Goal: Task Accomplishment & Management: Use online tool/utility

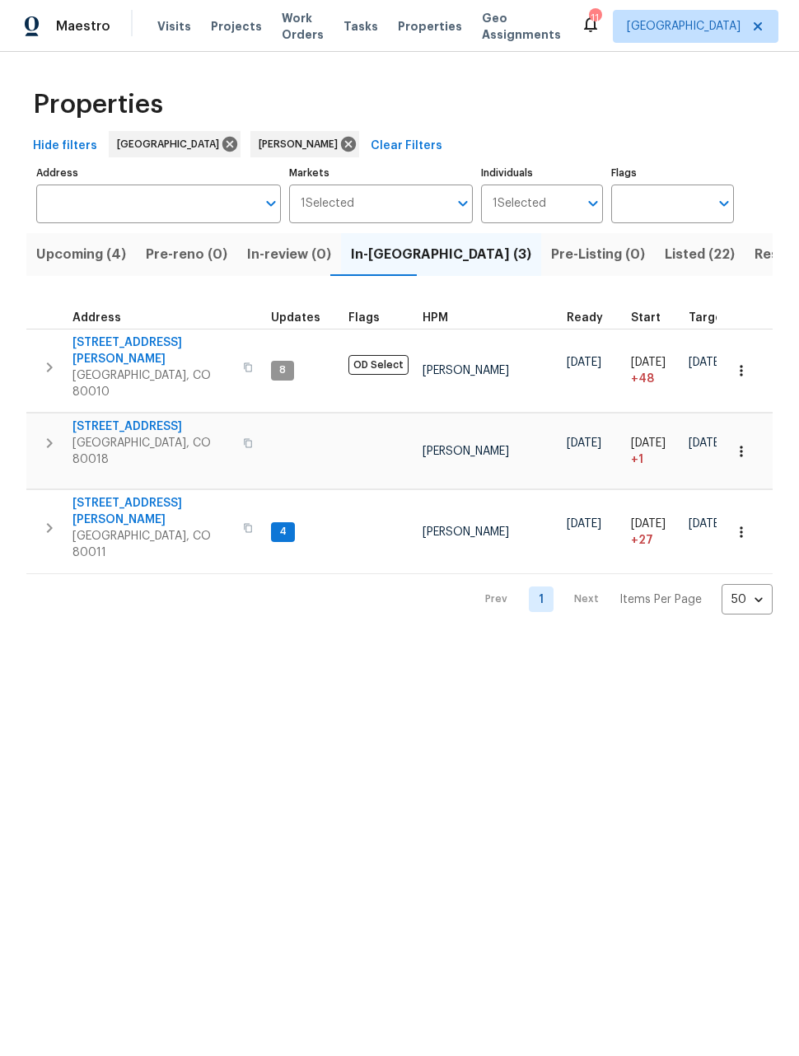
click at [737, 524] on icon "button" at bounding box center [741, 532] width 16 height 16
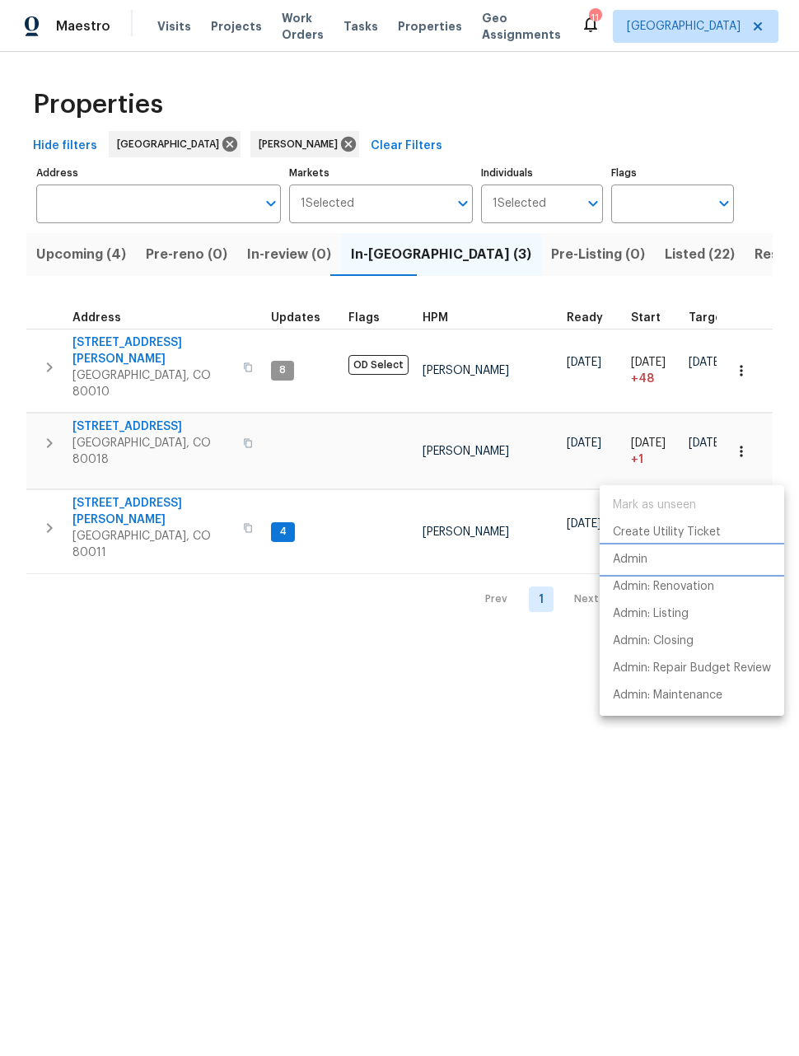
click at [630, 559] on p "Admin" at bounding box center [630, 559] width 35 height 17
click at [138, 455] on div at bounding box center [399, 528] width 799 height 1056
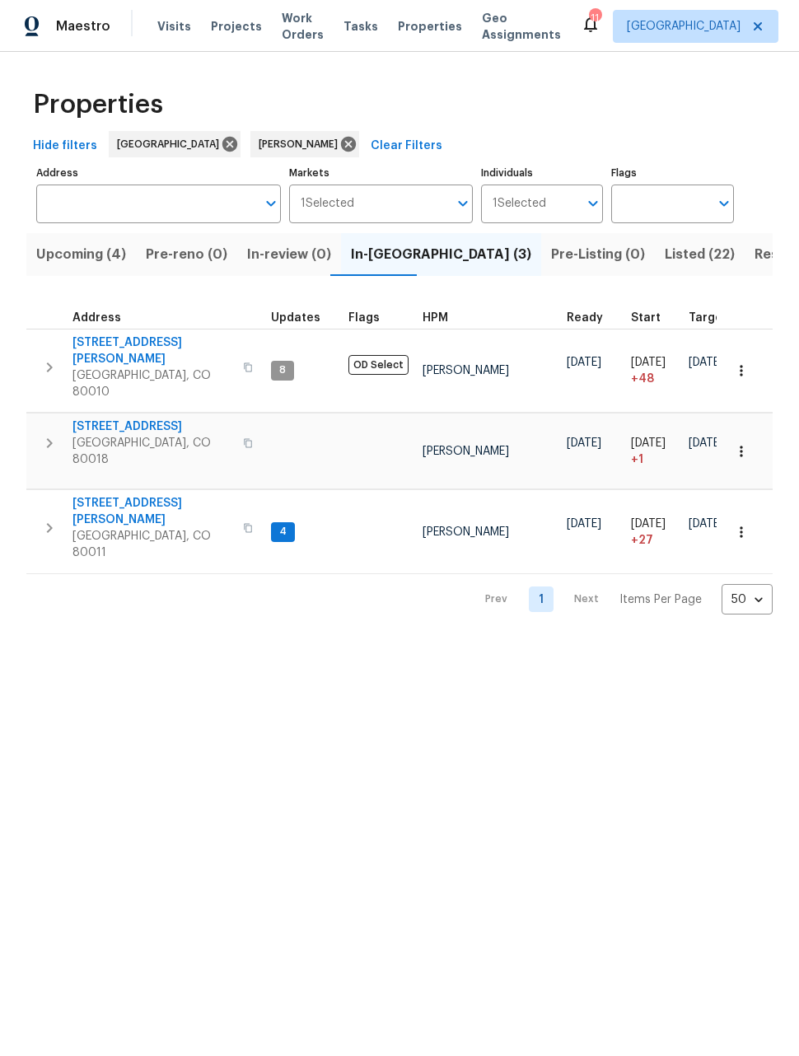
click at [127, 495] on span "622 Dawson St" at bounding box center [152, 511] width 161 height 33
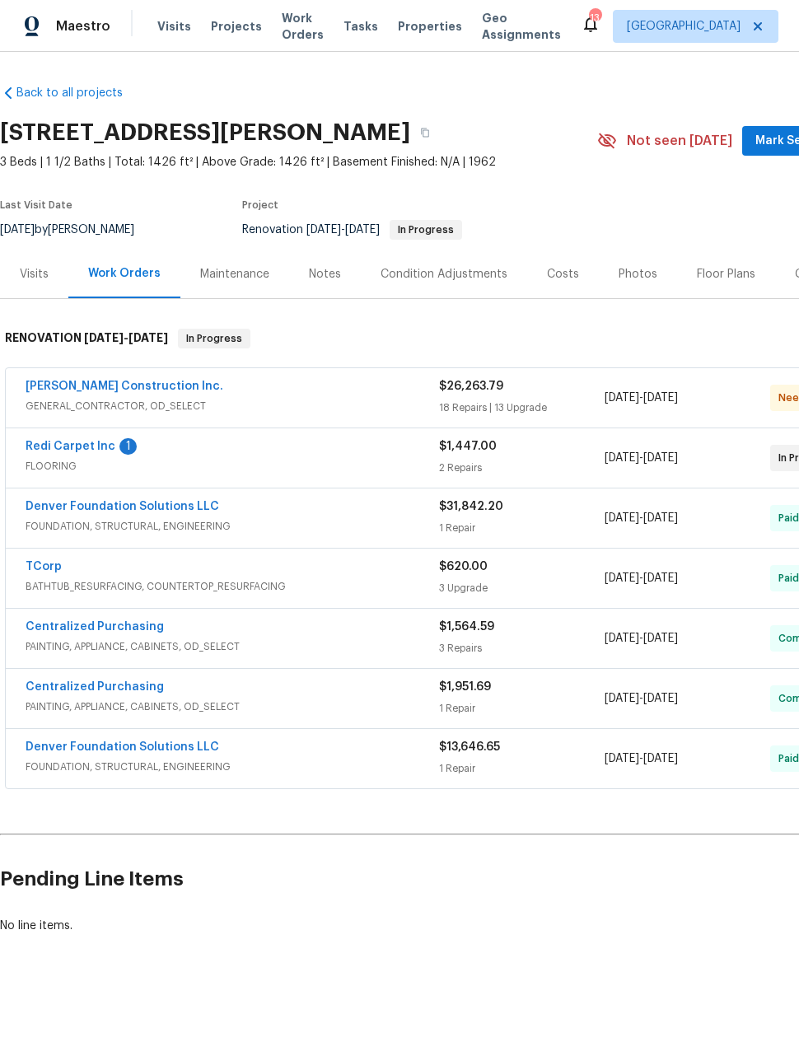
click at [208, 402] on span "GENERAL_CONTRACTOR, OD_SELECT" at bounding box center [232, 406] width 413 height 16
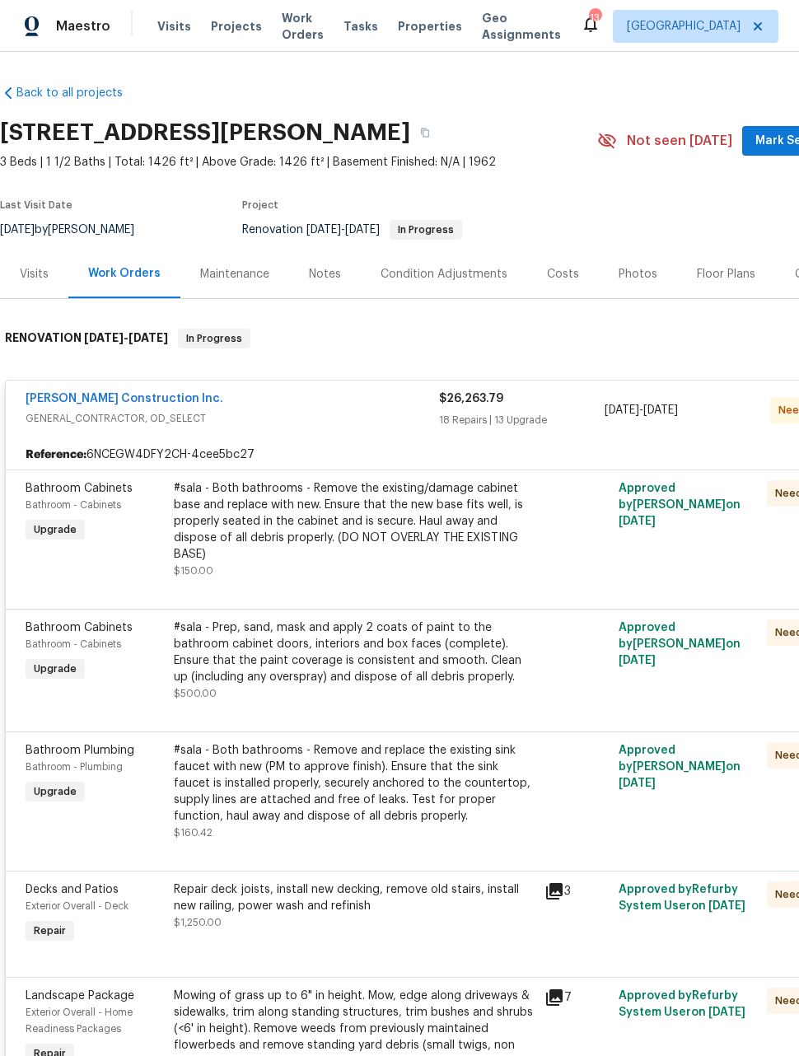
click at [132, 417] on span "GENERAL_CONTRACTOR, OD_SELECT" at bounding box center [232, 418] width 413 height 16
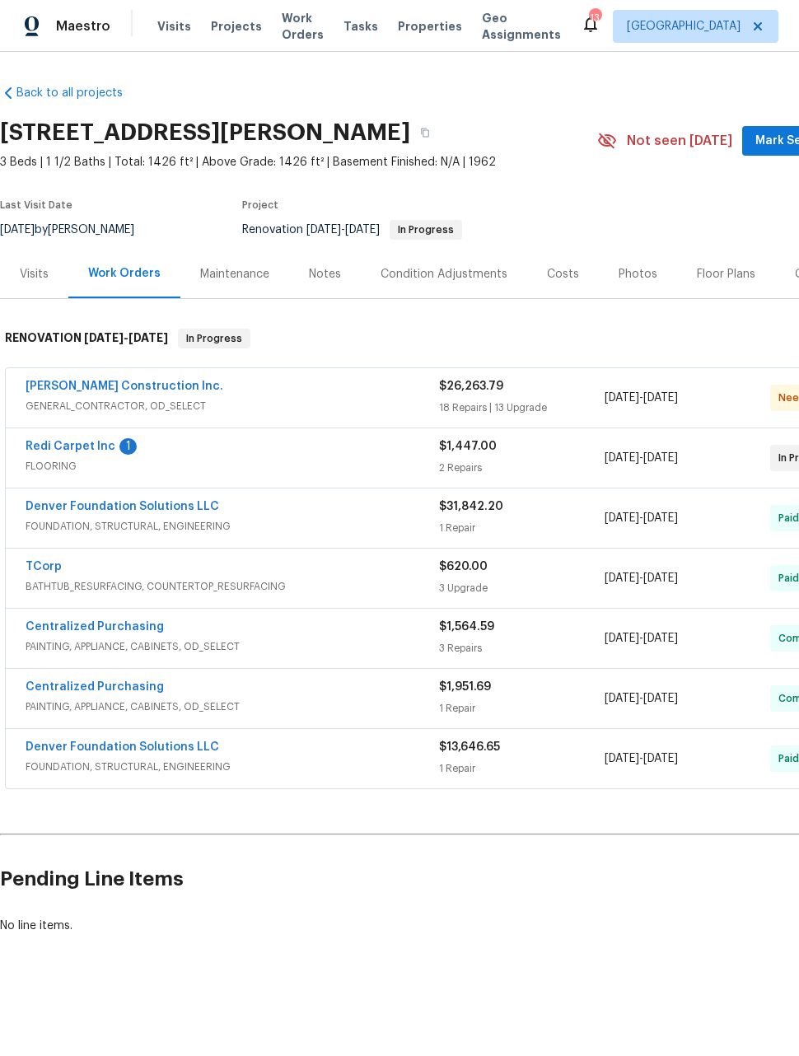
click at [152, 390] on link "Hanson Construction Inc." at bounding box center [125, 386] width 198 height 12
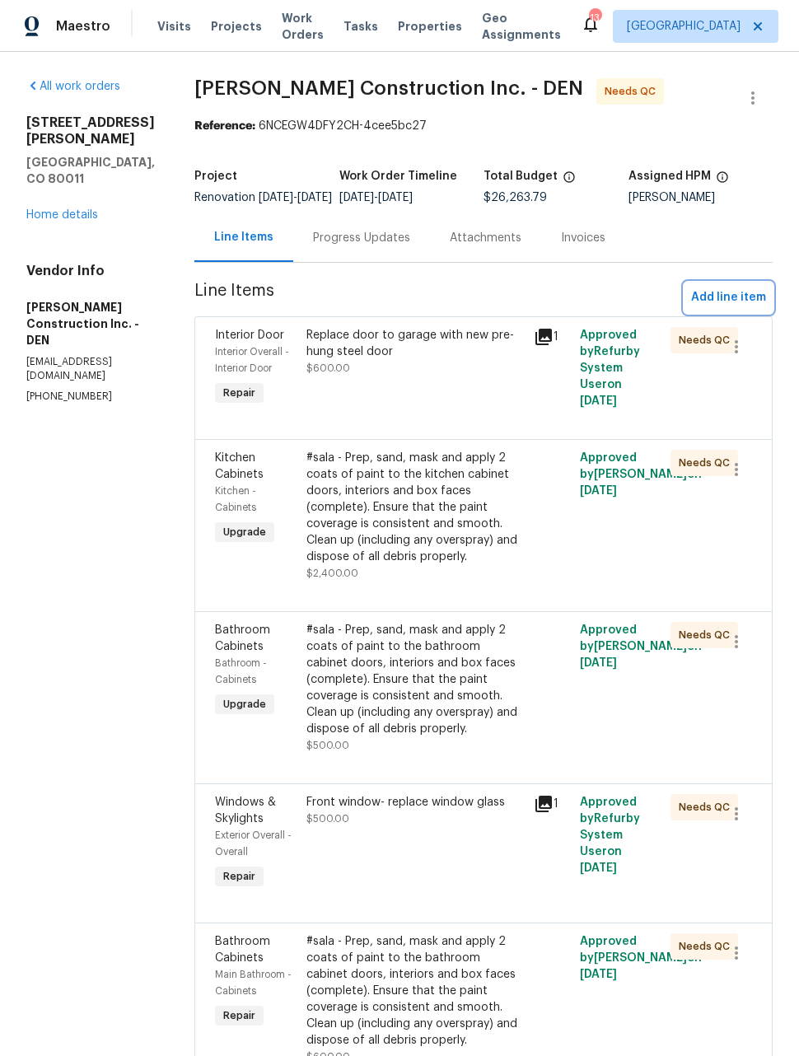
click at [735, 301] on span "Add line item" at bounding box center [728, 297] width 75 height 21
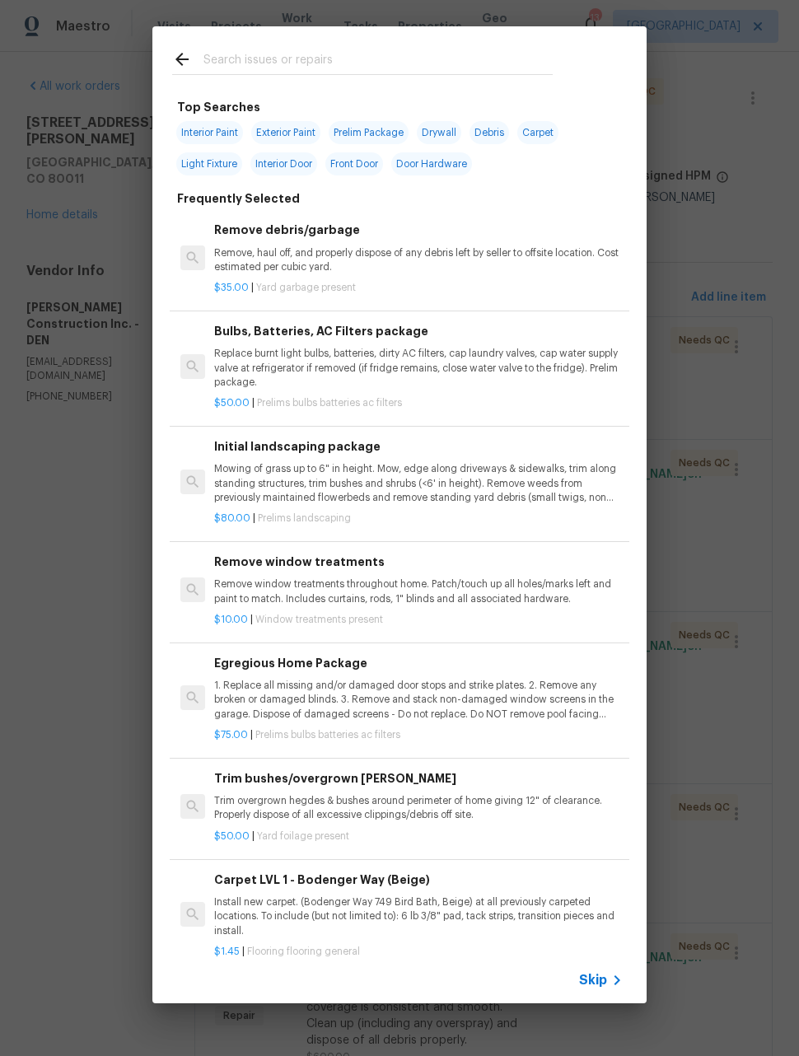
click at [418, 57] on input "text" at bounding box center [377, 61] width 349 height 25
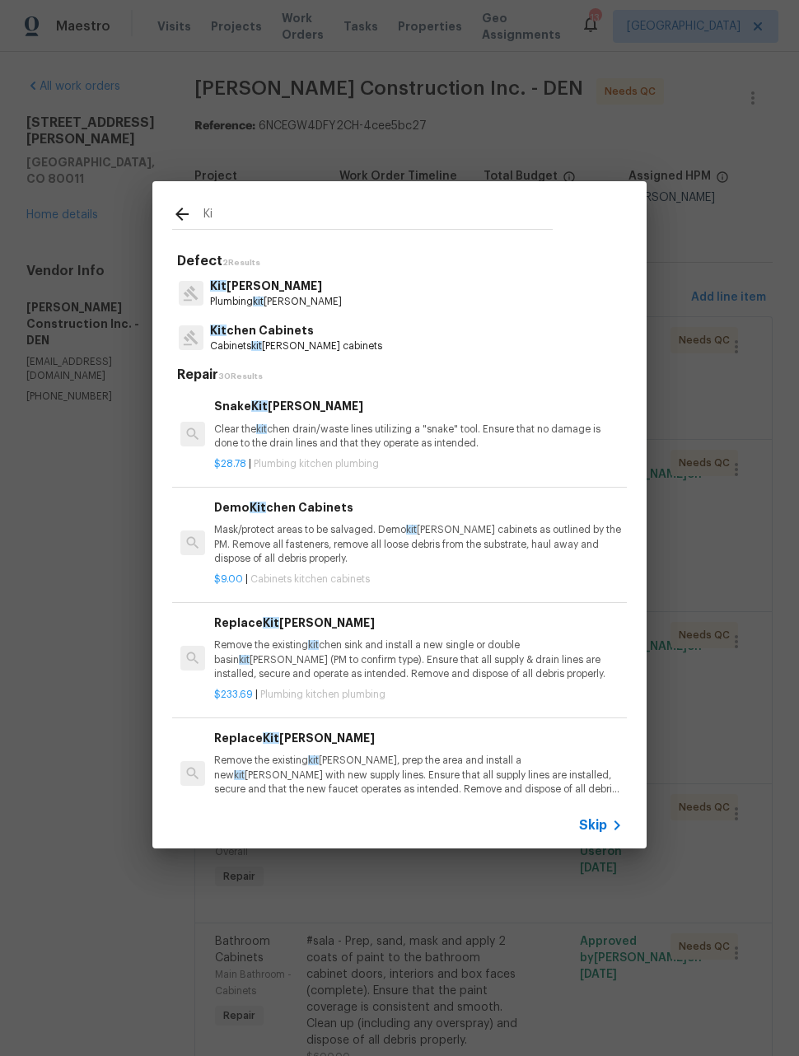
type input "K"
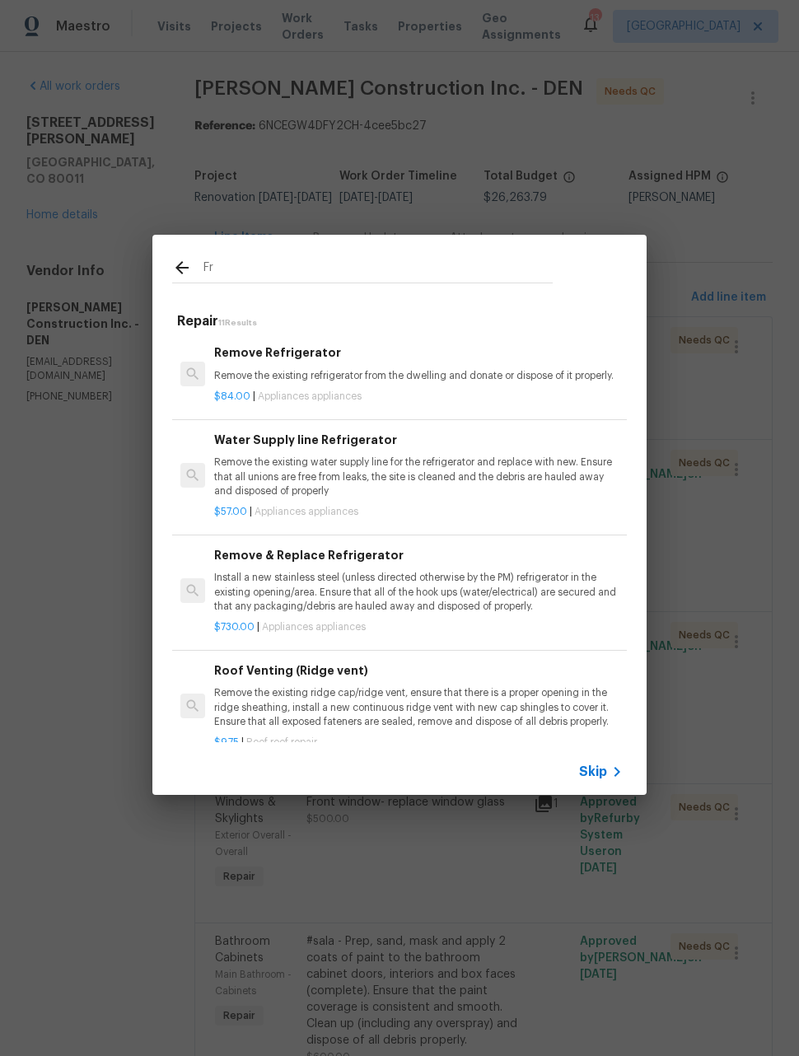
type input "F"
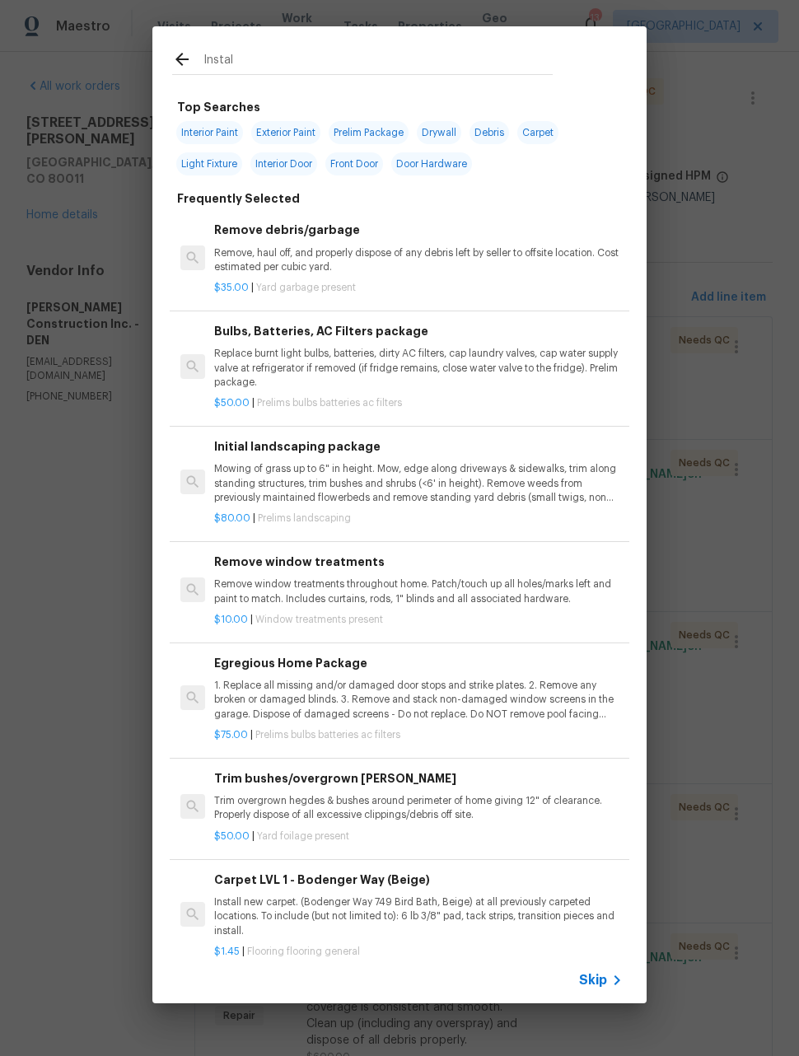
type input "Install"
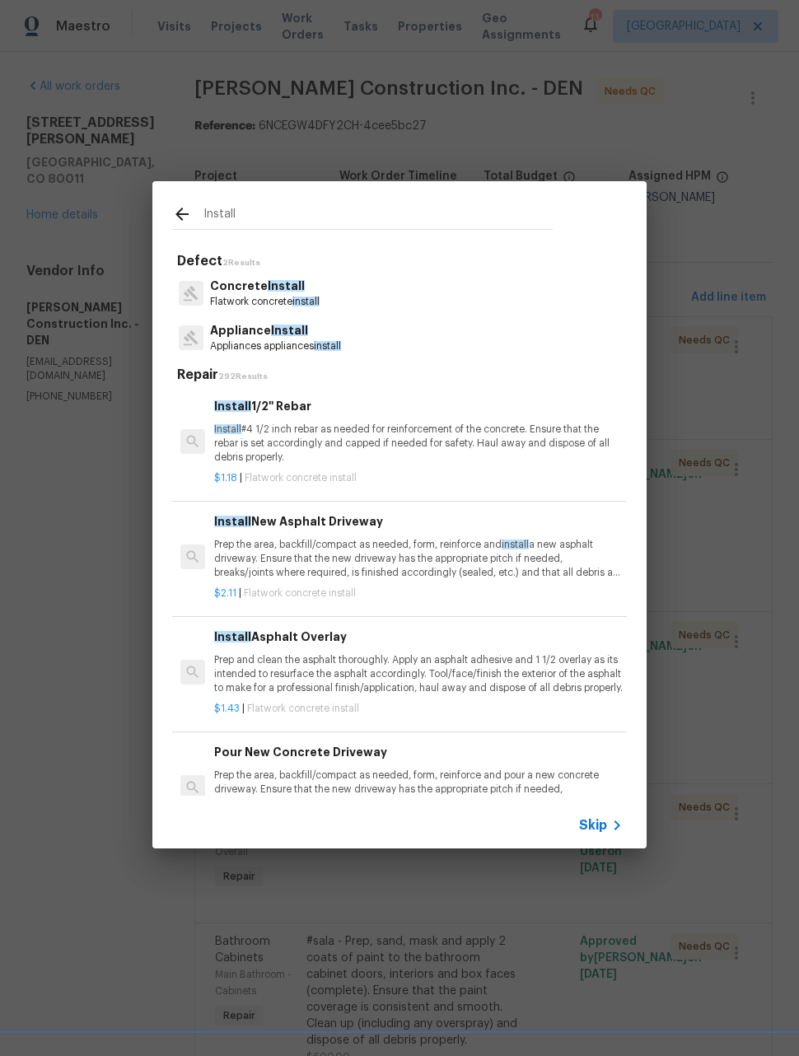
click at [301, 344] on p "Appliances appliances install" at bounding box center [275, 346] width 131 height 14
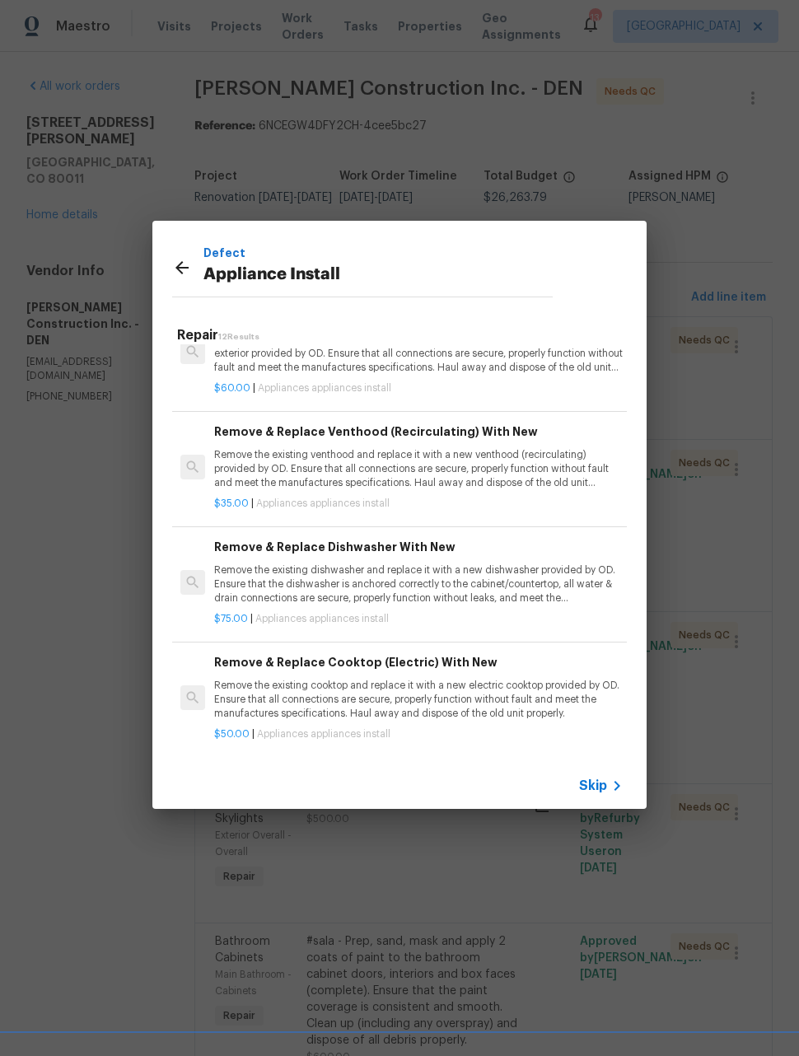
scroll to position [165, 0]
click at [537, 574] on p "Remove the existing dishwasher and replace it with a new dishwasher provided by…" at bounding box center [418, 585] width 408 height 42
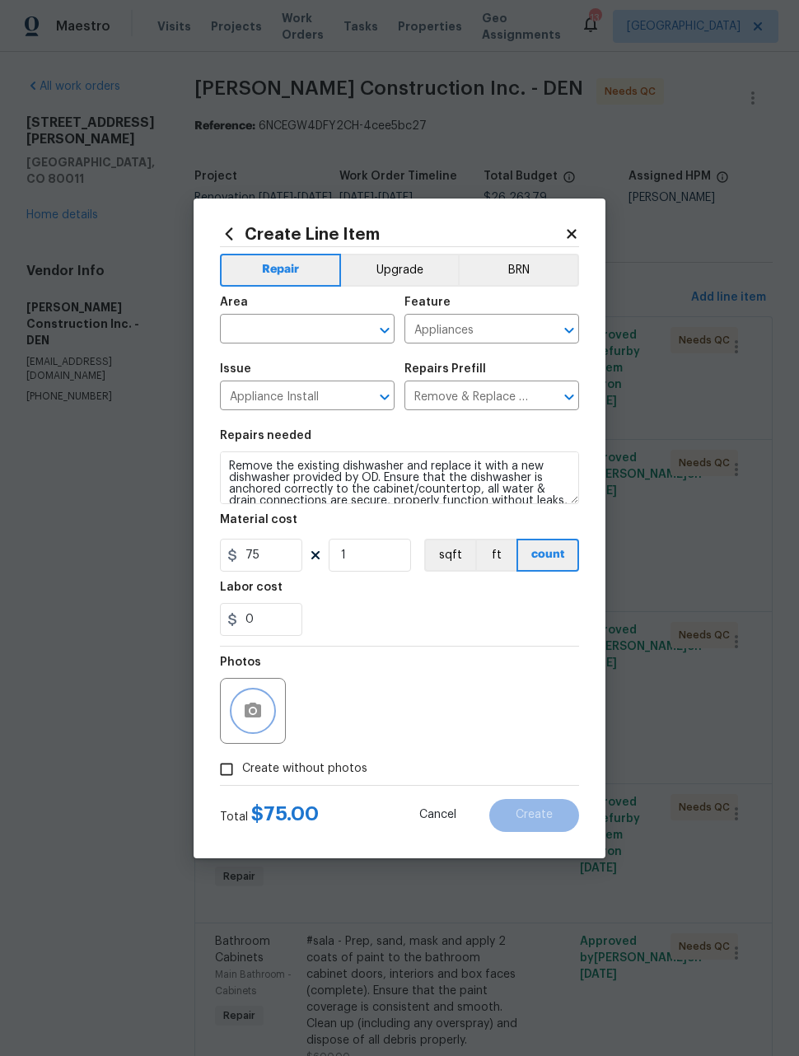
click at [247, 709] on icon "button" at bounding box center [253, 709] width 16 height 15
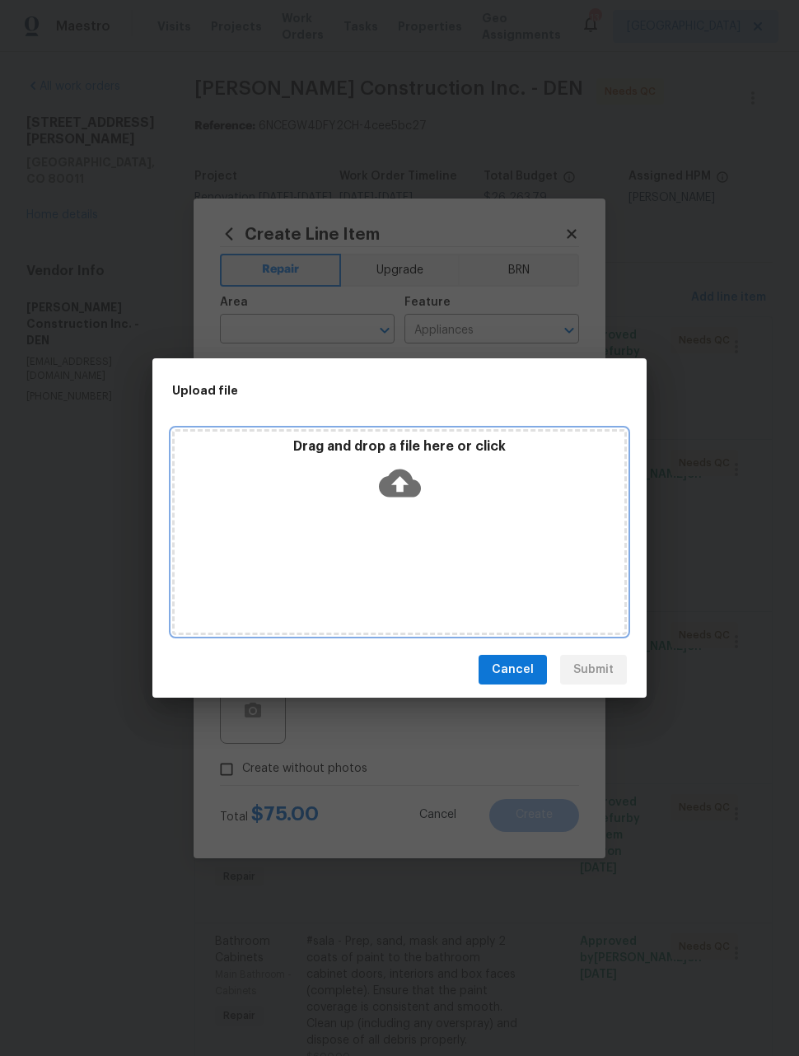
click at [528, 556] on div "Drag and drop a file here or click" at bounding box center [399, 532] width 455 height 206
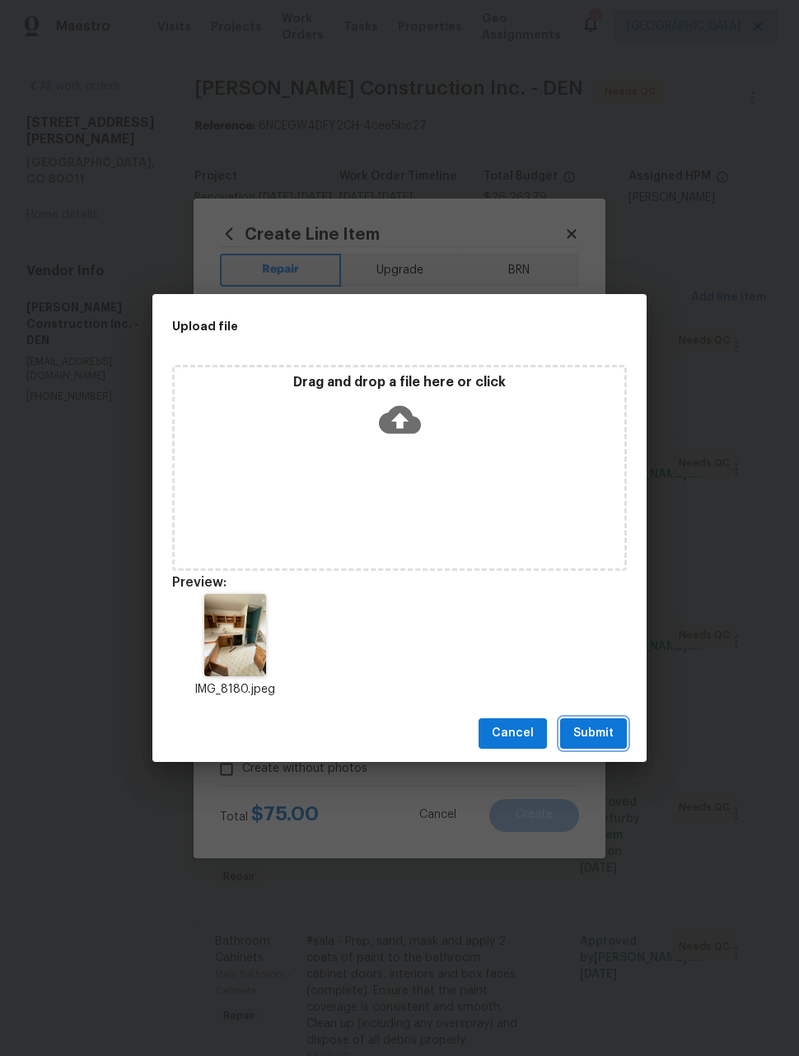
click at [611, 742] on span "Submit" at bounding box center [593, 733] width 40 height 21
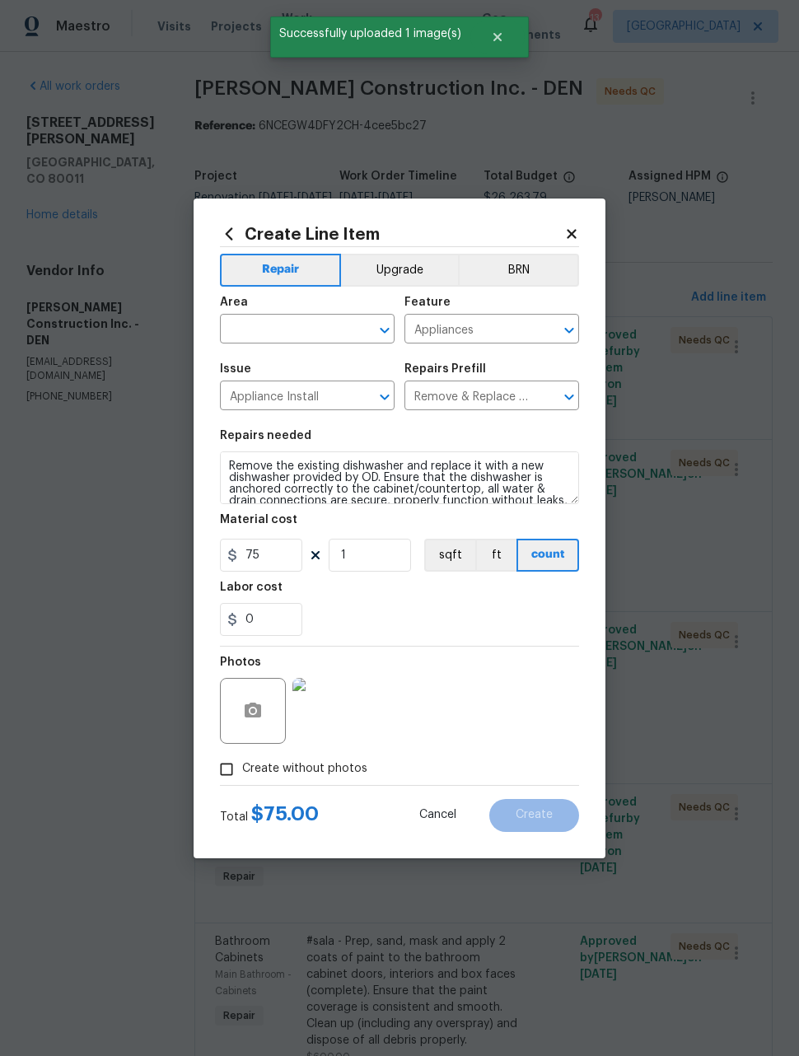
click at [313, 335] on input "text" at bounding box center [284, 331] width 128 height 26
click at [285, 362] on li "Kitchen" at bounding box center [307, 366] width 175 height 27
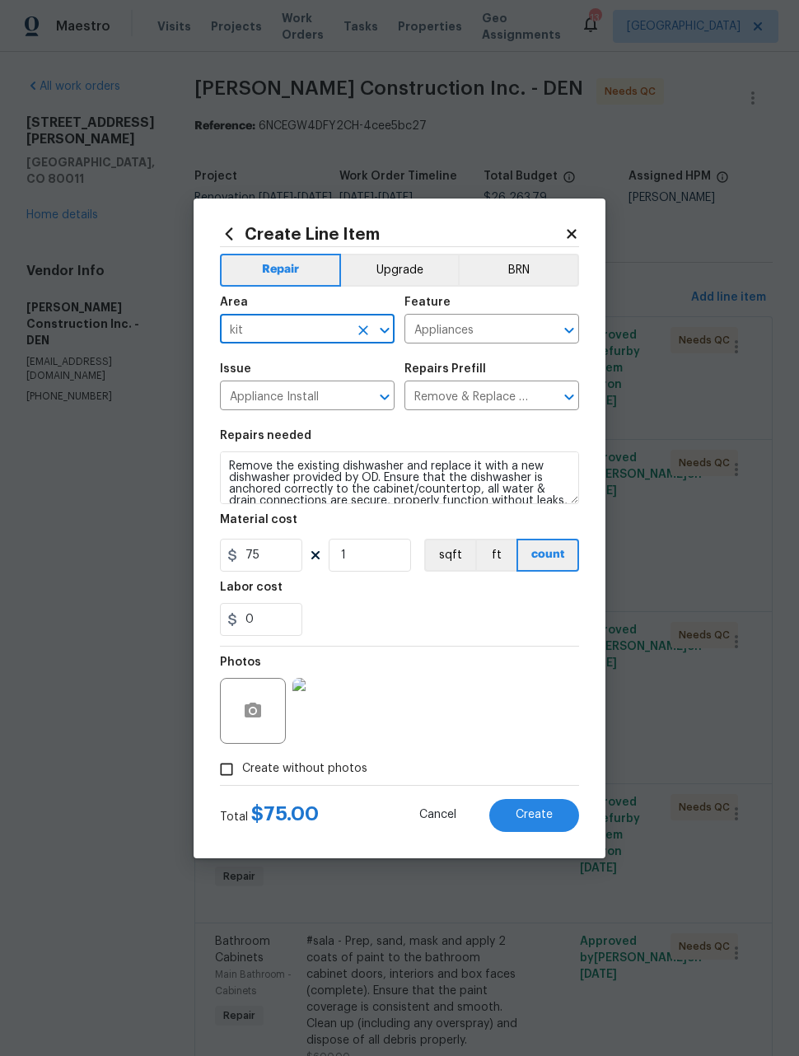
type input "Kitchen"
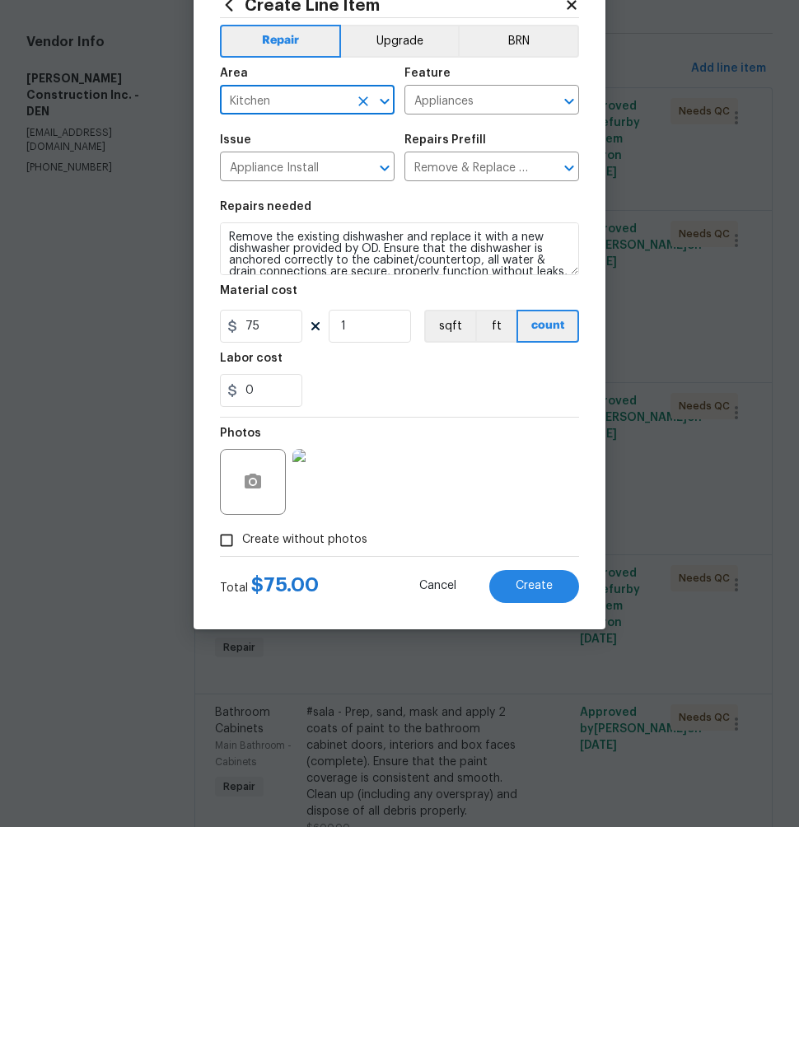
click at [545, 809] on span "Create" at bounding box center [533, 815] width 37 height 12
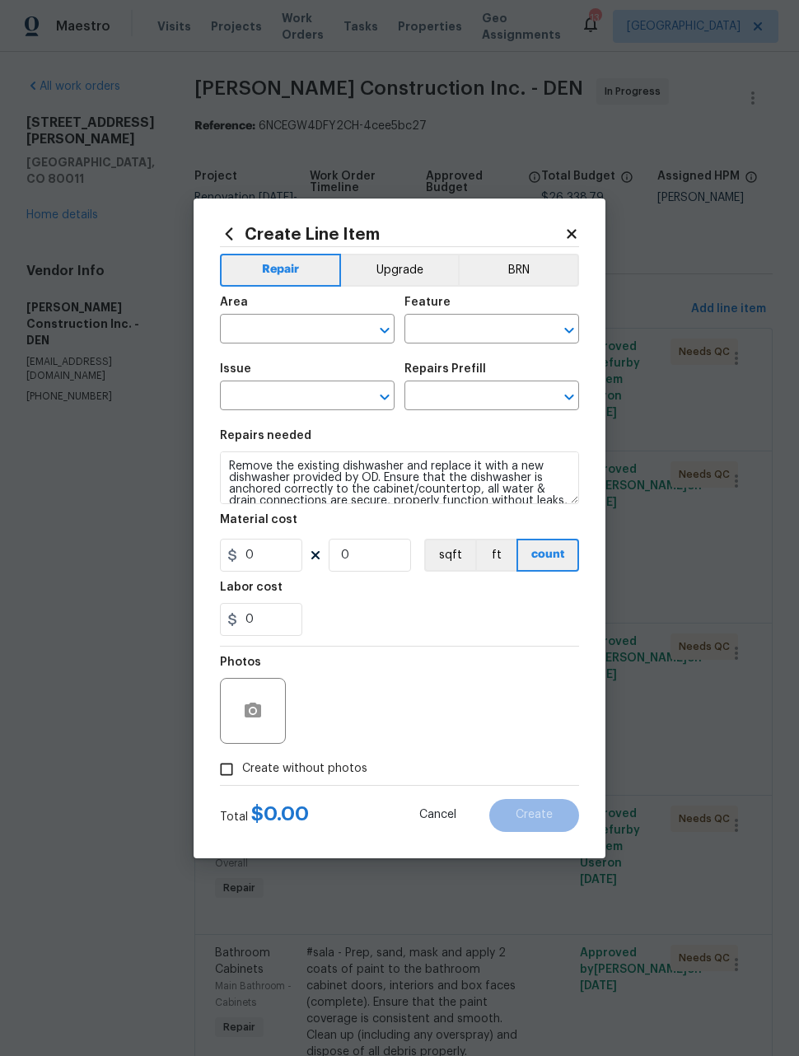
scroll to position [0, 0]
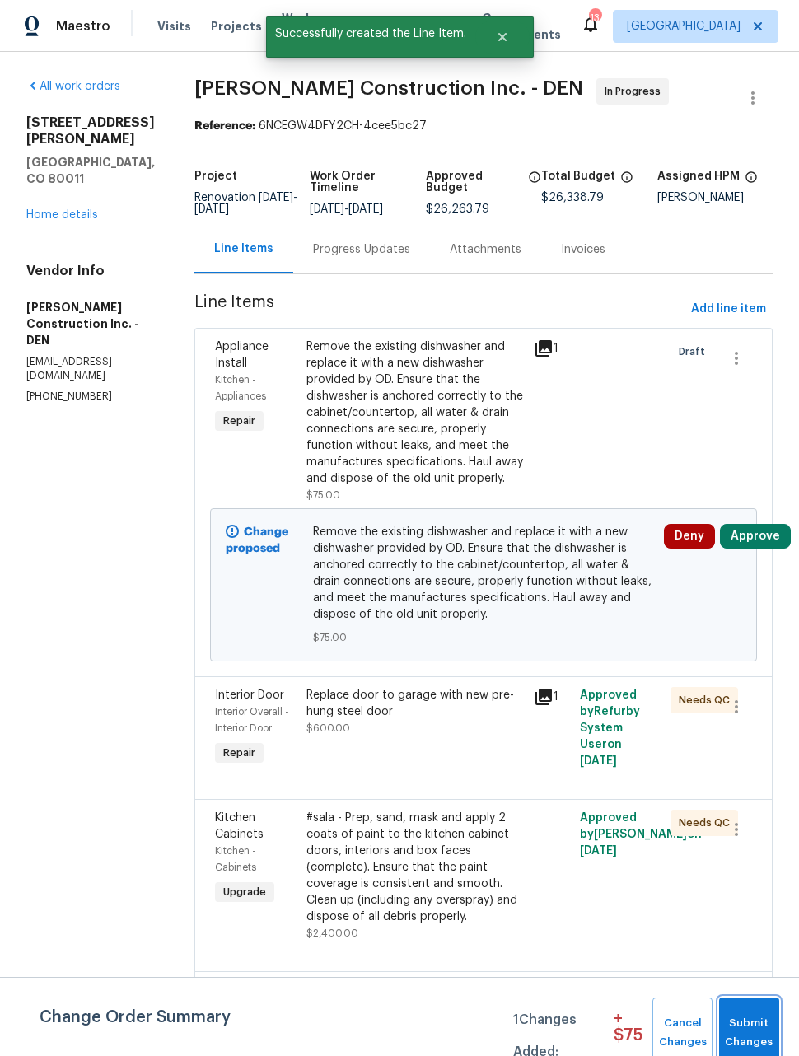
click at [760, 1021] on span "Submit Changes" at bounding box center [749, 1033] width 44 height 38
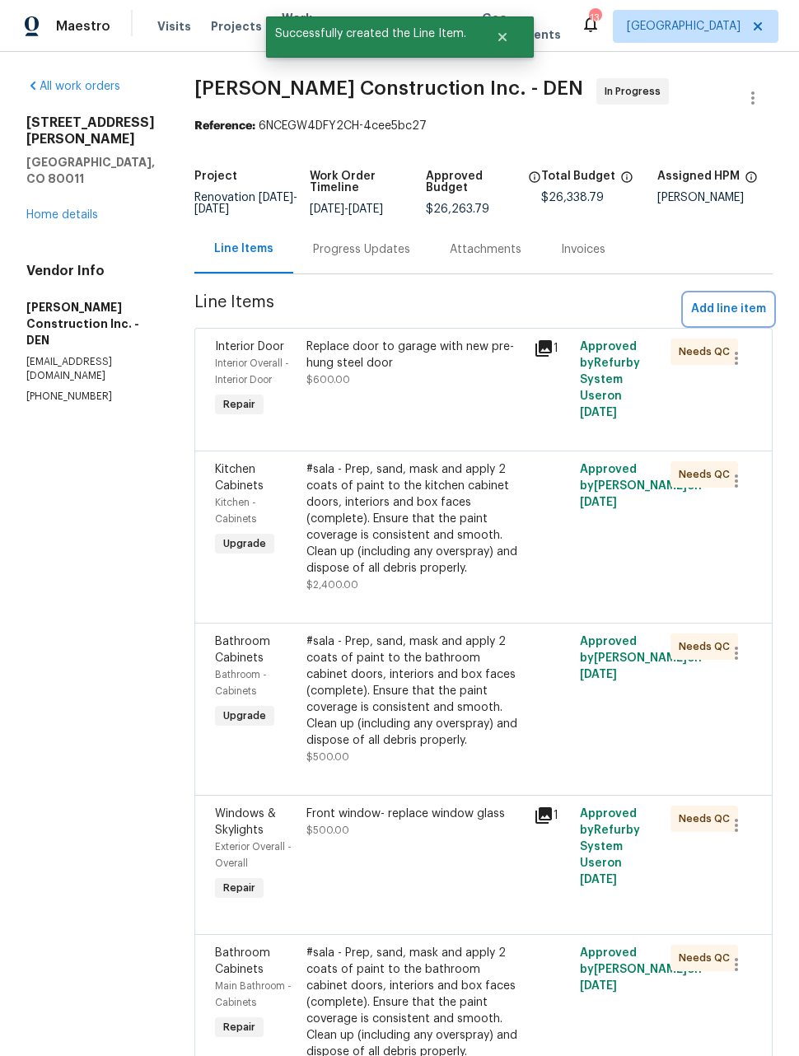
click at [741, 312] on span "Add line item" at bounding box center [728, 309] width 75 height 21
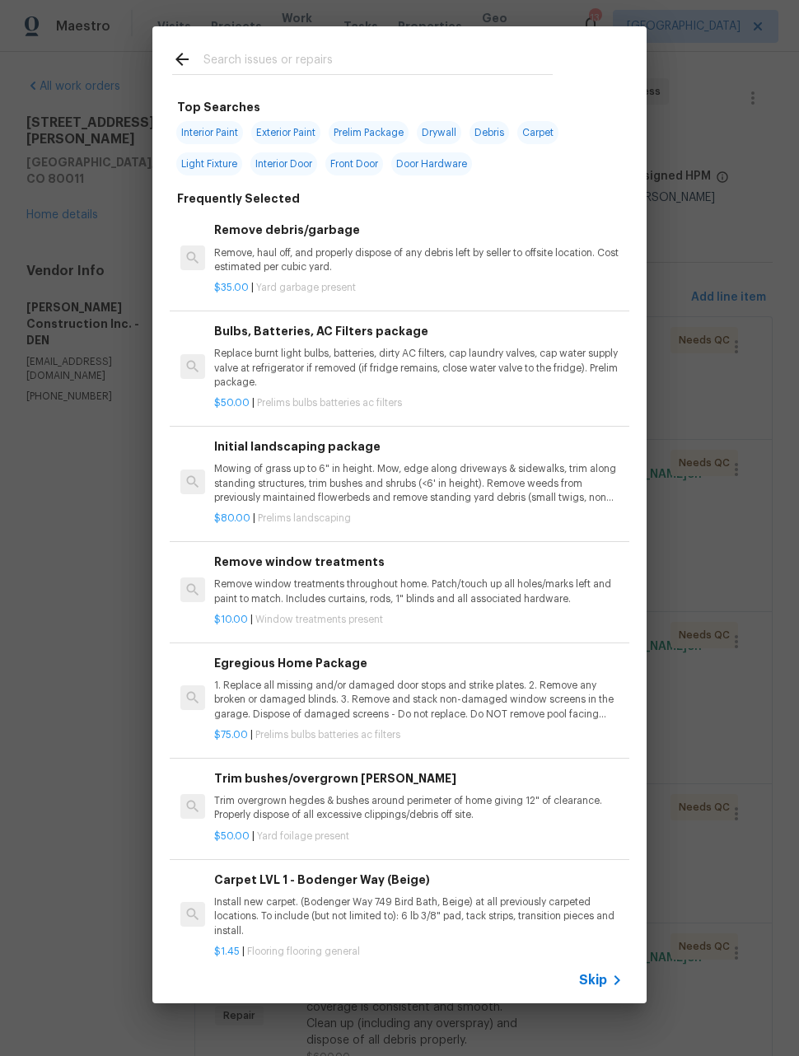
click at [296, 56] on input "text" at bounding box center [377, 61] width 349 height 25
type input "Install"
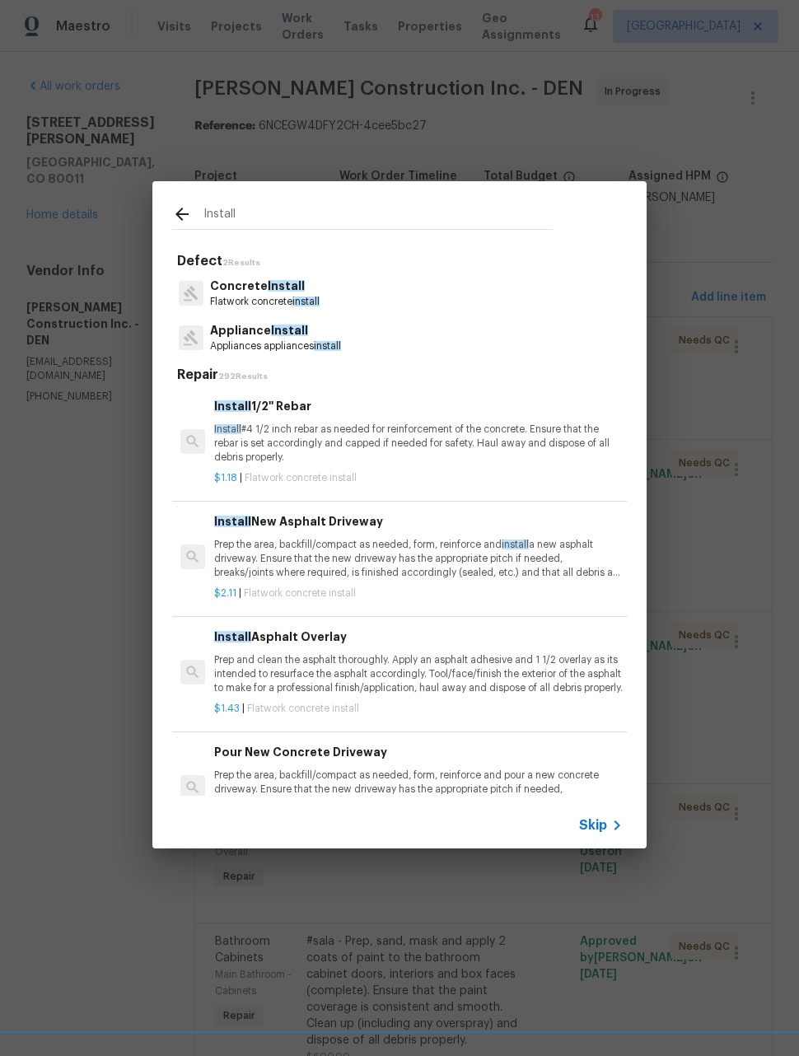
click at [283, 344] on p "Appliances appliances install" at bounding box center [275, 346] width 131 height 14
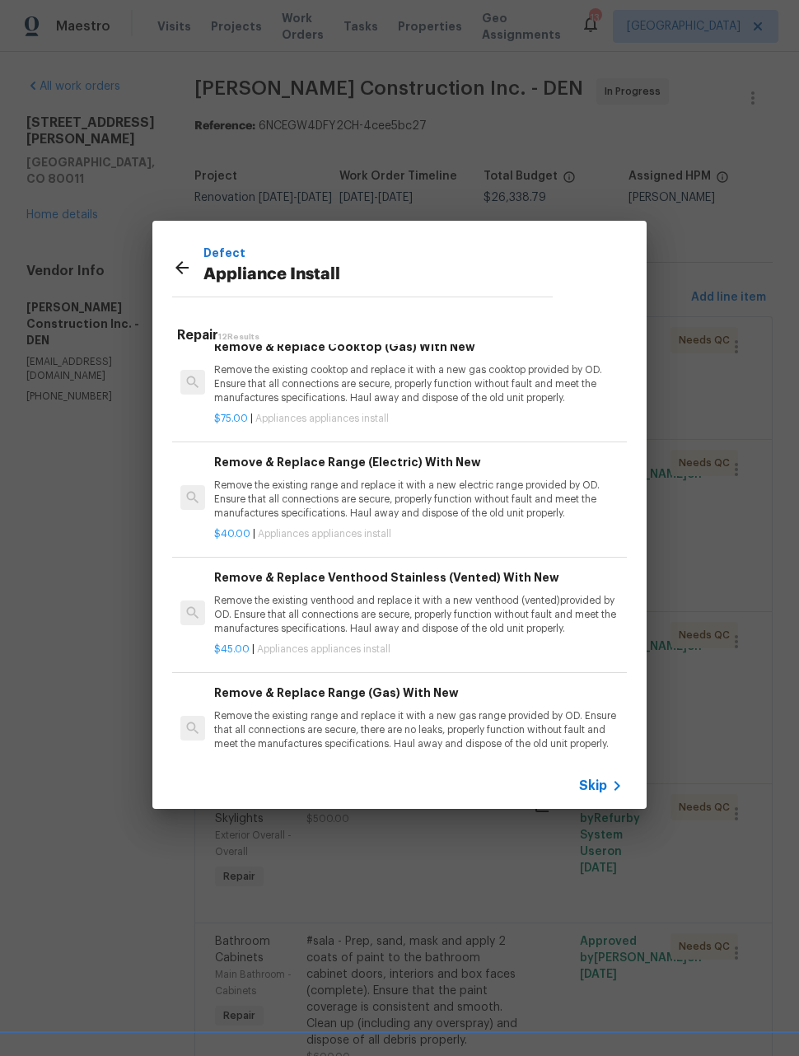
scroll to position [597, 0]
click at [441, 609] on p "Remove the existing venthood and replace it with a new venthood (vented)provide…" at bounding box center [418, 614] width 408 height 42
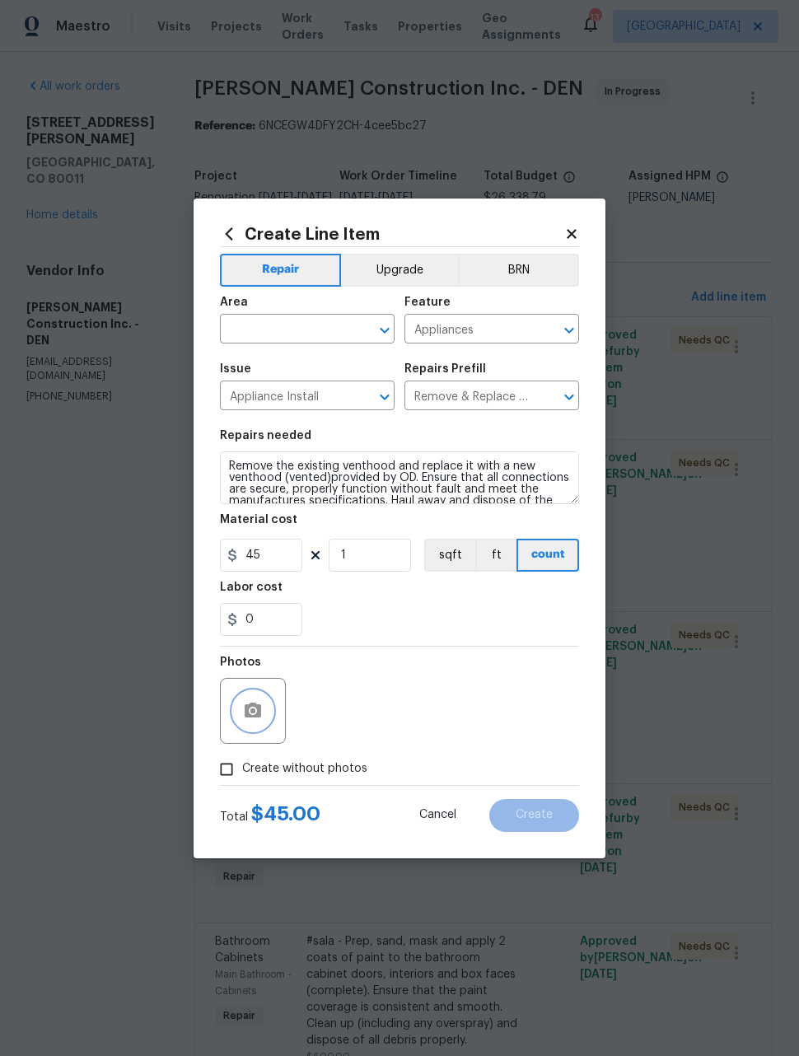
click at [255, 708] on icon "button" at bounding box center [253, 709] width 16 height 15
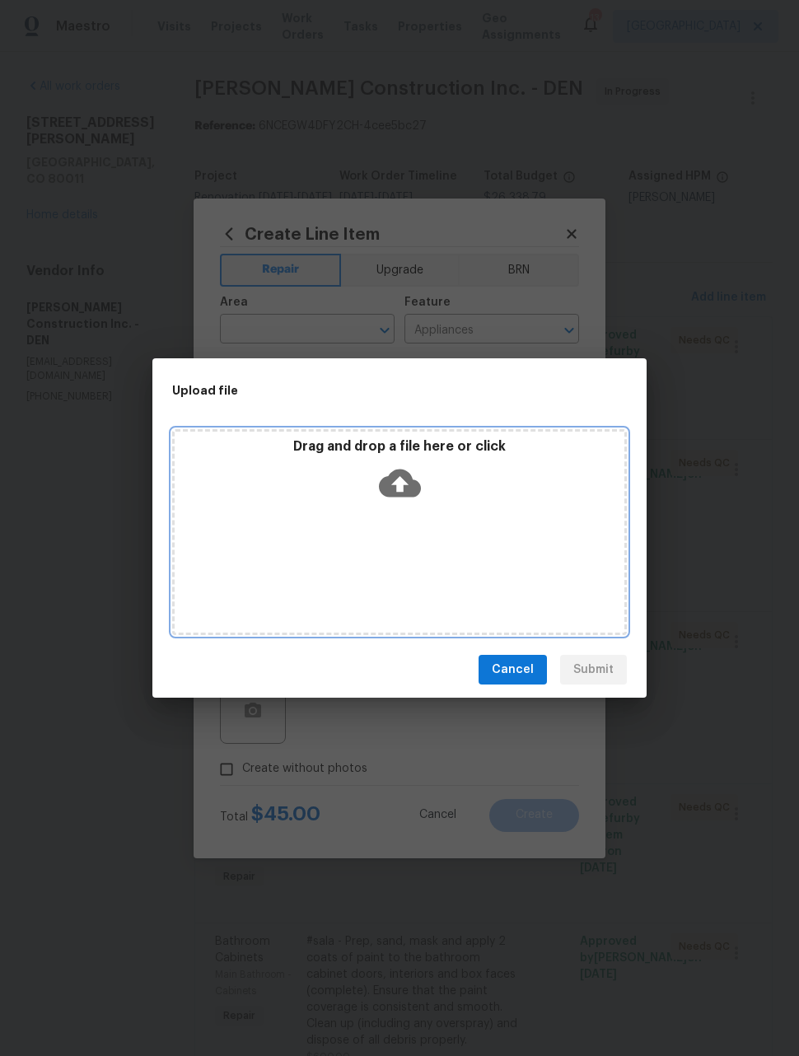
click at [532, 558] on div "Drag and drop a file here or click" at bounding box center [399, 532] width 455 height 206
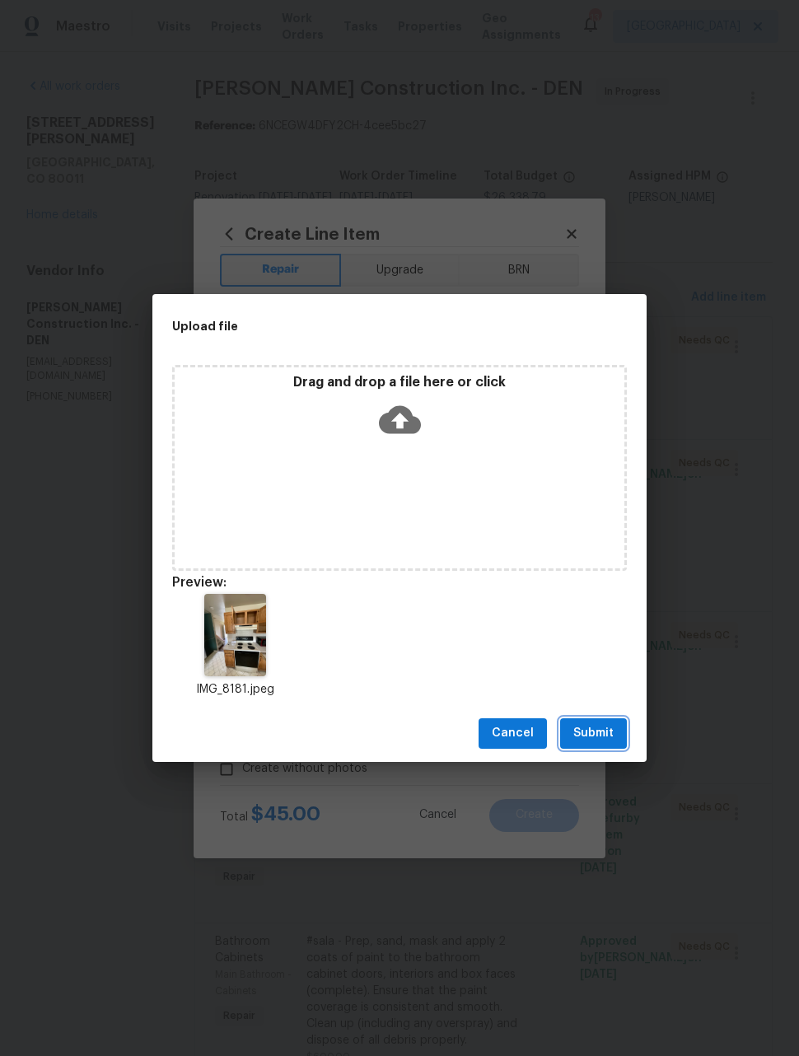
click at [604, 729] on span "Submit" at bounding box center [593, 733] width 40 height 21
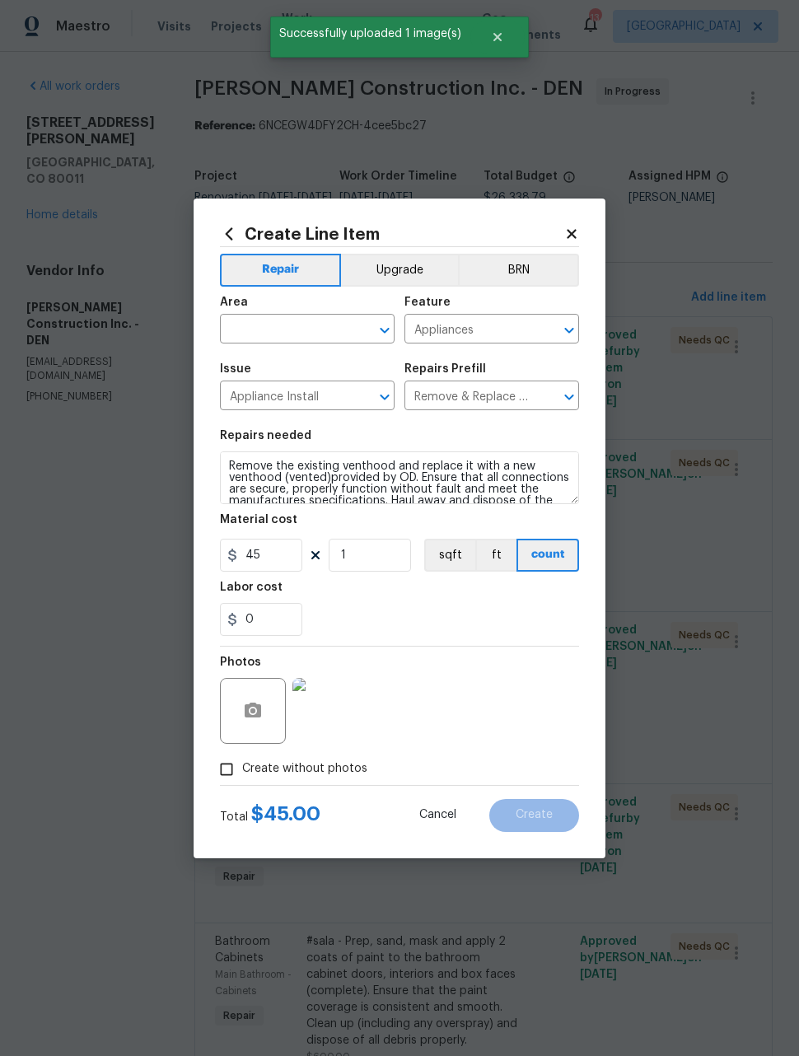
click at [306, 332] on input "text" at bounding box center [284, 331] width 128 height 26
click at [273, 367] on li "Kitchen" at bounding box center [307, 366] width 175 height 27
type input "Kitchen"
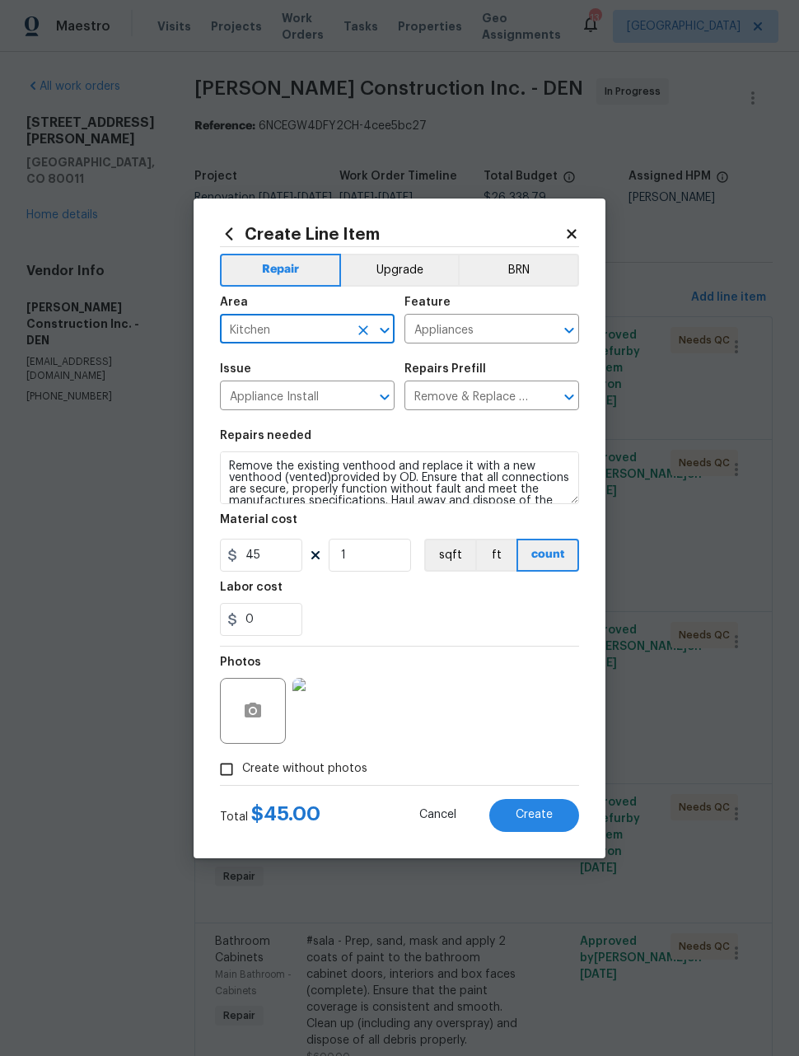
click at [539, 678] on div "Photos" at bounding box center [399, 699] width 359 height 107
click at [564, 816] on button "Create" at bounding box center [534, 815] width 90 height 33
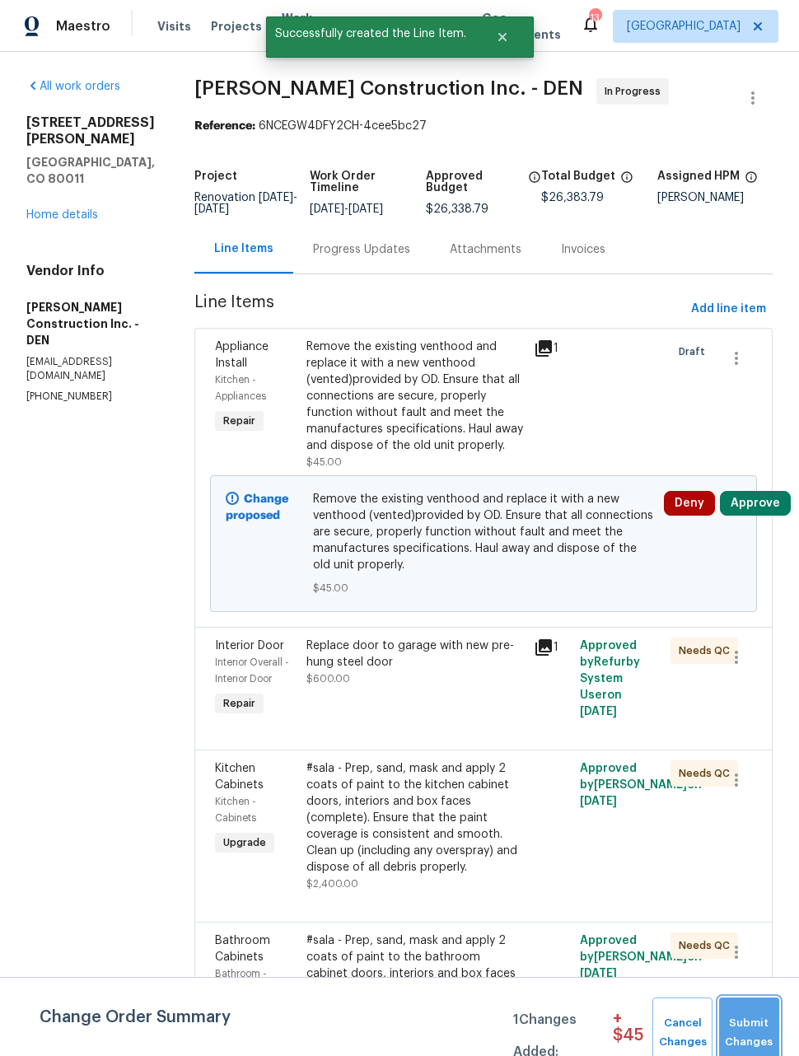
click at [774, 1013] on button "Submit Changes" at bounding box center [749, 1032] width 60 height 71
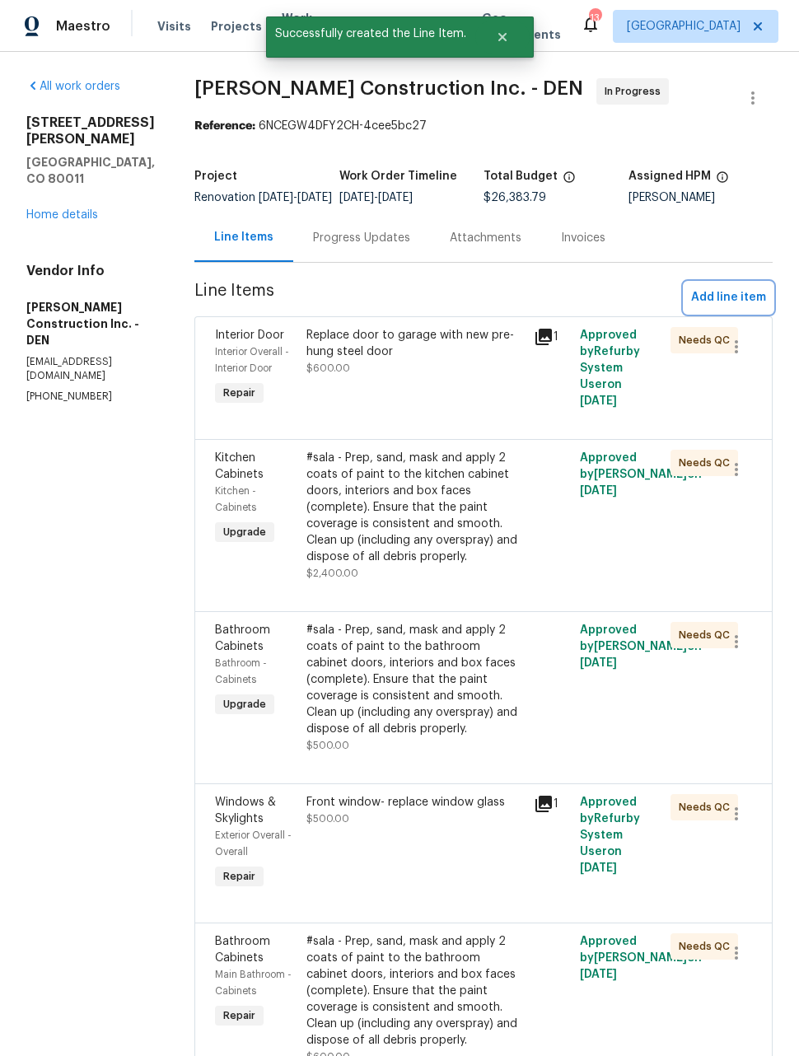
click at [736, 308] on span "Add line item" at bounding box center [728, 297] width 75 height 21
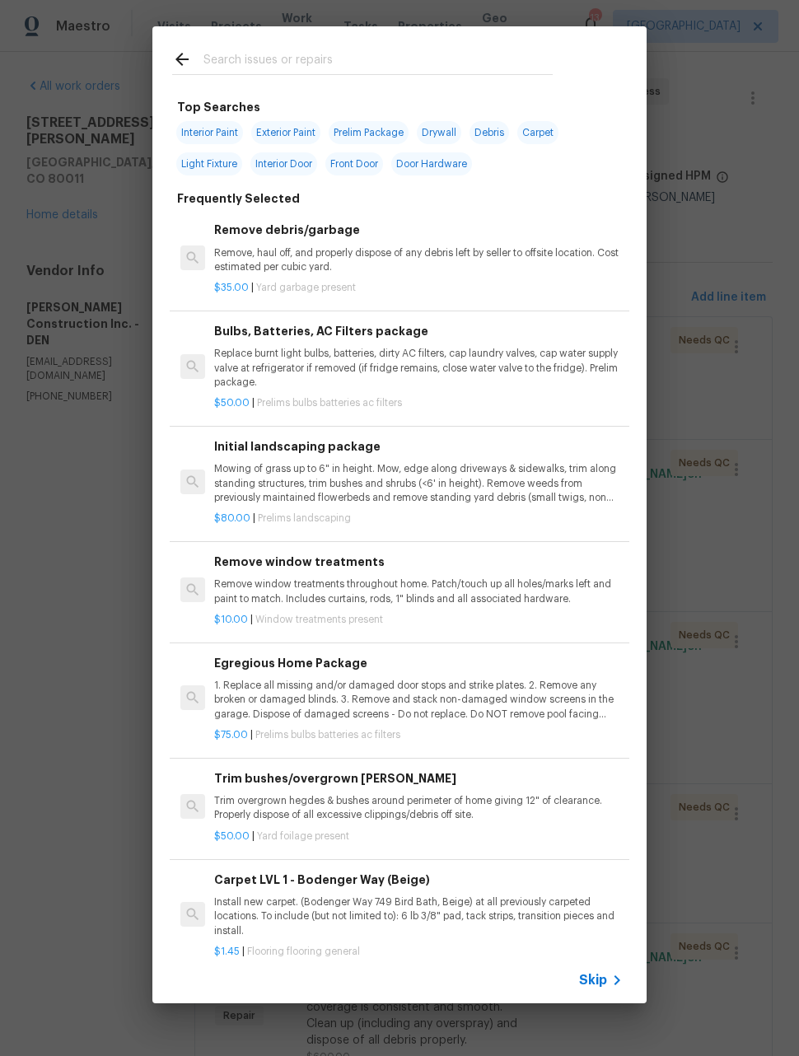
click at [397, 58] on input "text" at bounding box center [377, 61] width 349 height 25
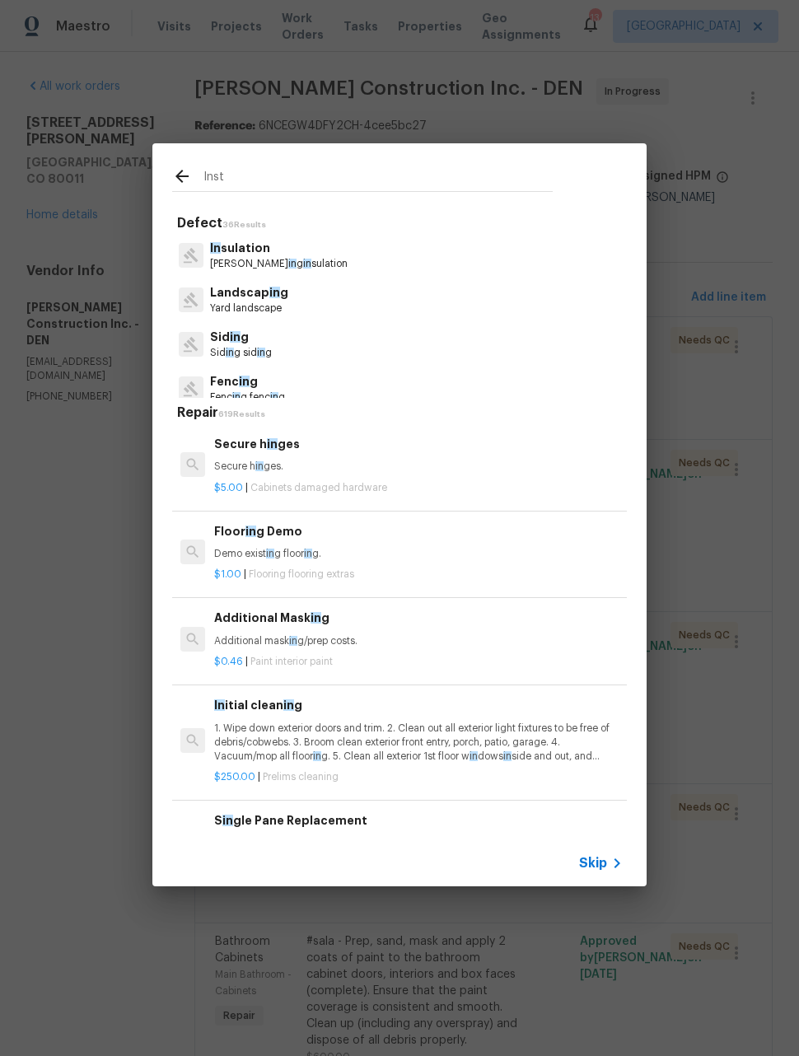
type input "Insta"
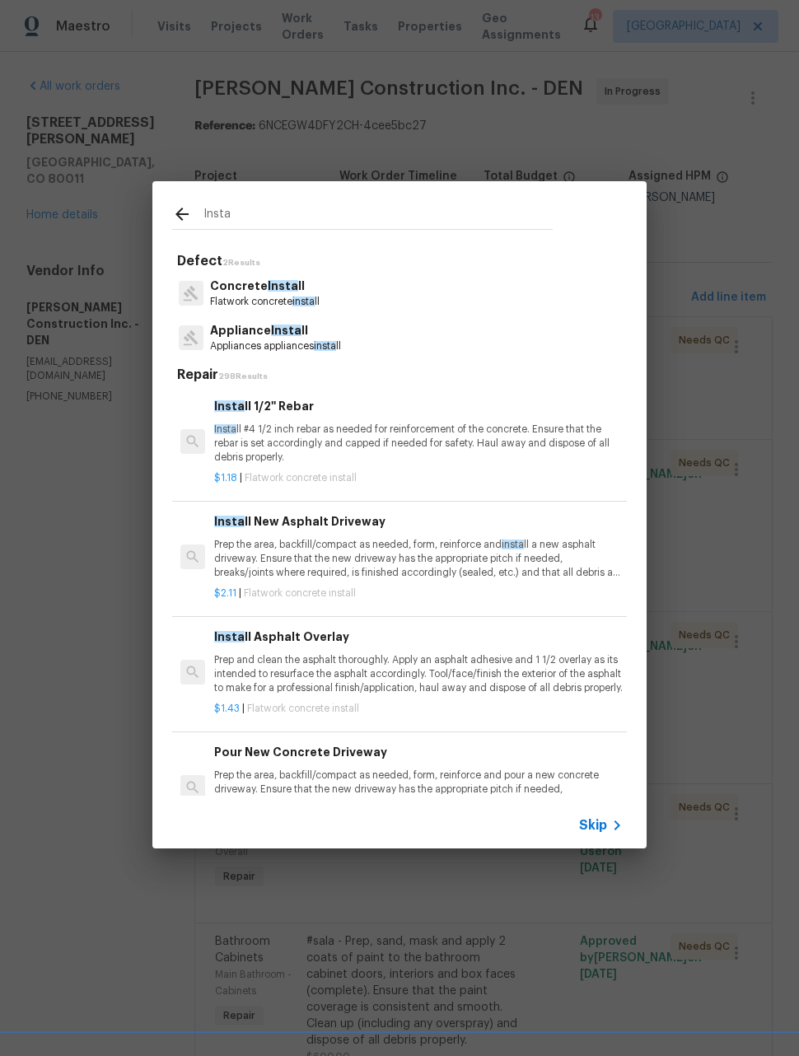
click at [303, 350] on p "Appliances appliances insta ll" at bounding box center [275, 346] width 131 height 14
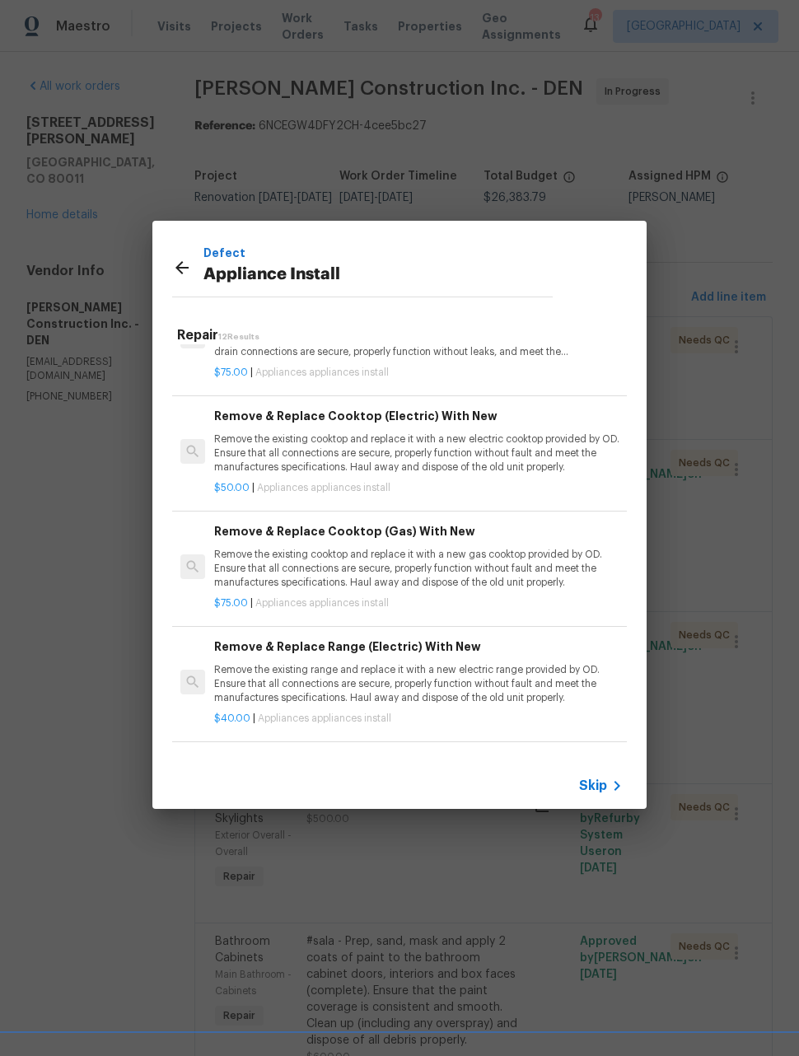
scroll to position [413, 0]
click at [508, 665] on p "Remove the existing range and replace it with a new electric range provided by …" at bounding box center [418, 683] width 408 height 42
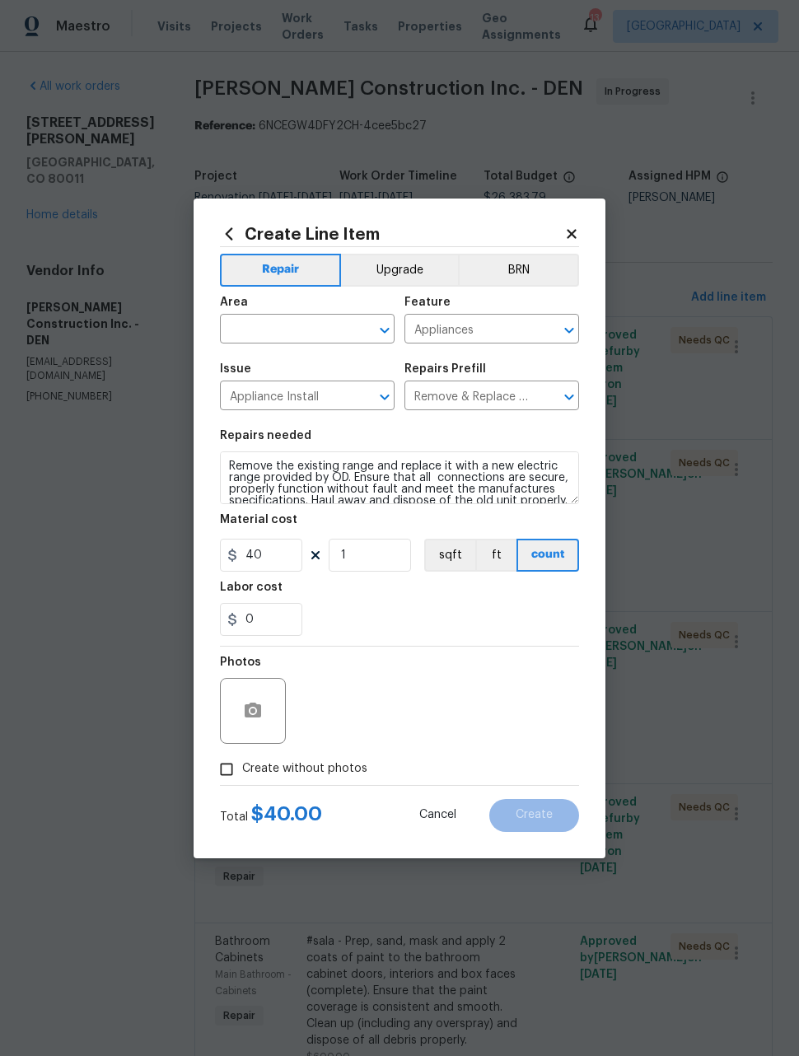
click at [320, 341] on input "text" at bounding box center [284, 331] width 128 height 26
click at [282, 371] on li "Kitchen" at bounding box center [307, 366] width 175 height 27
type input "Kitchen"
click at [259, 716] on icon "button" at bounding box center [253, 709] width 16 height 15
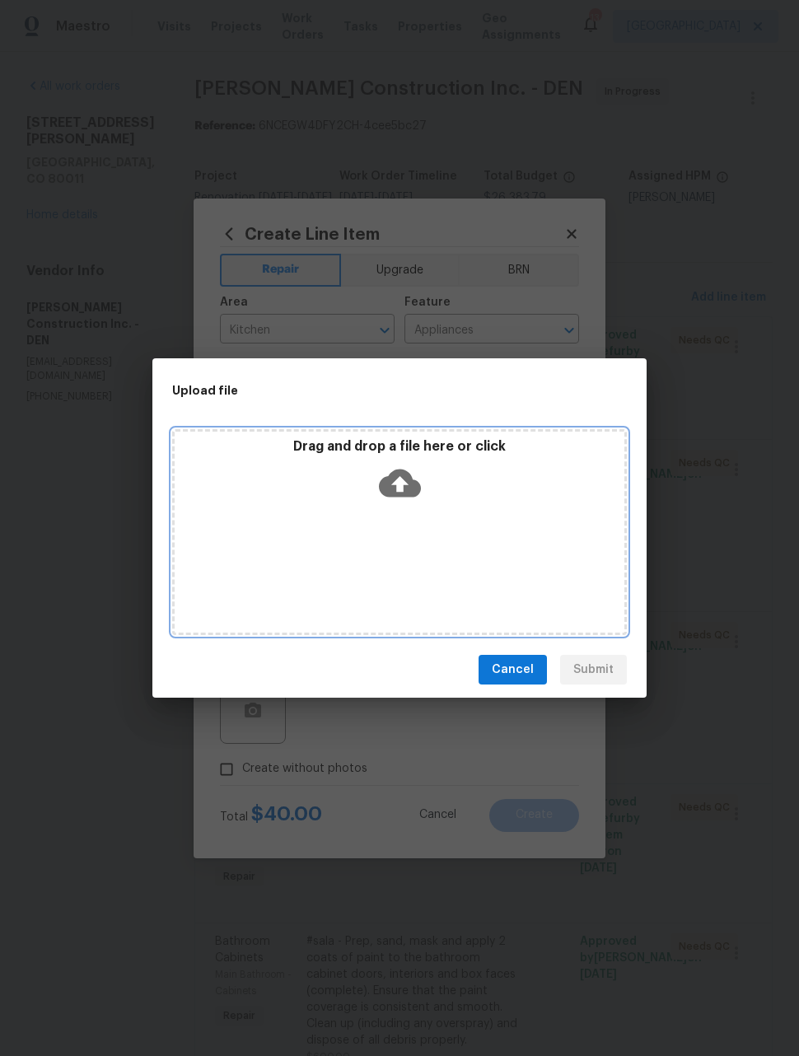
click at [411, 560] on div "Drag and drop a file here or click" at bounding box center [399, 532] width 455 height 206
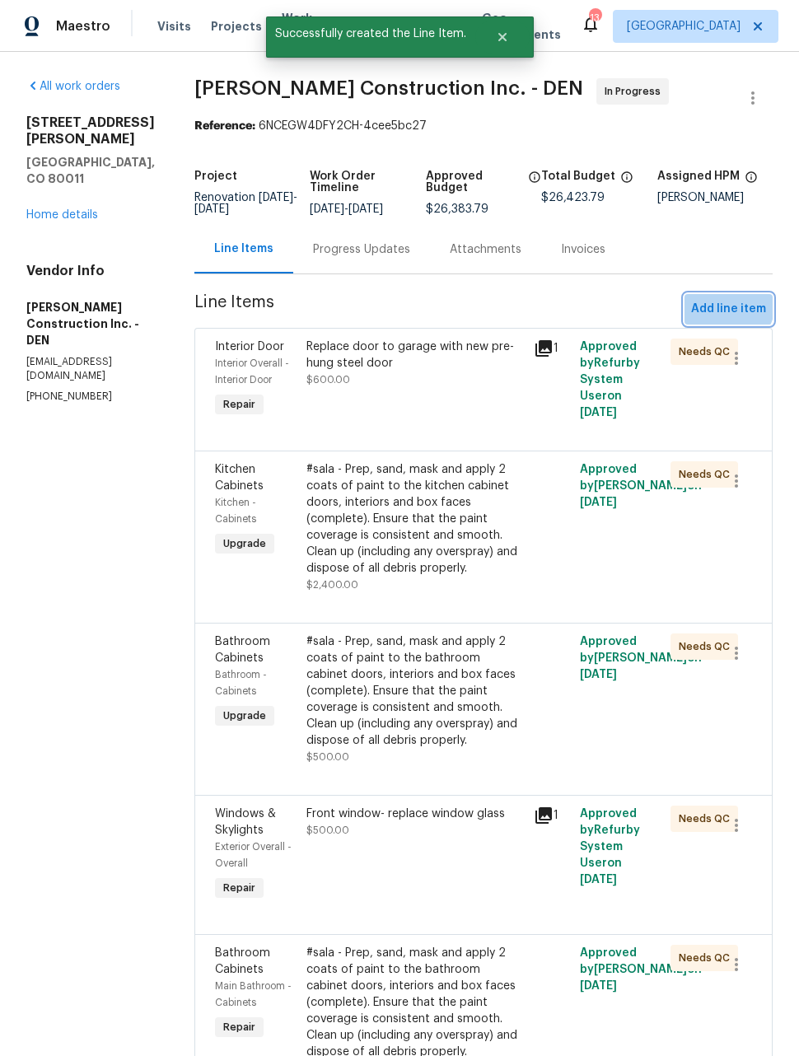
click at [725, 316] on span "Add line item" at bounding box center [728, 309] width 75 height 21
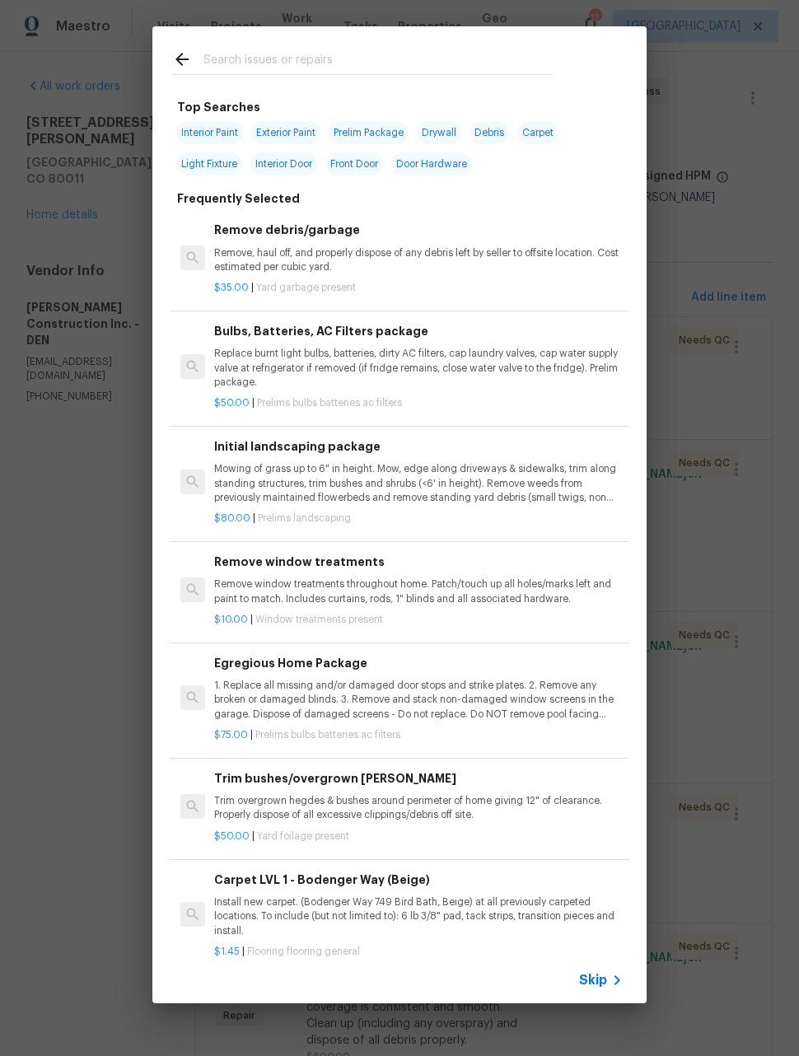
click at [437, 39] on div at bounding box center [362, 58] width 420 height 65
click at [455, 56] on input "text" at bounding box center [377, 61] width 349 height 25
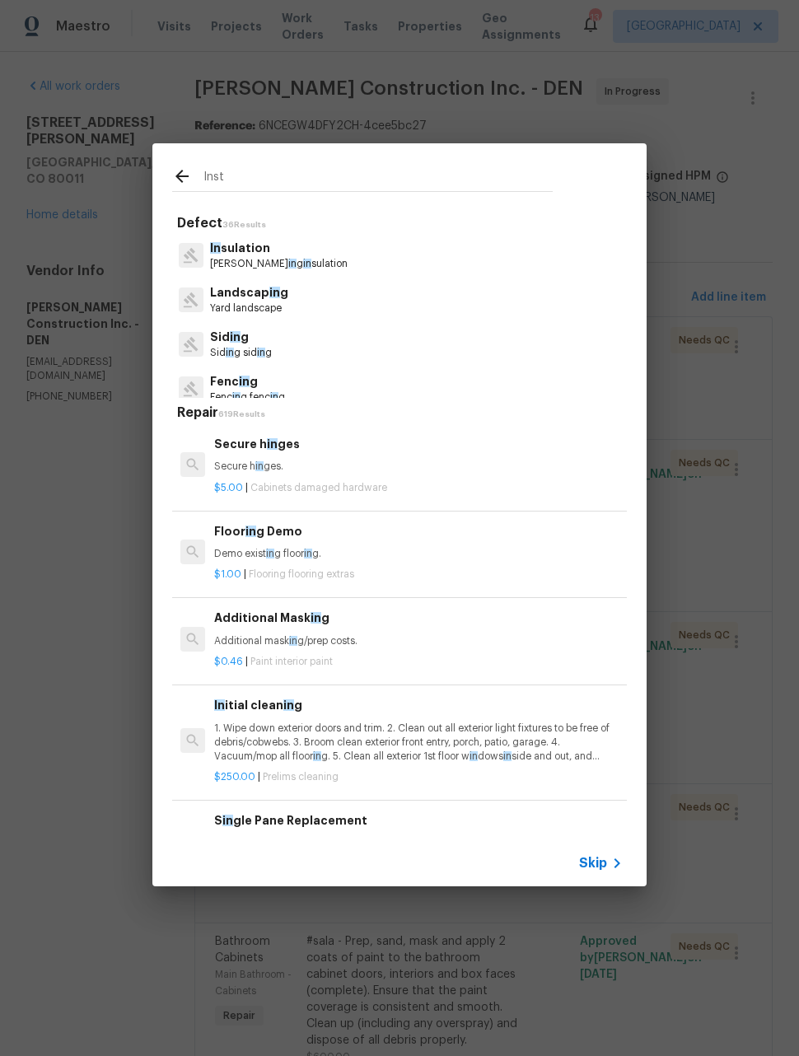
type input "Insta"
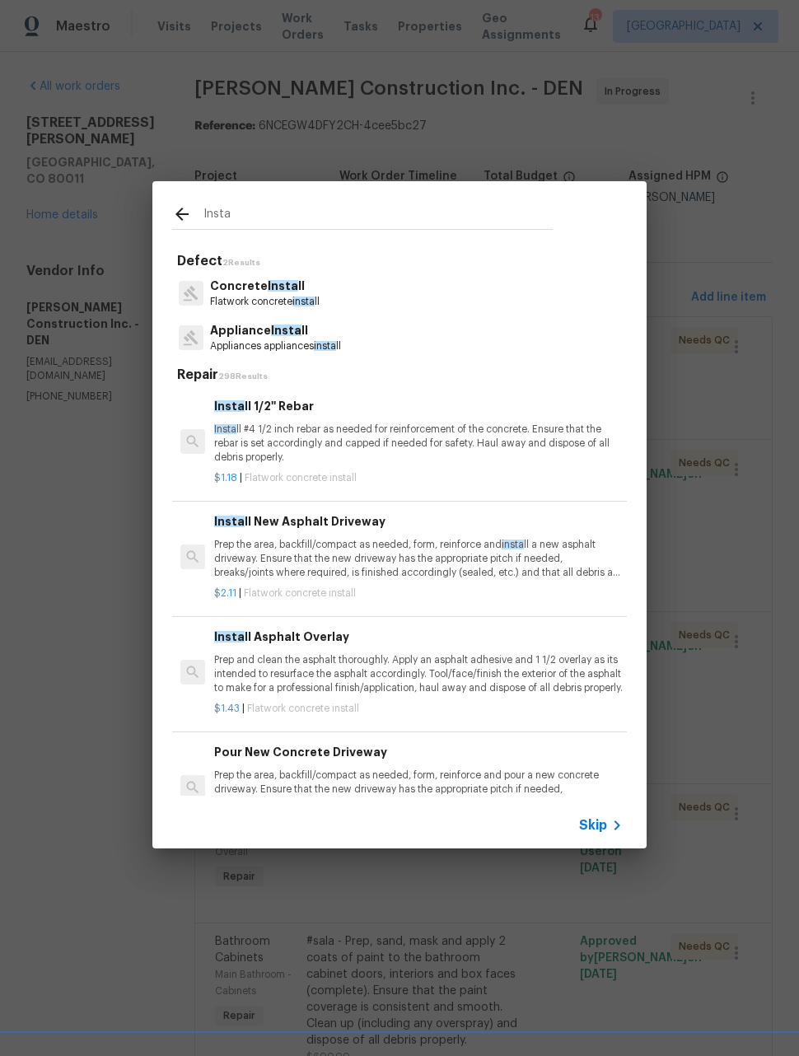
click at [329, 343] on span "insta" at bounding box center [325, 346] width 22 height 10
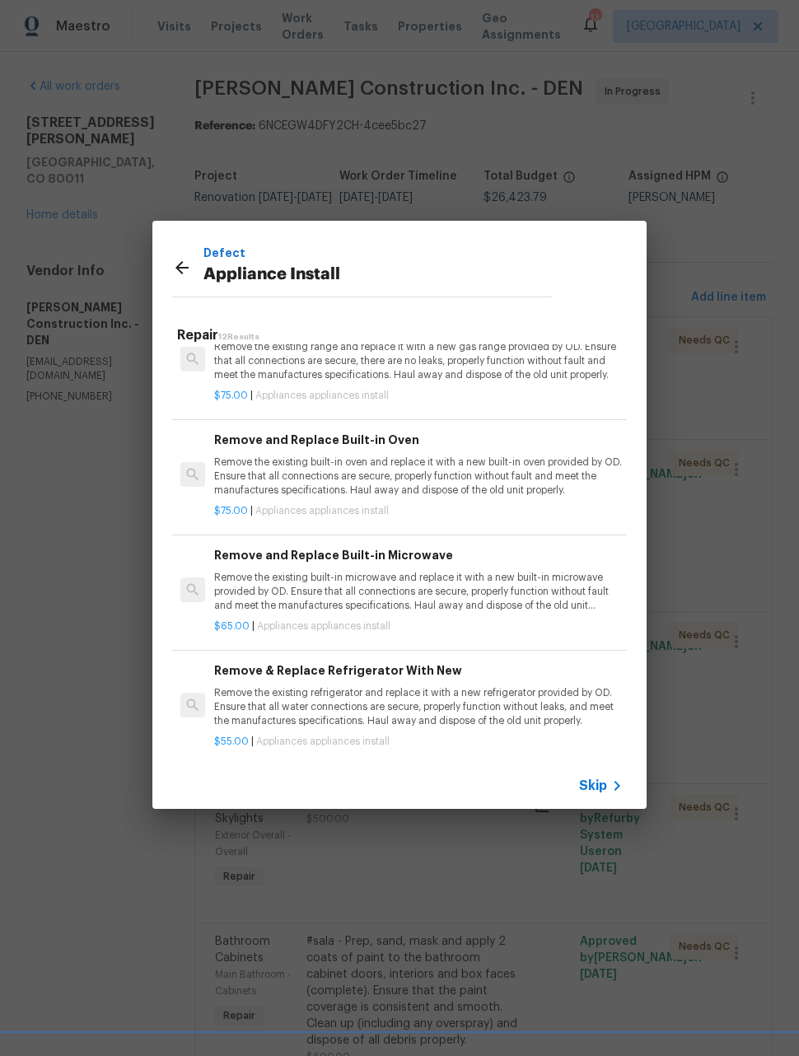
scroll to position [964, 0]
click at [485, 690] on p "Remove the existing refrigerator and replace it with a new refrigerator provide…" at bounding box center [418, 708] width 408 height 42
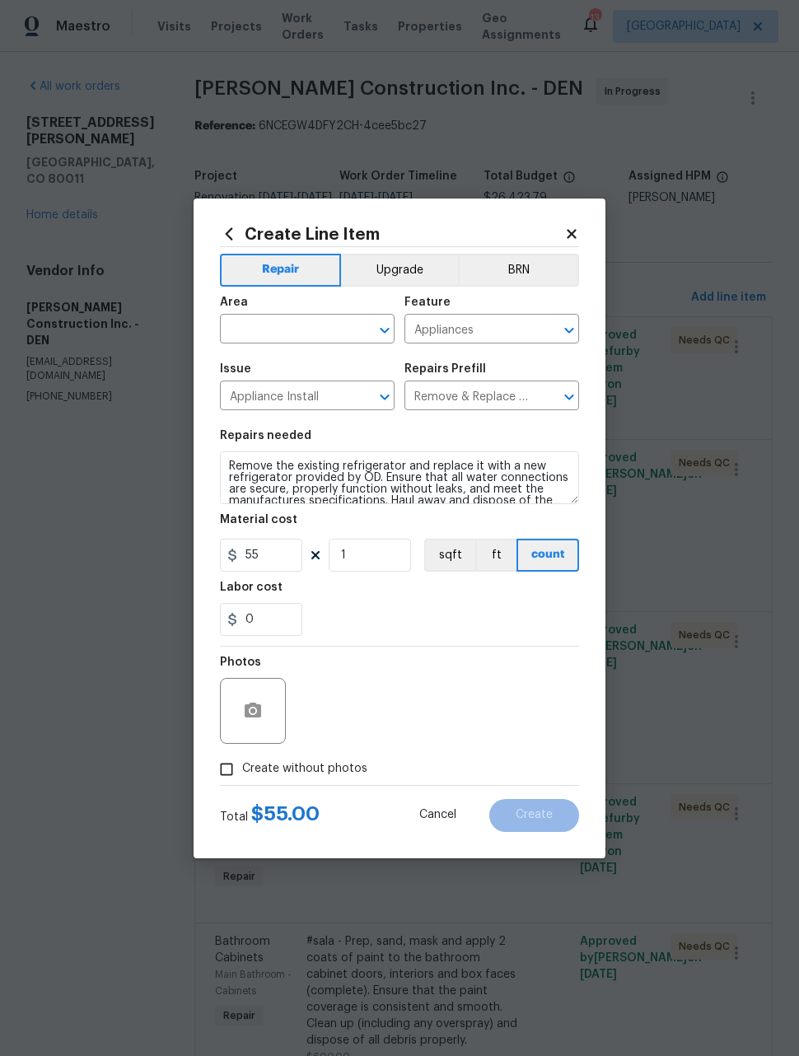
click at [332, 329] on input "text" at bounding box center [284, 331] width 128 height 26
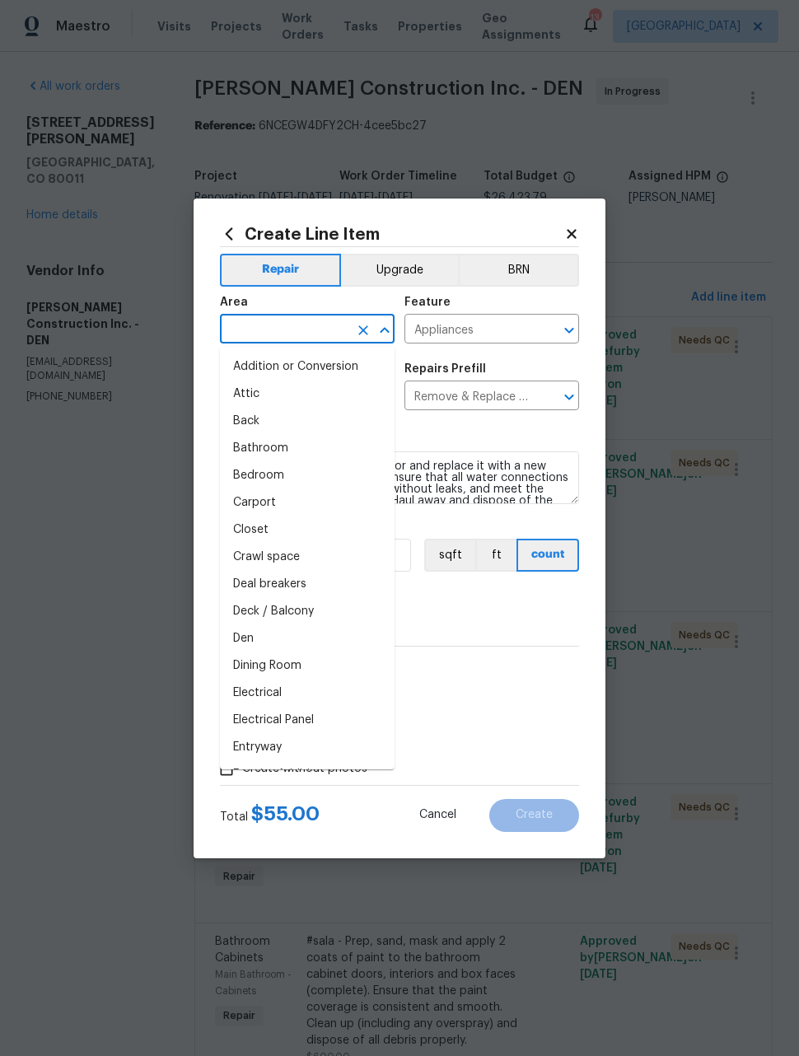
type input "l"
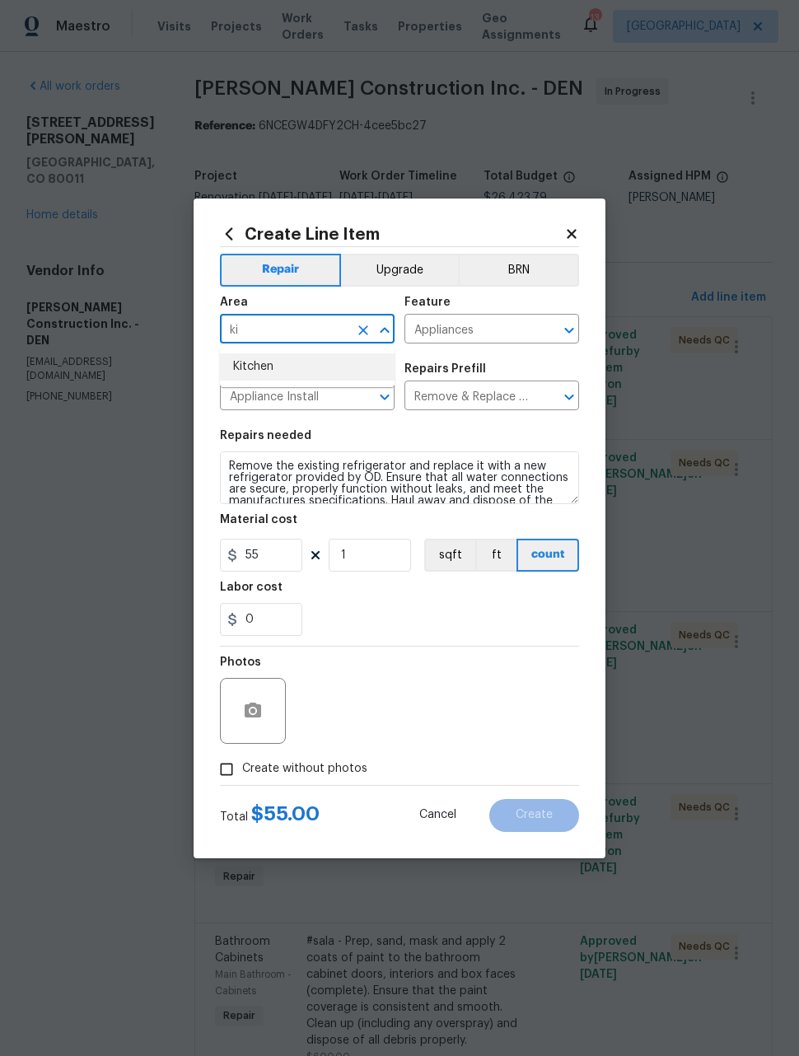
click at [264, 363] on li "Kitchen" at bounding box center [307, 366] width 175 height 27
type input "Kitchen"
click at [255, 707] on icon "button" at bounding box center [253, 709] width 16 height 15
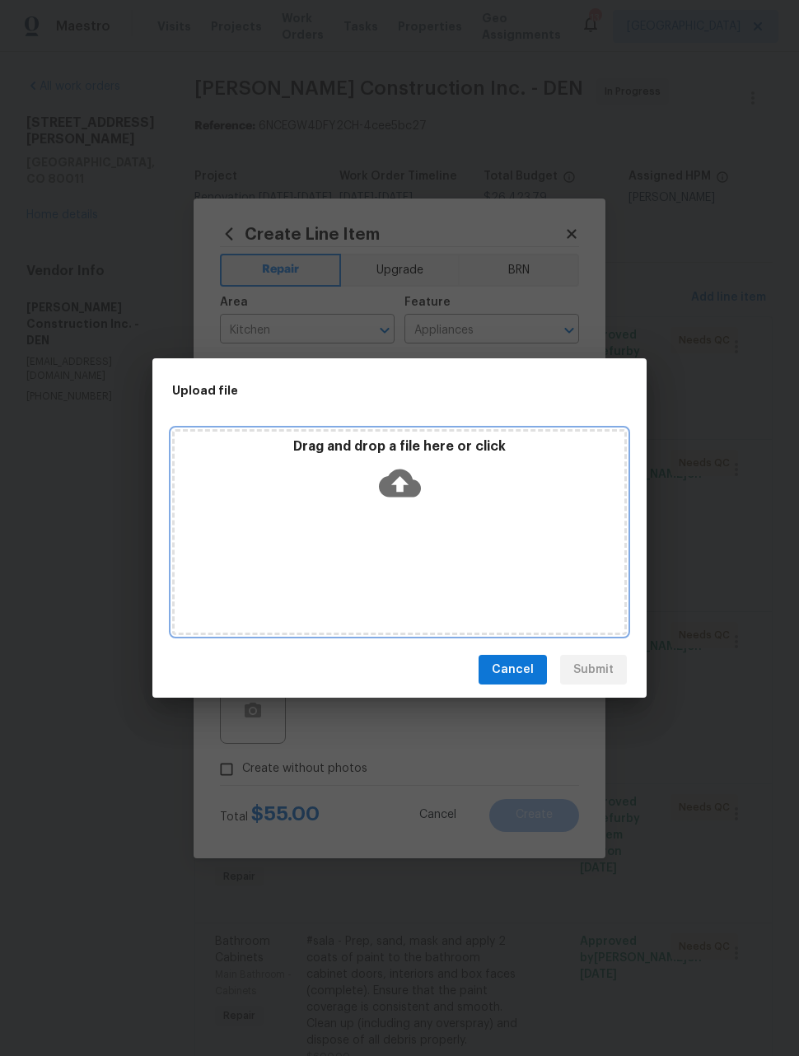
click at [420, 575] on div "Drag and drop a file here or click" at bounding box center [399, 532] width 455 height 206
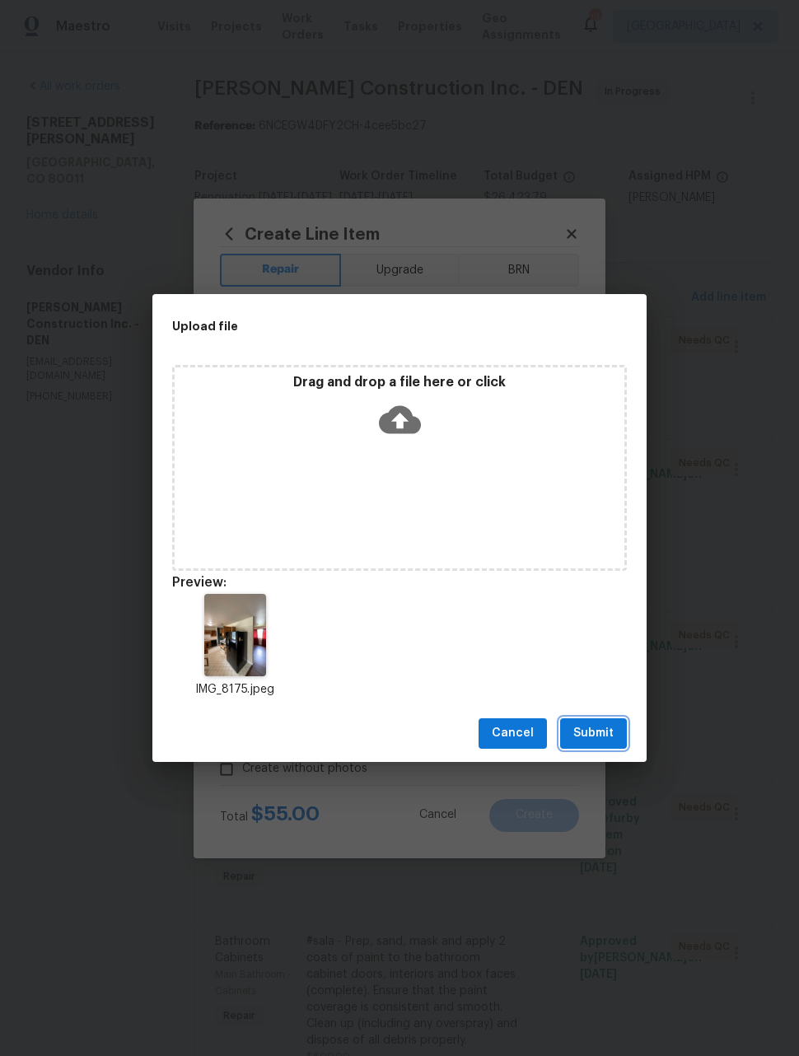
click at [590, 725] on span "Submit" at bounding box center [593, 733] width 40 height 21
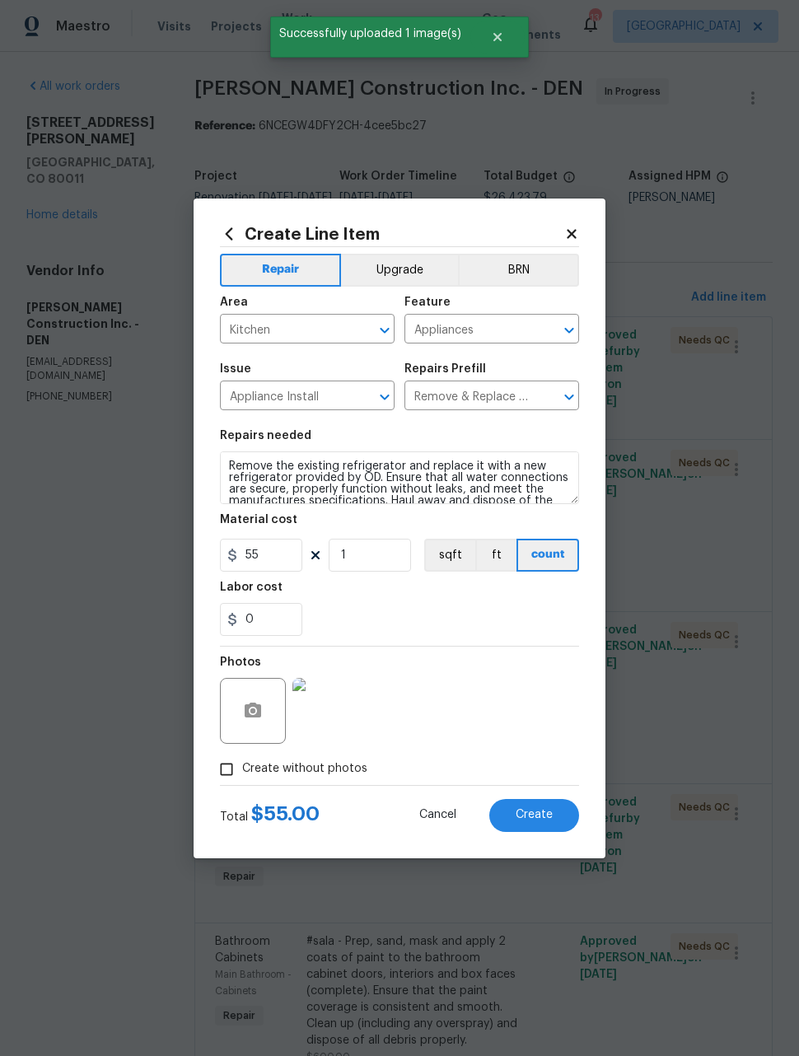
click at [553, 812] on button "Create" at bounding box center [534, 815] width 90 height 33
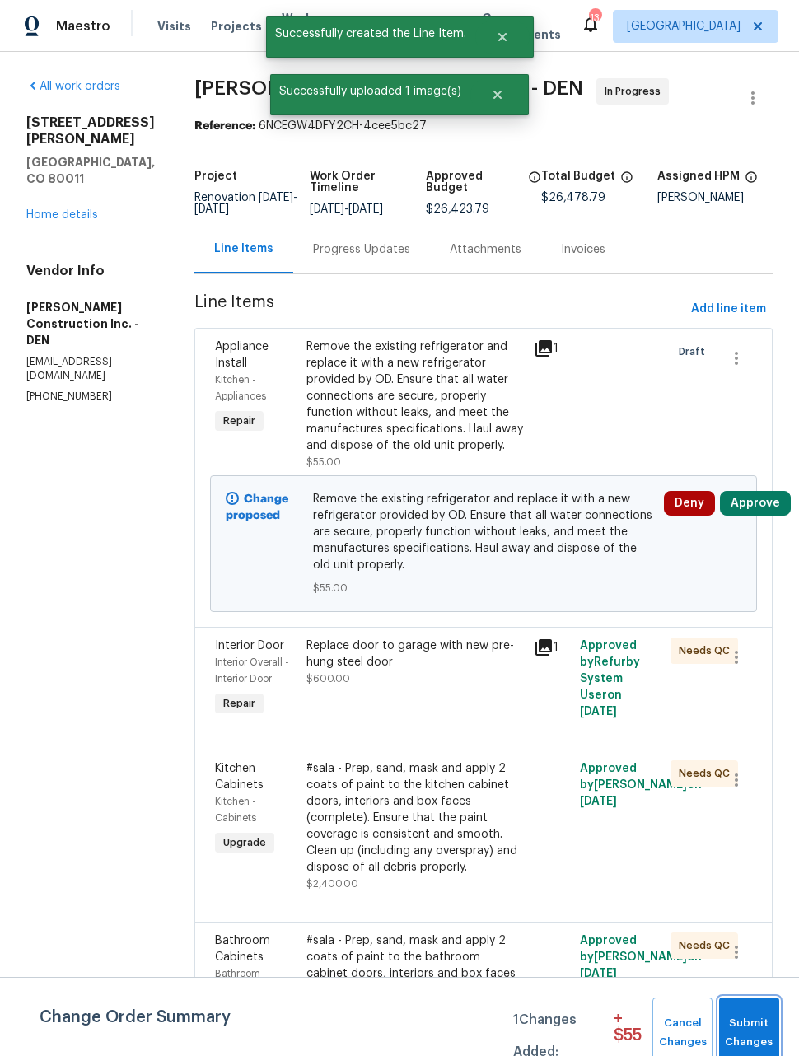
click at [738, 1010] on button "Submit Changes" at bounding box center [749, 1032] width 60 height 71
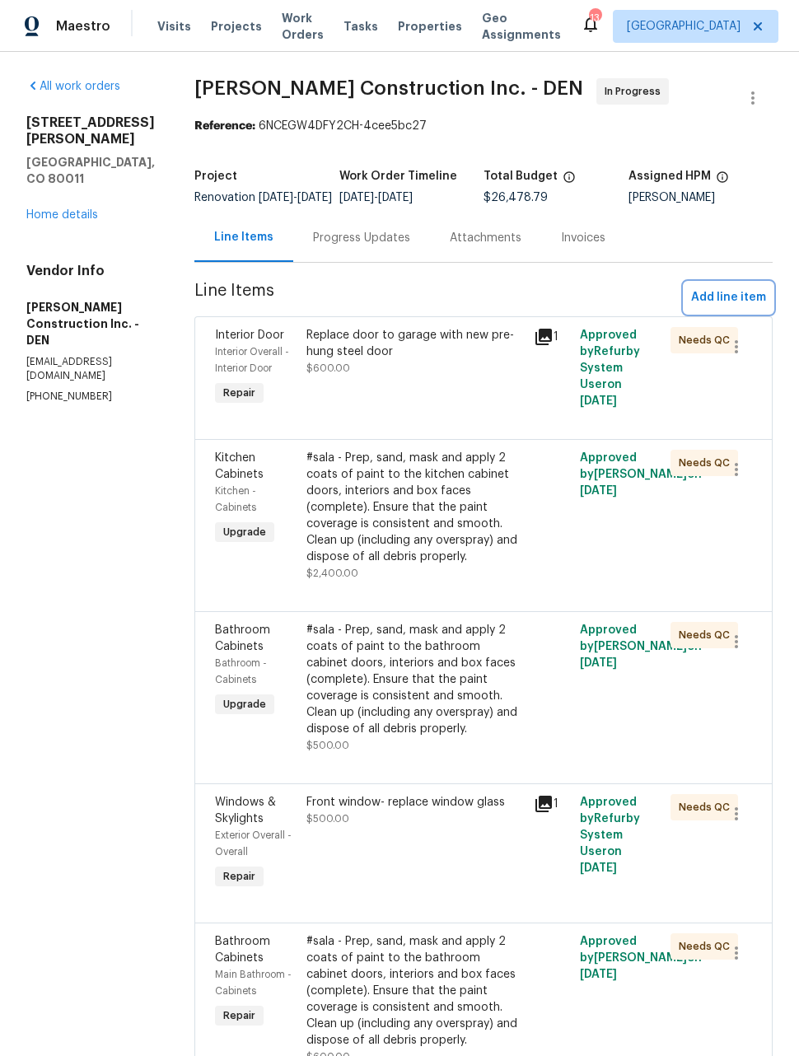
click at [739, 308] on span "Add line item" at bounding box center [728, 297] width 75 height 21
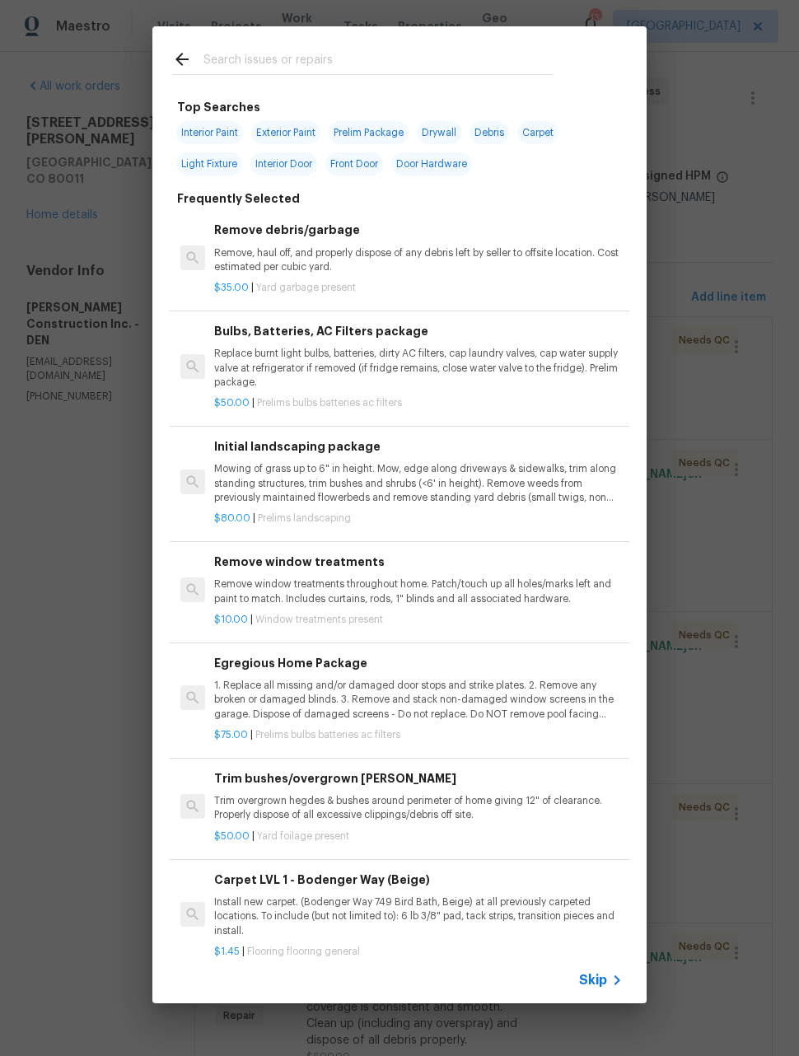
click at [385, 67] on input "text" at bounding box center [377, 61] width 349 height 25
type input "Bathr"
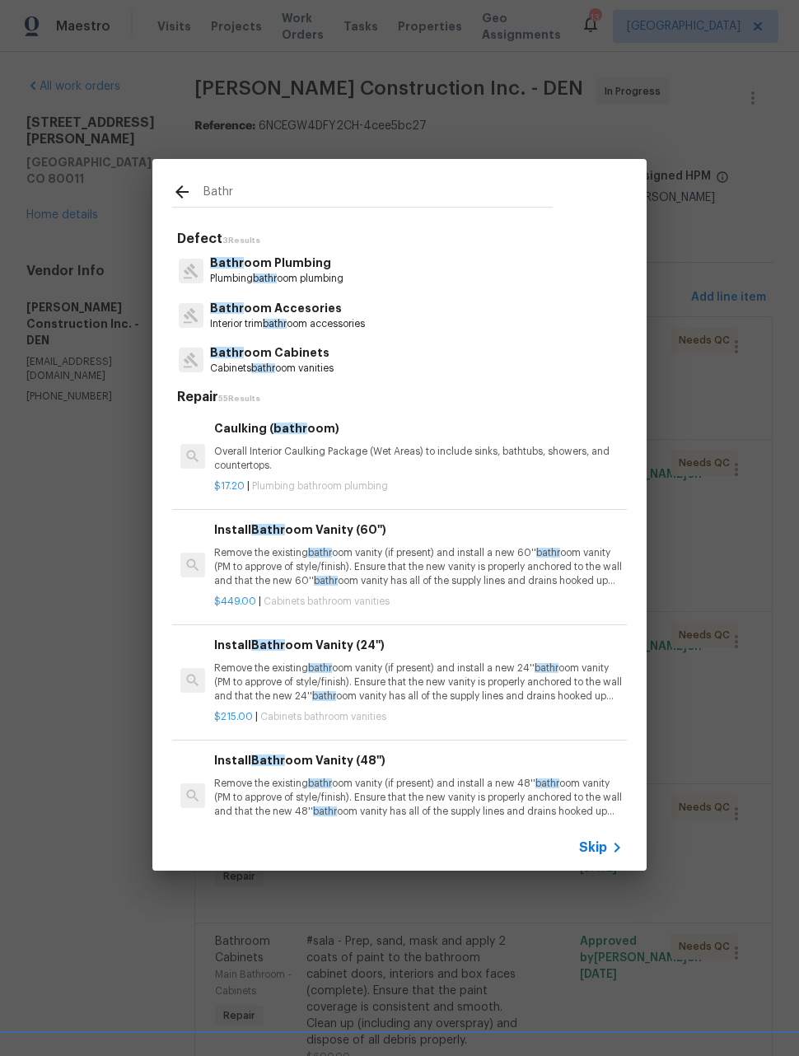
click at [343, 263] on p "Bathr oom Plumbing" at bounding box center [276, 262] width 133 height 17
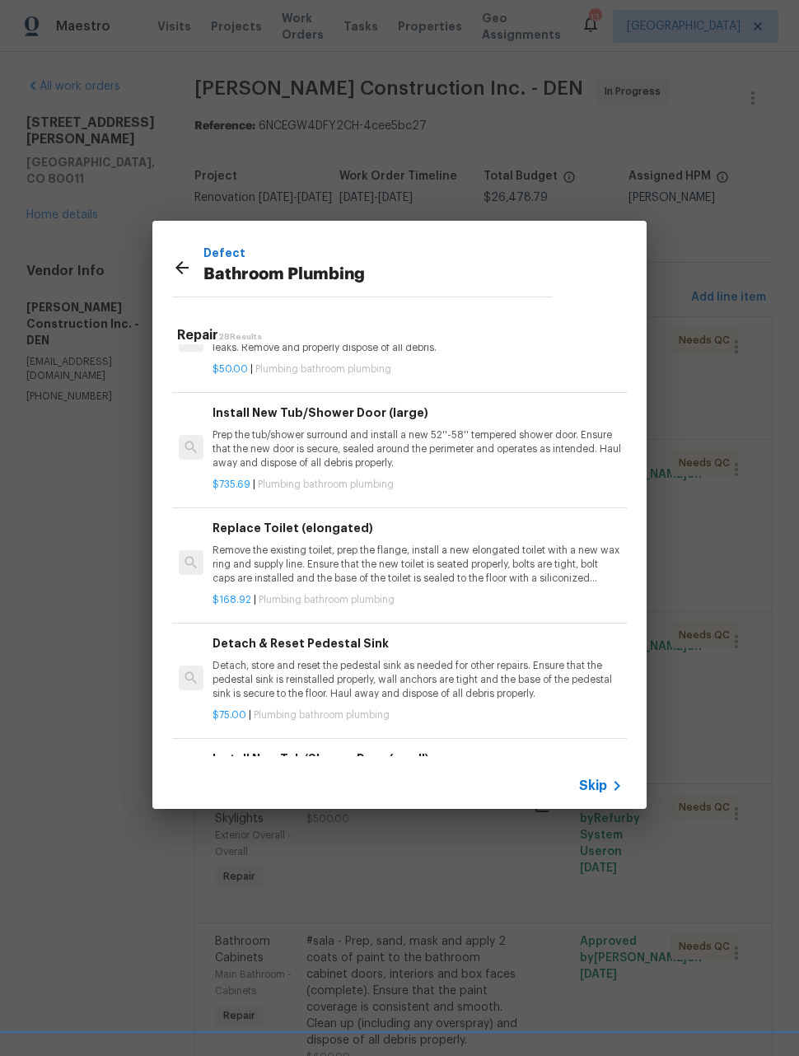
scroll to position [692, 2]
click at [521, 561] on p "Remove the existing toilet, prep the flange, install a new elongated toilet wit…" at bounding box center [416, 564] width 408 height 42
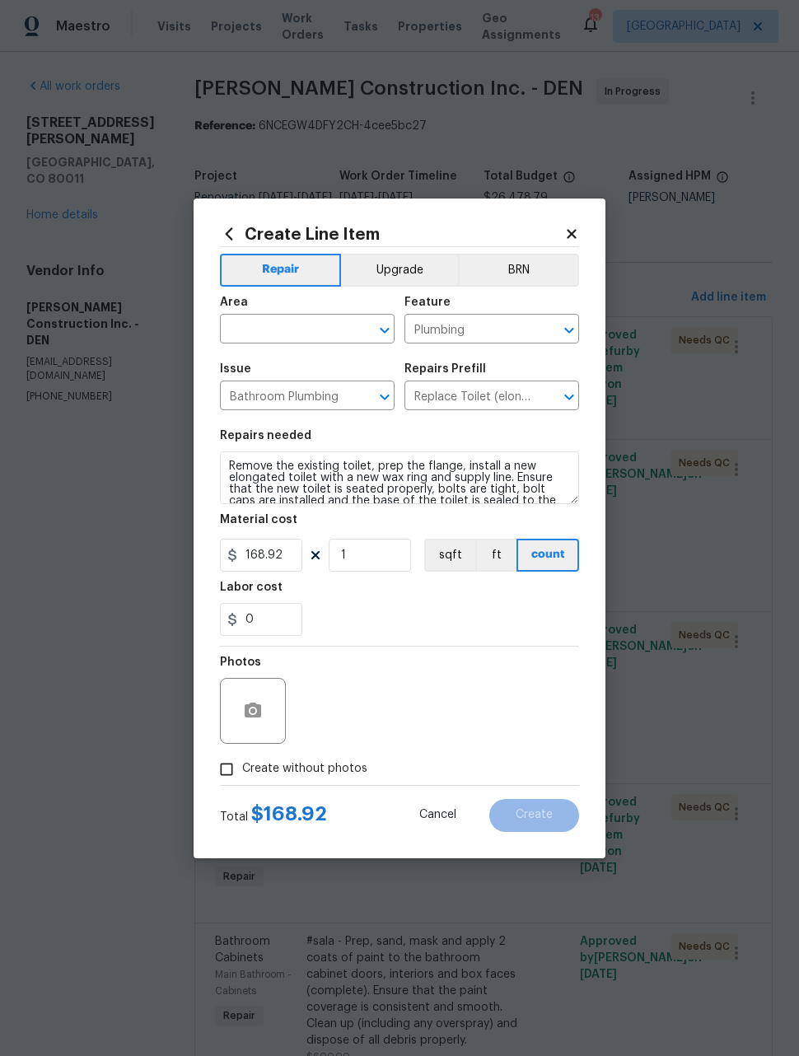
click at [521, 557] on button "count" at bounding box center [547, 555] width 63 height 33
click at [520, 641] on section "Repairs needed Remove the existing toilet, prep the flange, install a new elong…" at bounding box center [399, 533] width 359 height 226
click at [395, 555] on input "1" at bounding box center [370, 555] width 82 height 33
type input "2"
click at [509, 693] on div "Photos" at bounding box center [399, 699] width 359 height 107
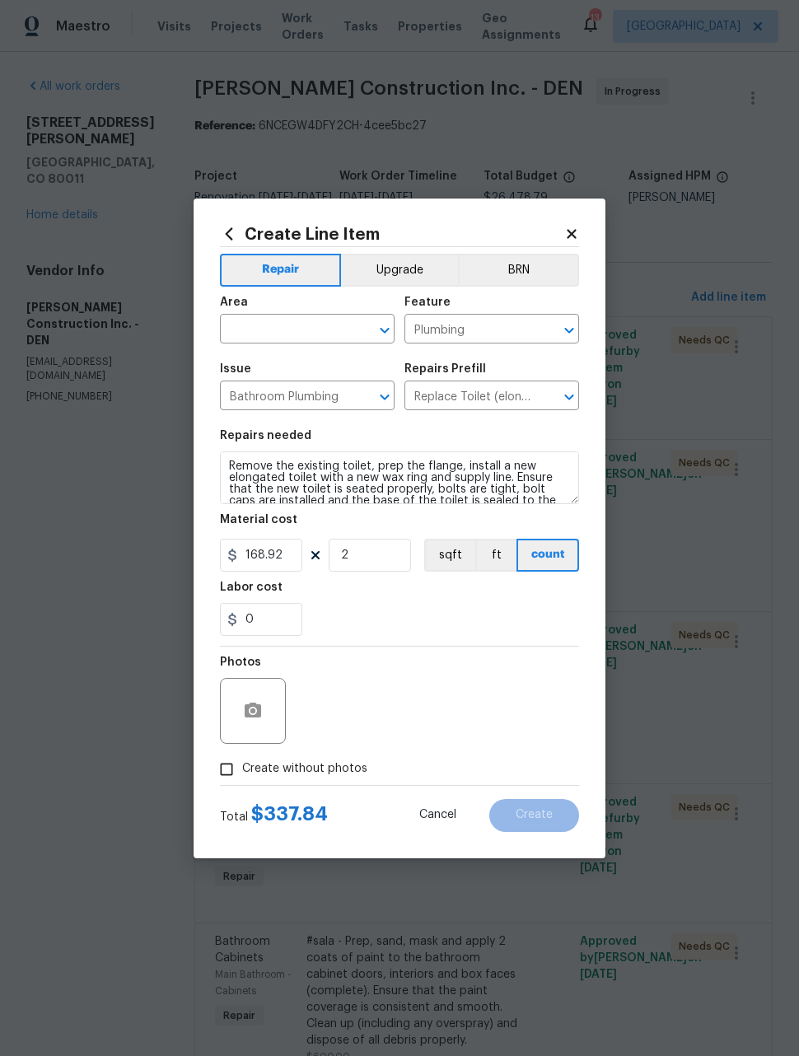
click at [326, 336] on input "text" at bounding box center [284, 331] width 128 height 26
click at [284, 359] on li "Bathroom" at bounding box center [307, 366] width 175 height 27
type input "Bathroom"
click at [498, 677] on div "Photos" at bounding box center [399, 699] width 359 height 107
click at [257, 706] on icon "button" at bounding box center [253, 709] width 16 height 15
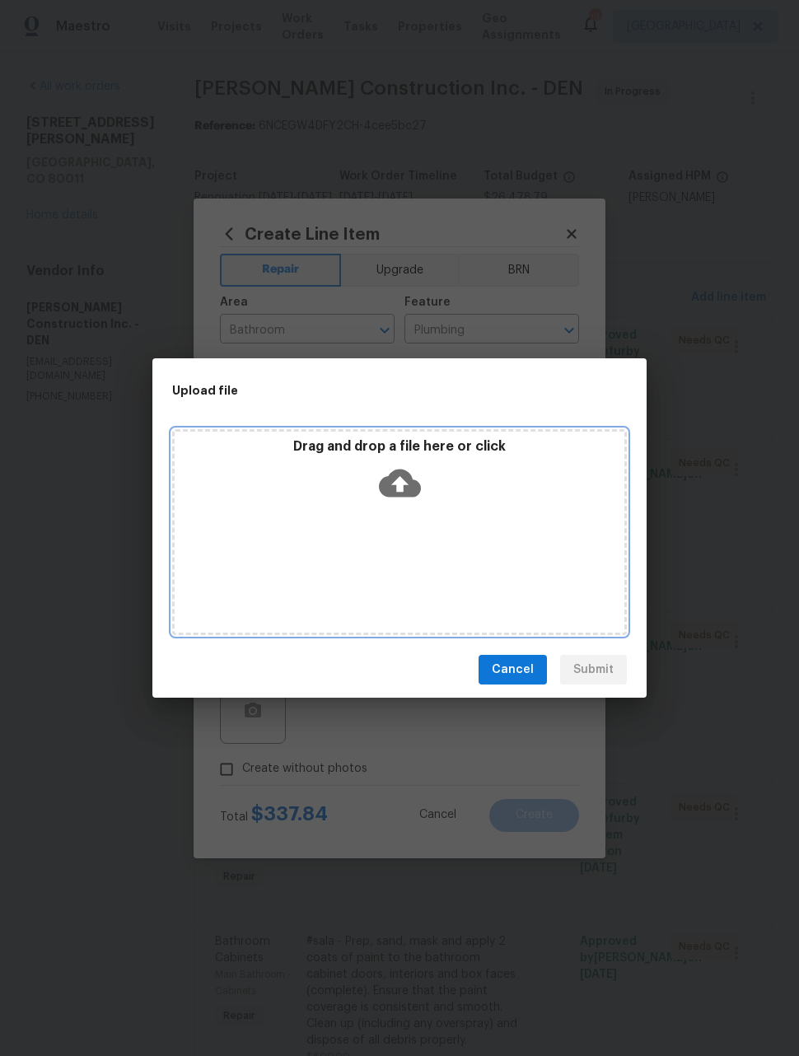
click at [513, 553] on div "Drag and drop a file here or click" at bounding box center [399, 532] width 455 height 206
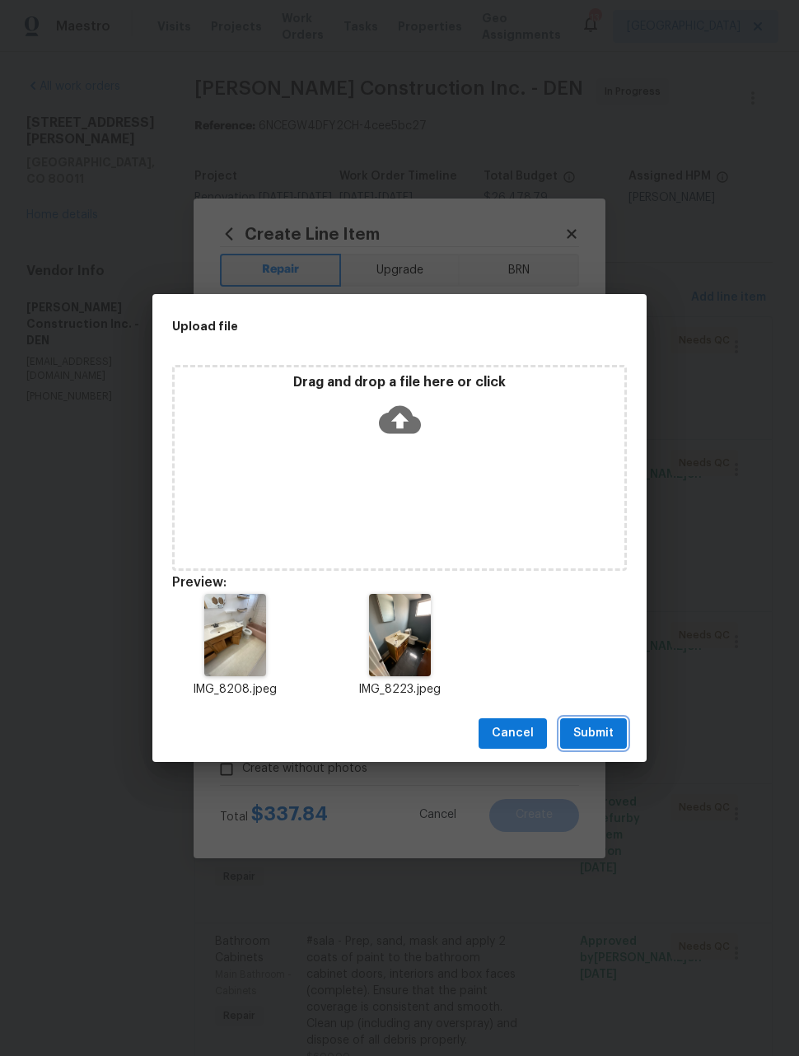
click at [609, 734] on span "Submit" at bounding box center [593, 733] width 40 height 21
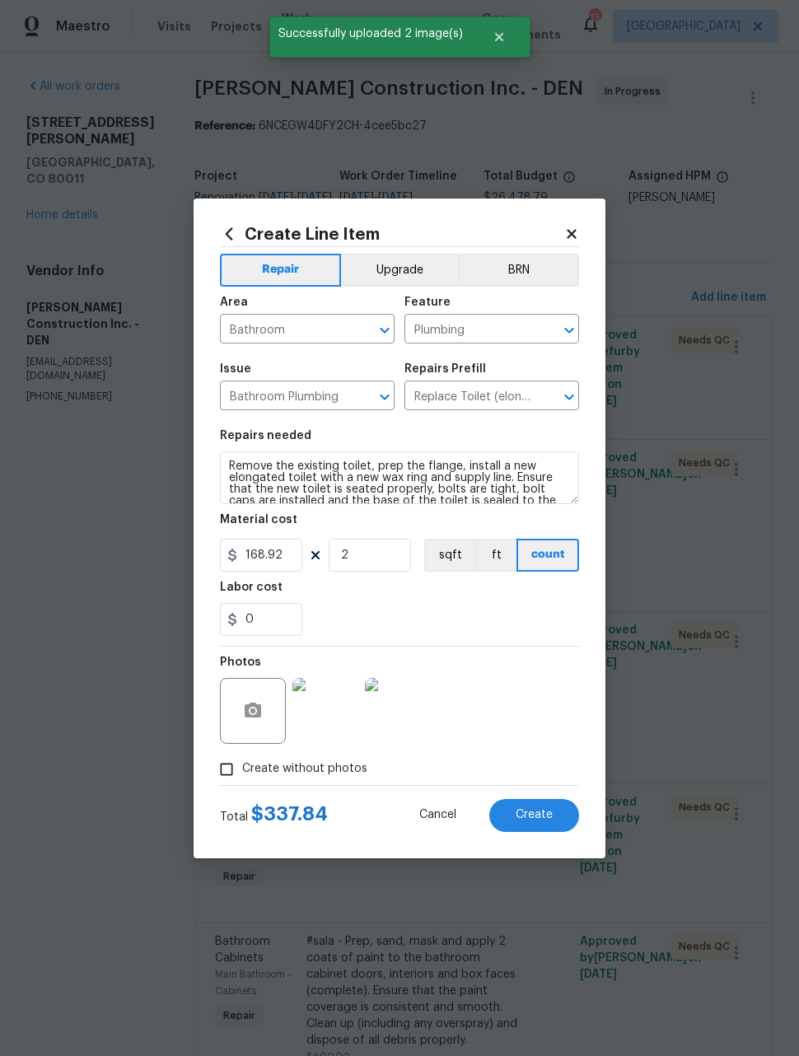
click at [547, 828] on button "Create" at bounding box center [534, 815] width 90 height 33
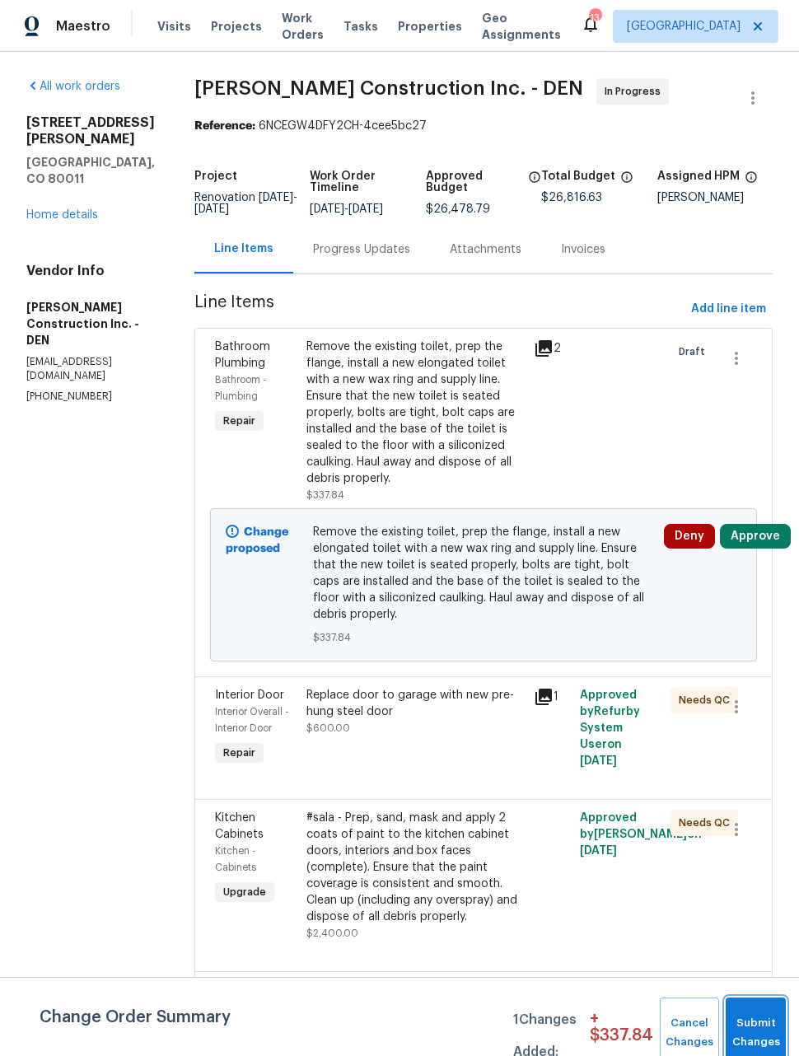
click at [735, 1023] on button "Submit Changes" at bounding box center [755, 1032] width 60 height 71
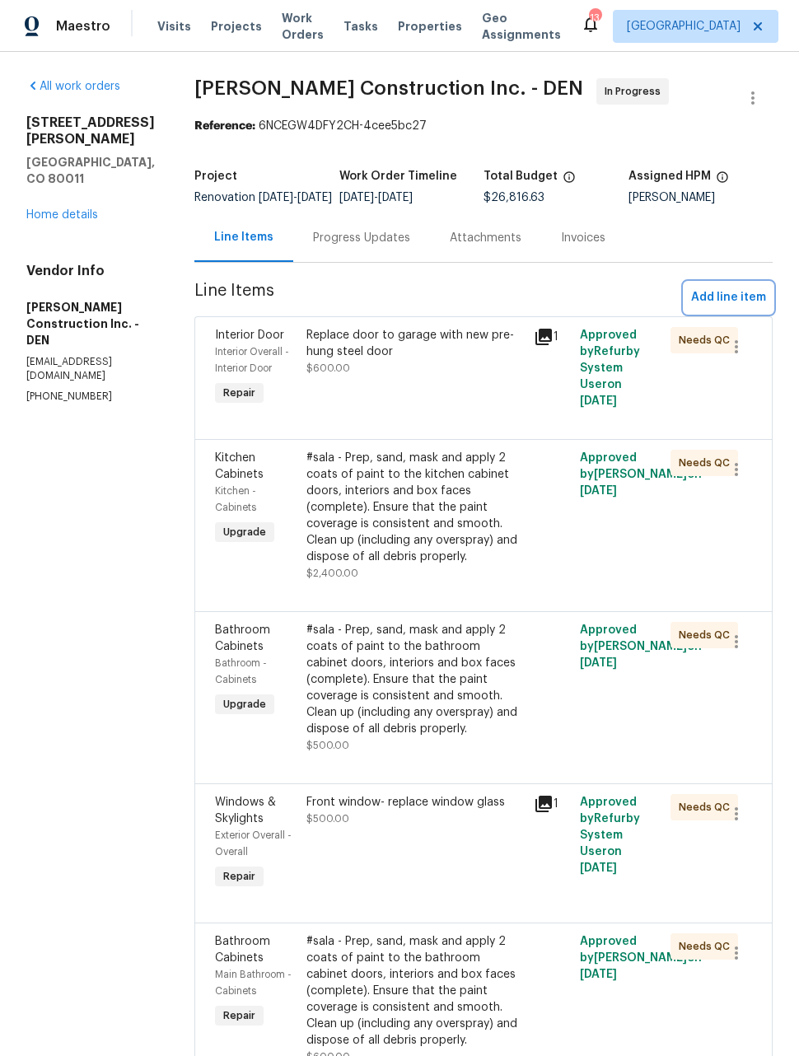
click at [735, 308] on span "Add line item" at bounding box center [728, 297] width 75 height 21
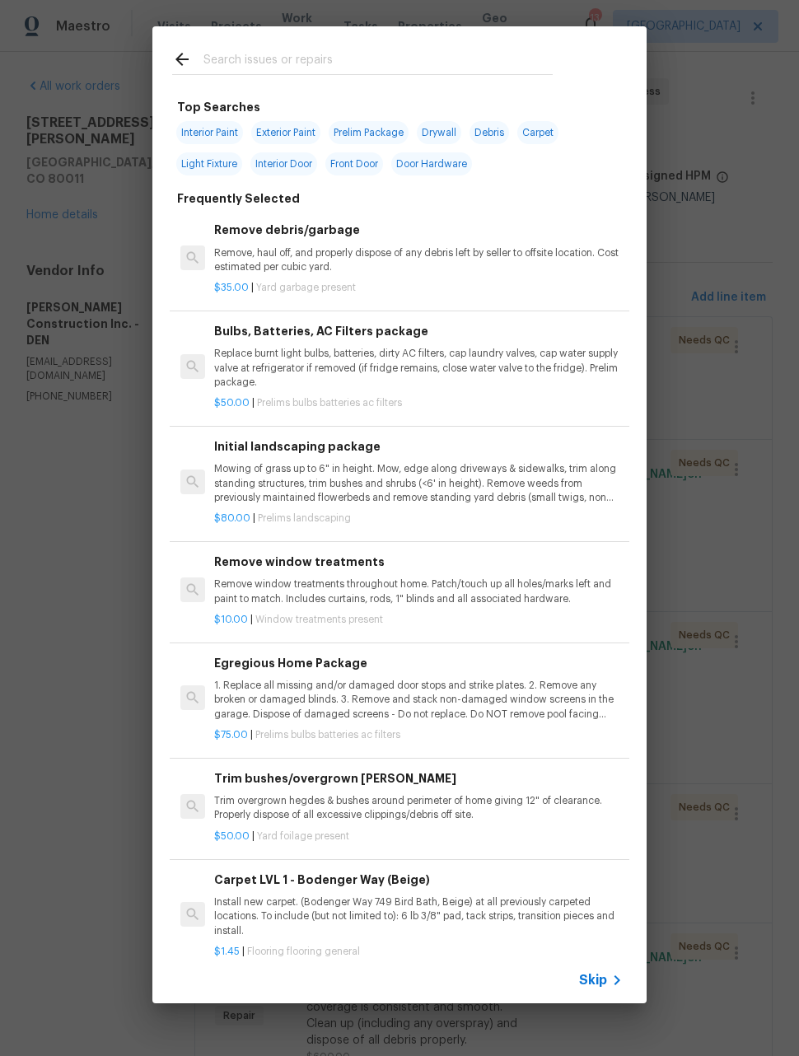
click at [436, 64] on input "text" at bounding box center [377, 61] width 349 height 25
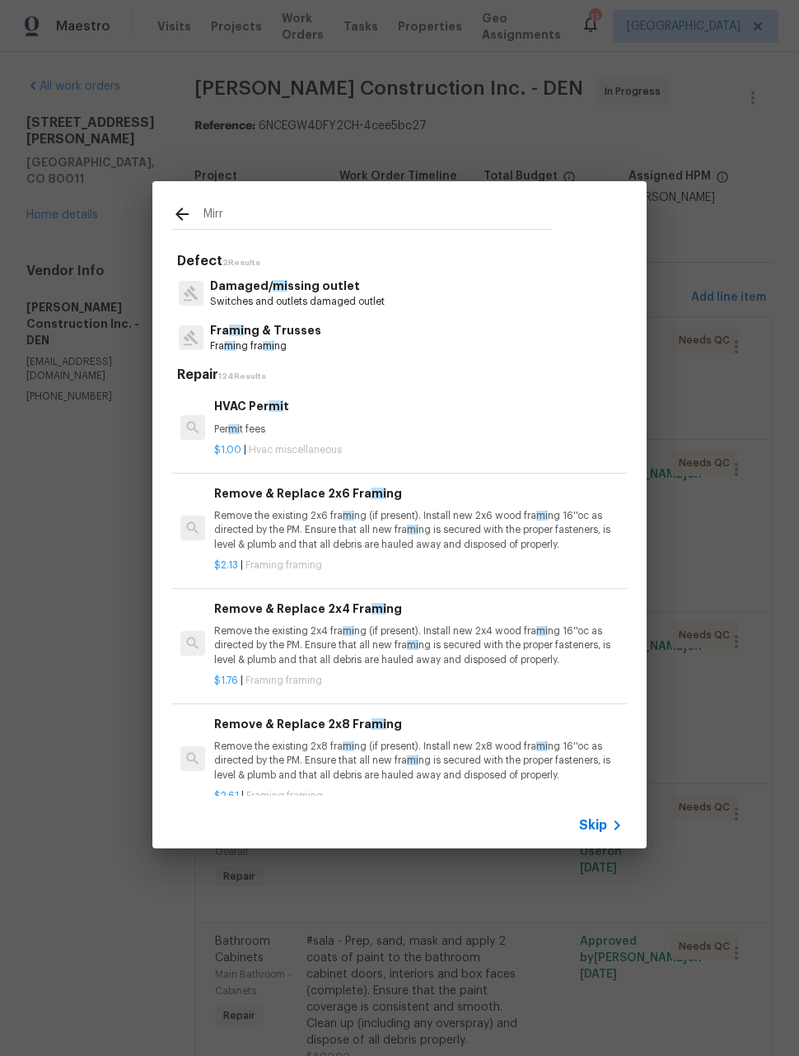
type input "Mirro"
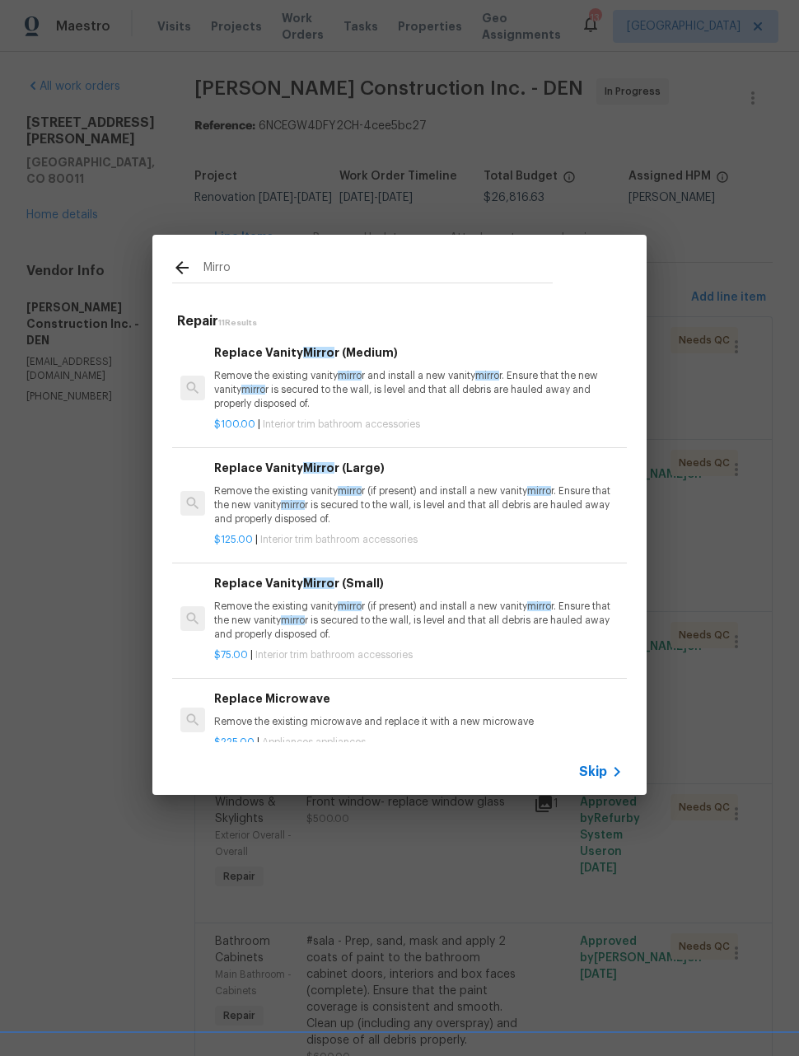
click at [226, 380] on p "Remove the existing vanity mirro r and install a new vanity mirro r. Ensure tha…" at bounding box center [418, 390] width 408 height 42
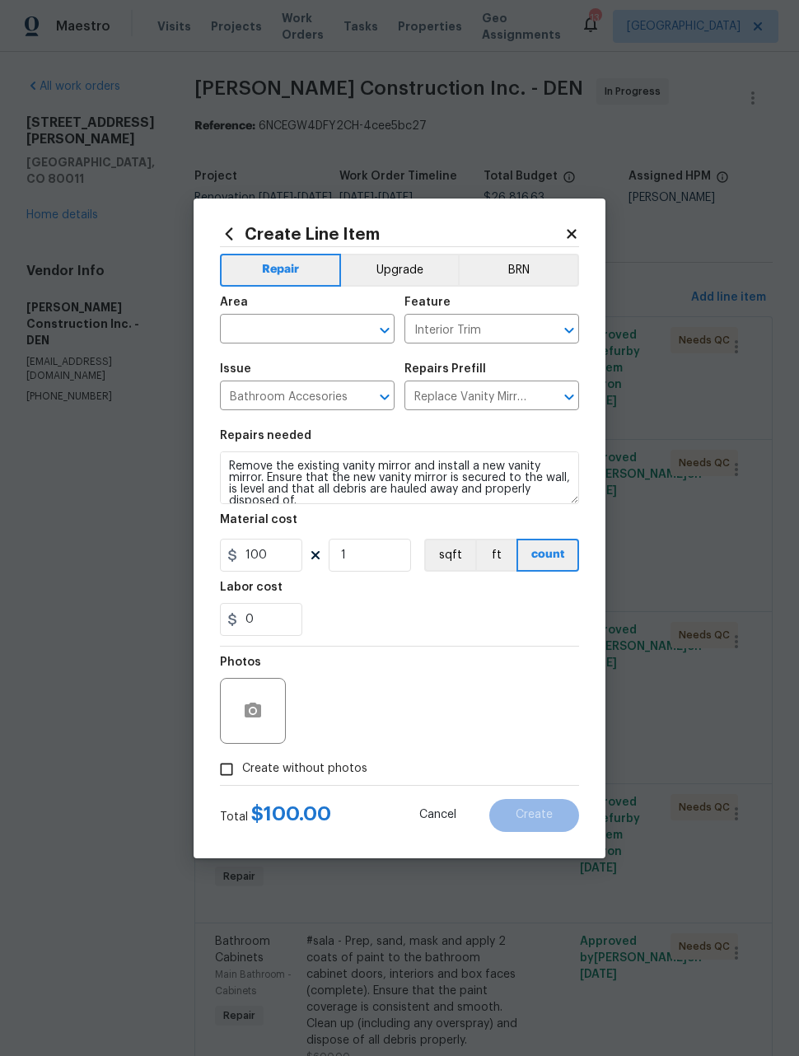
click at [302, 337] on input "text" at bounding box center [284, 331] width 128 height 26
click at [284, 356] on li "Bathroom" at bounding box center [307, 366] width 175 height 27
type input "Bathroom"
click at [366, 563] on input "1" at bounding box center [370, 555] width 82 height 33
type input "2"
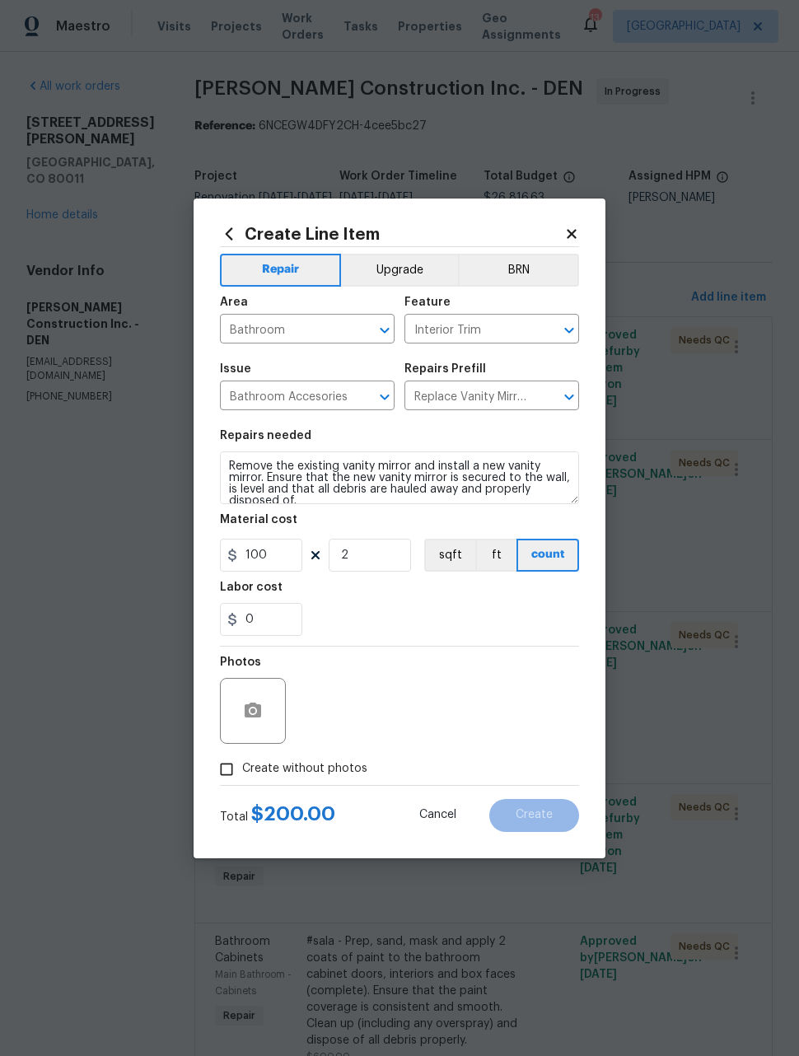
click at [469, 694] on div "Photos" at bounding box center [399, 699] width 359 height 107
click at [248, 717] on icon "button" at bounding box center [253, 709] width 16 height 15
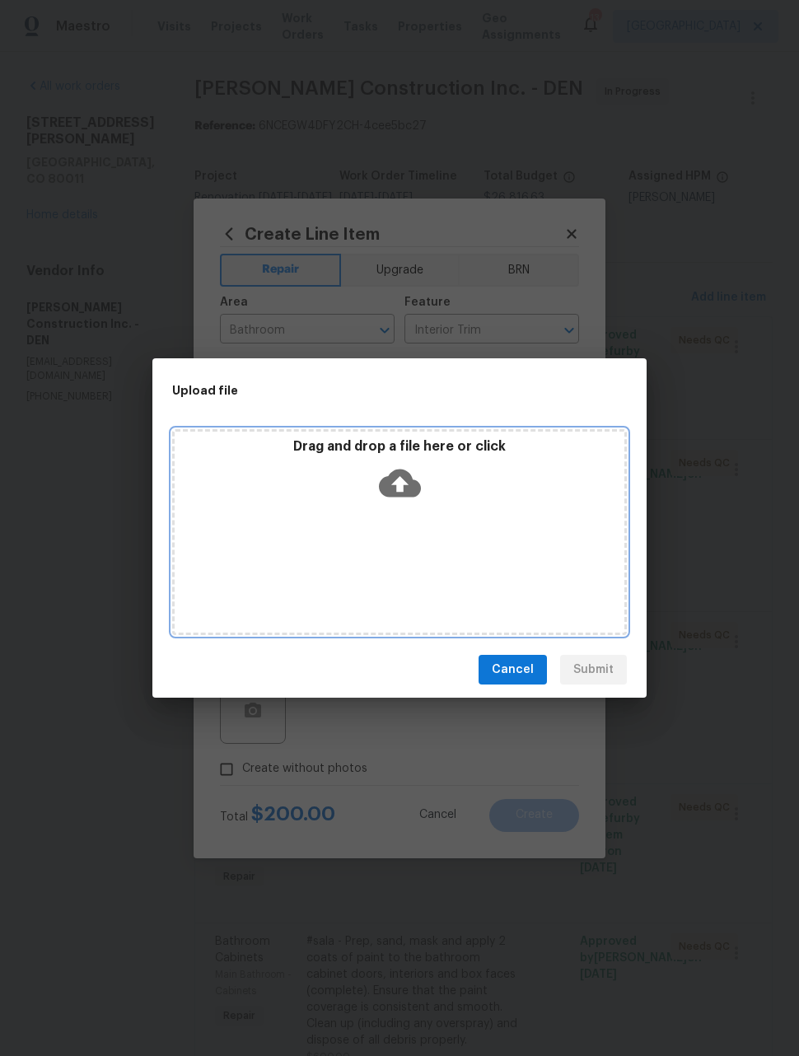
click at [517, 585] on div "Drag and drop a file here or click" at bounding box center [399, 532] width 455 height 206
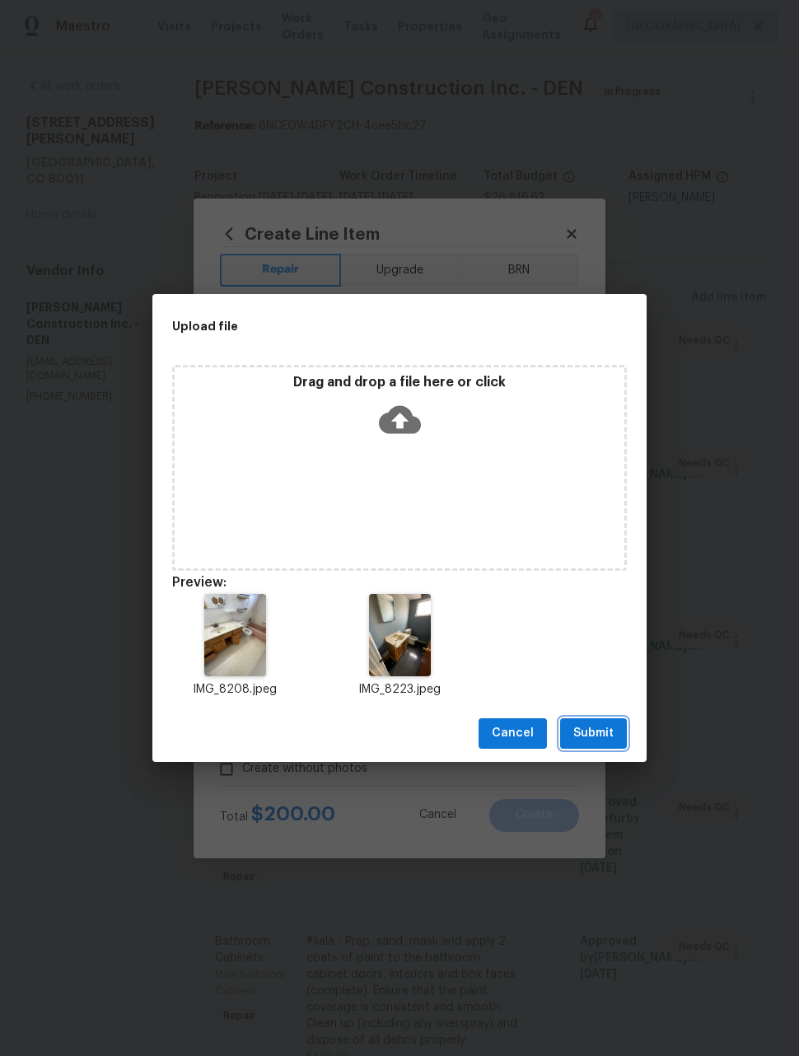
click at [601, 739] on span "Submit" at bounding box center [593, 733] width 40 height 21
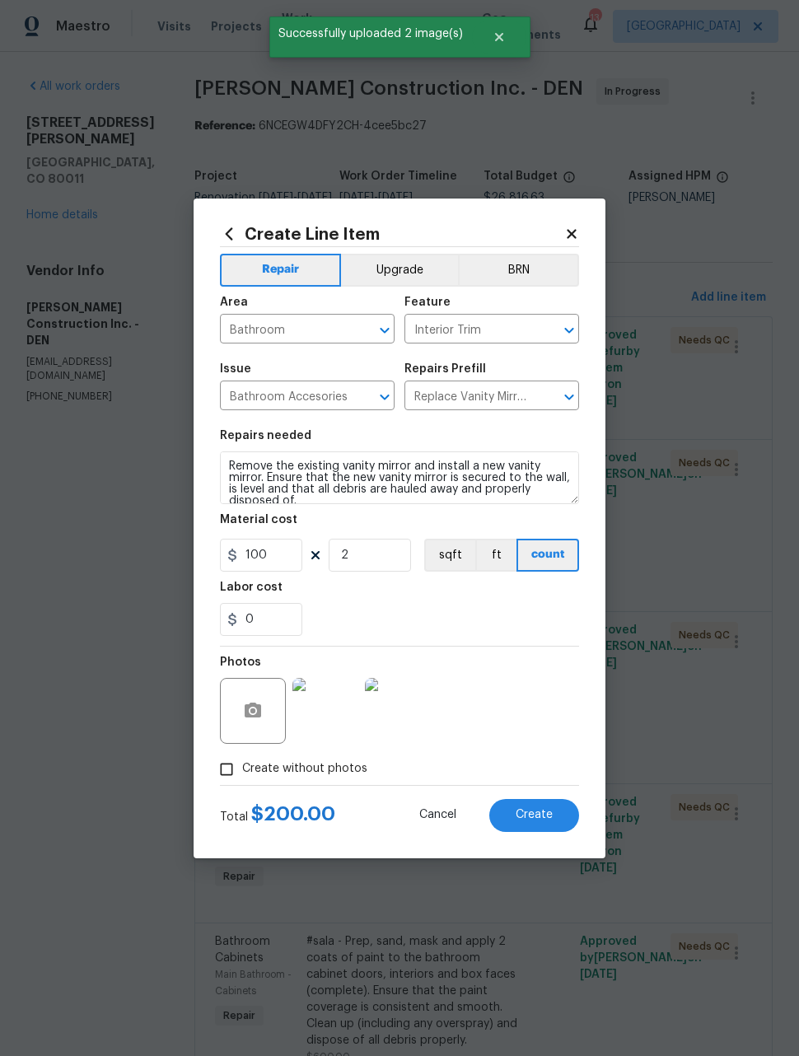
click at [557, 816] on button "Create" at bounding box center [534, 815] width 90 height 33
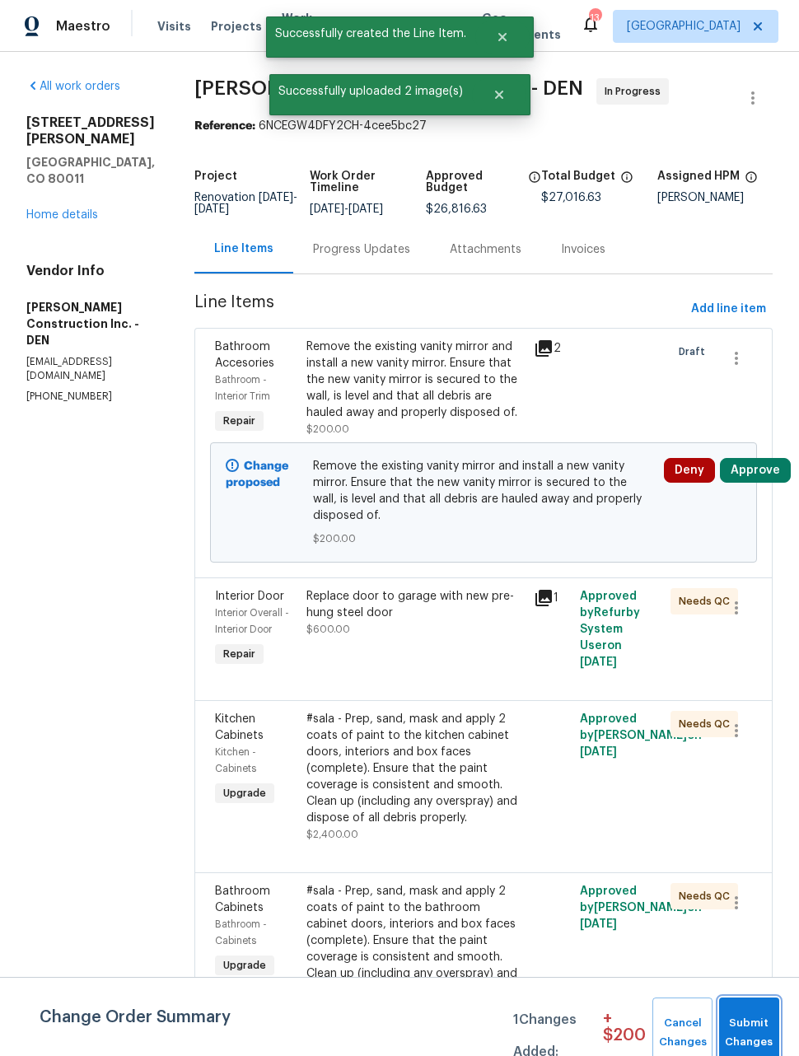
click at [776, 1011] on button "Submit Changes" at bounding box center [749, 1032] width 60 height 71
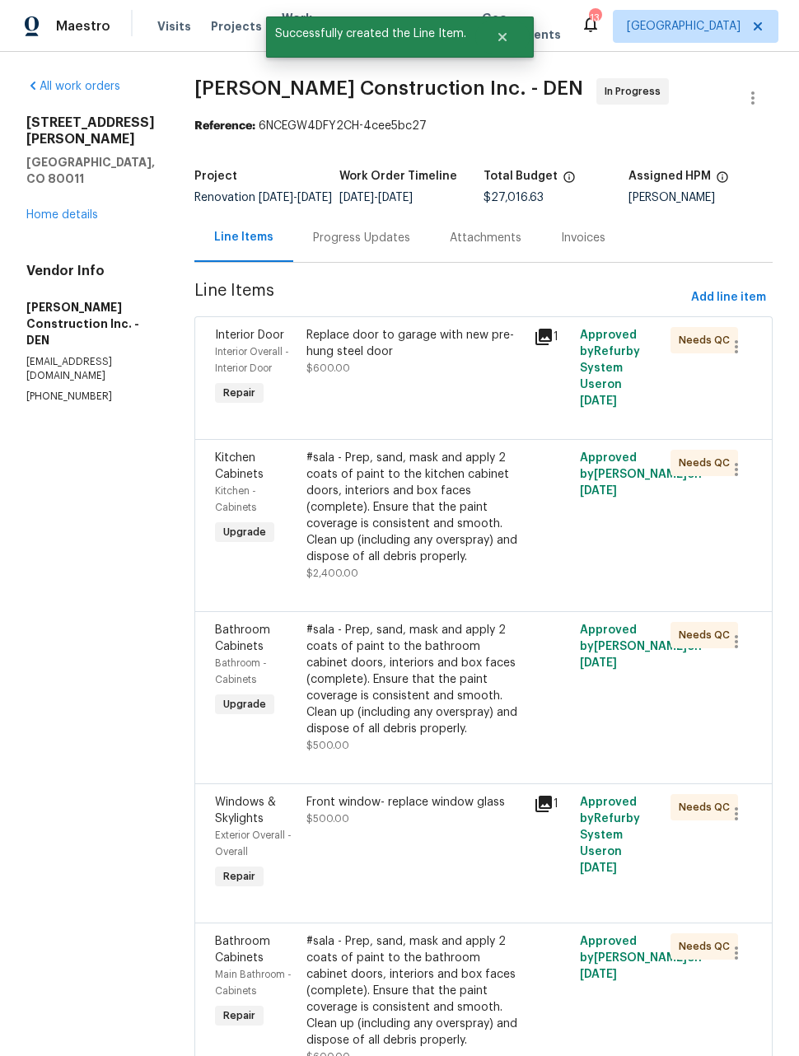
click at [737, 308] on span "Add line item" at bounding box center [728, 297] width 75 height 21
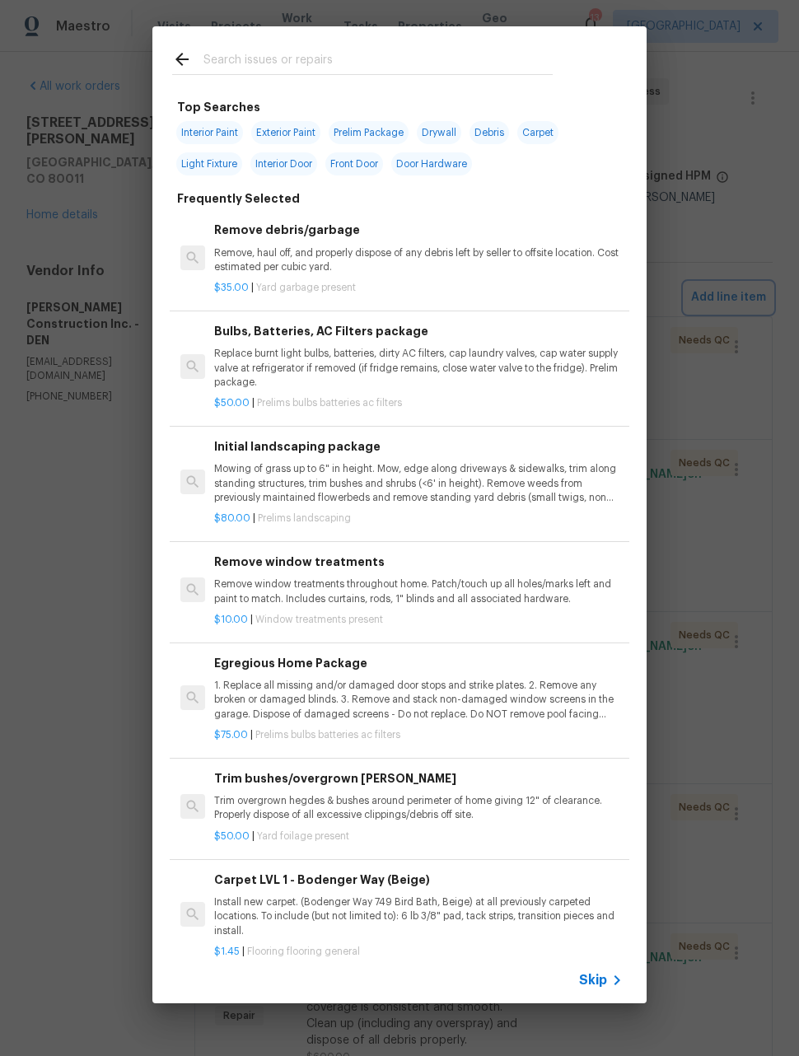
click at [80, 520] on div "Top Searches Interior Paint Exterior Paint Prelim Package Drywall Debris Carpet…" at bounding box center [399, 514] width 799 height 1029
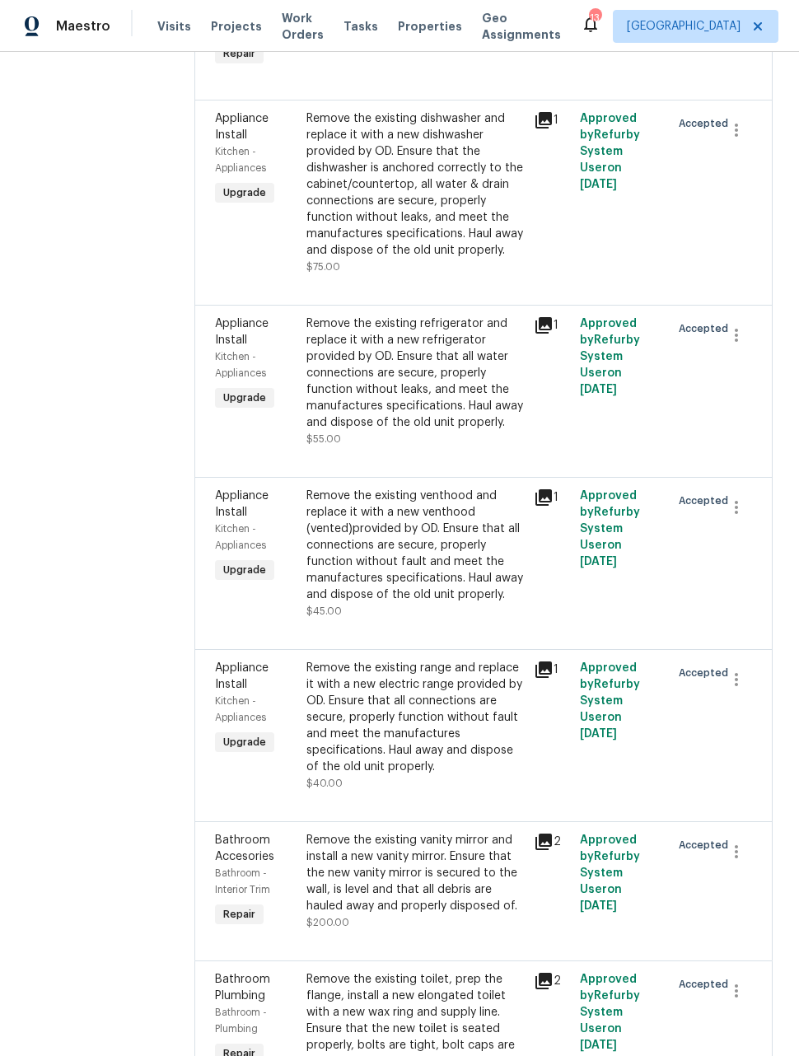
scroll to position [5764, 0]
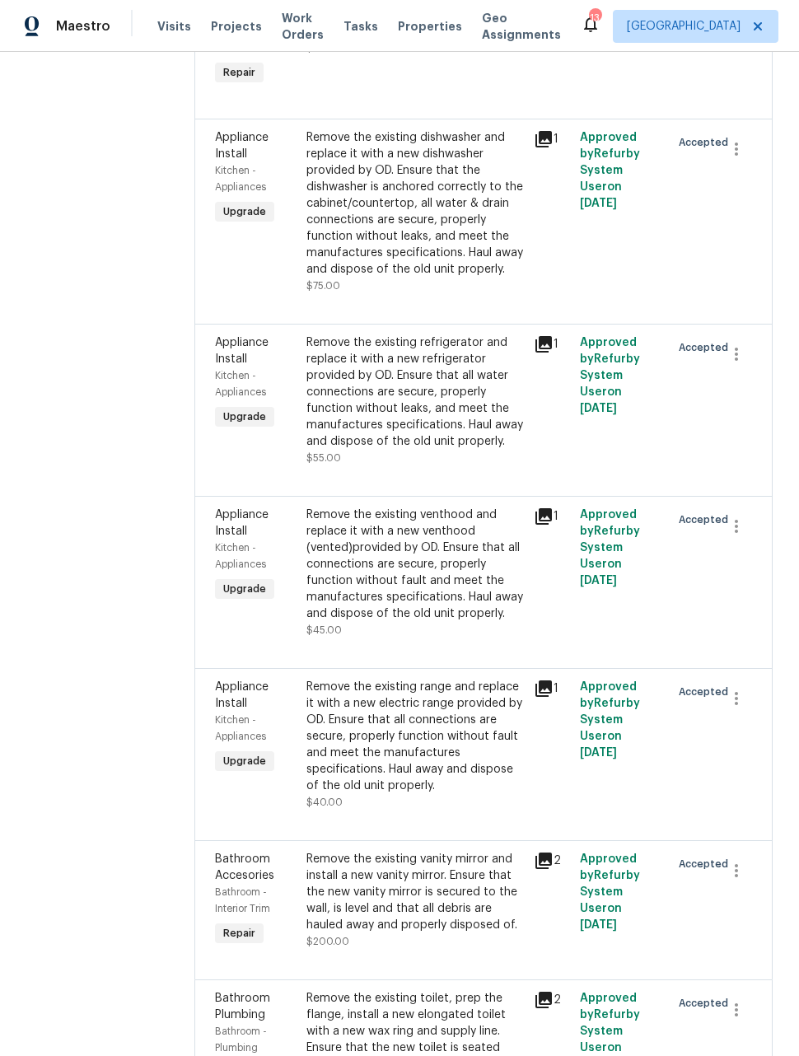
click at [420, 278] on div "Remove the existing dishwasher and replace it with a new dishwasher provided by…" at bounding box center [415, 203] width 218 height 148
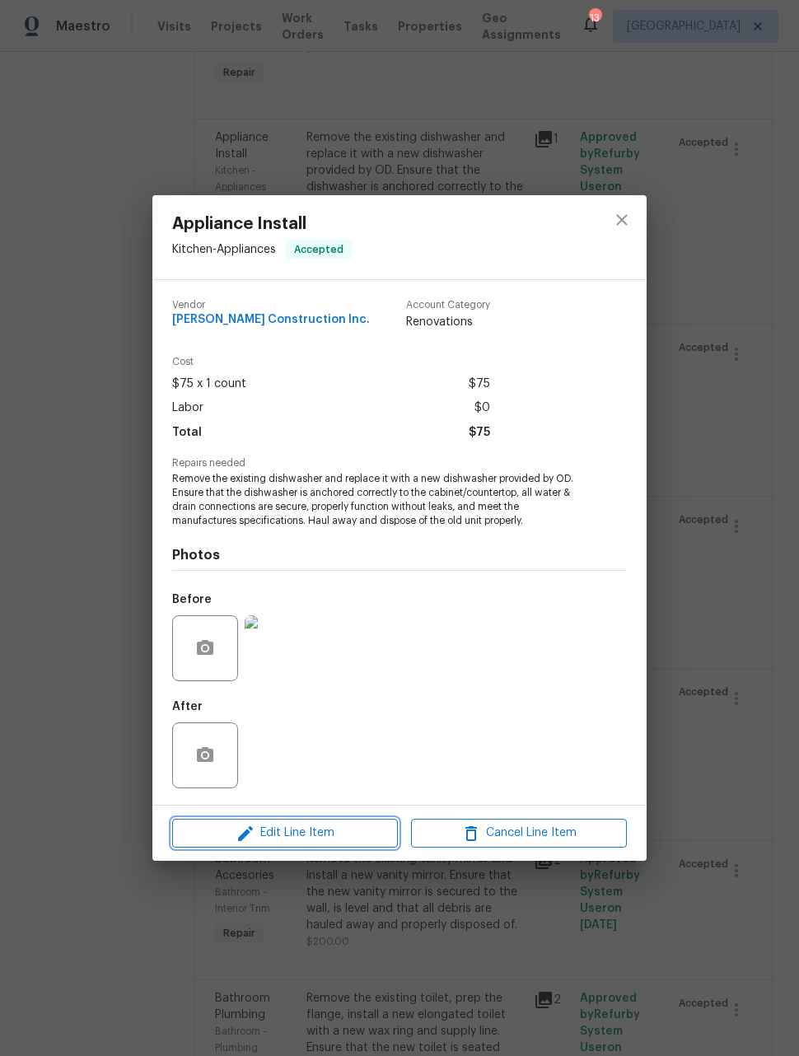
click at [318, 823] on button "Edit Line Item" at bounding box center [285, 833] width 226 height 29
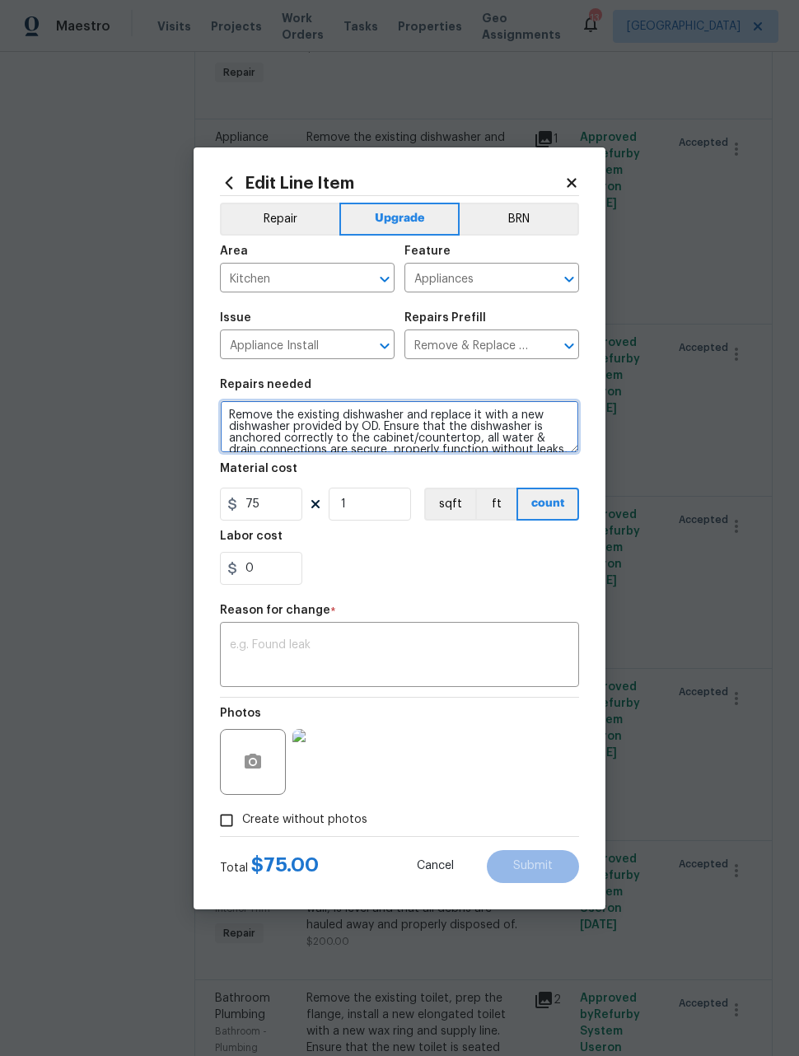
click at [220, 417] on textarea "Remove the existing dishwasher and replace it with a new dishwasher provided by…" at bounding box center [399, 426] width 359 height 53
type textarea "#sala- Remove the existing dishwasher and replace it with a new dishwasher prov…"
click at [455, 655] on textarea at bounding box center [399, 656] width 339 height 35
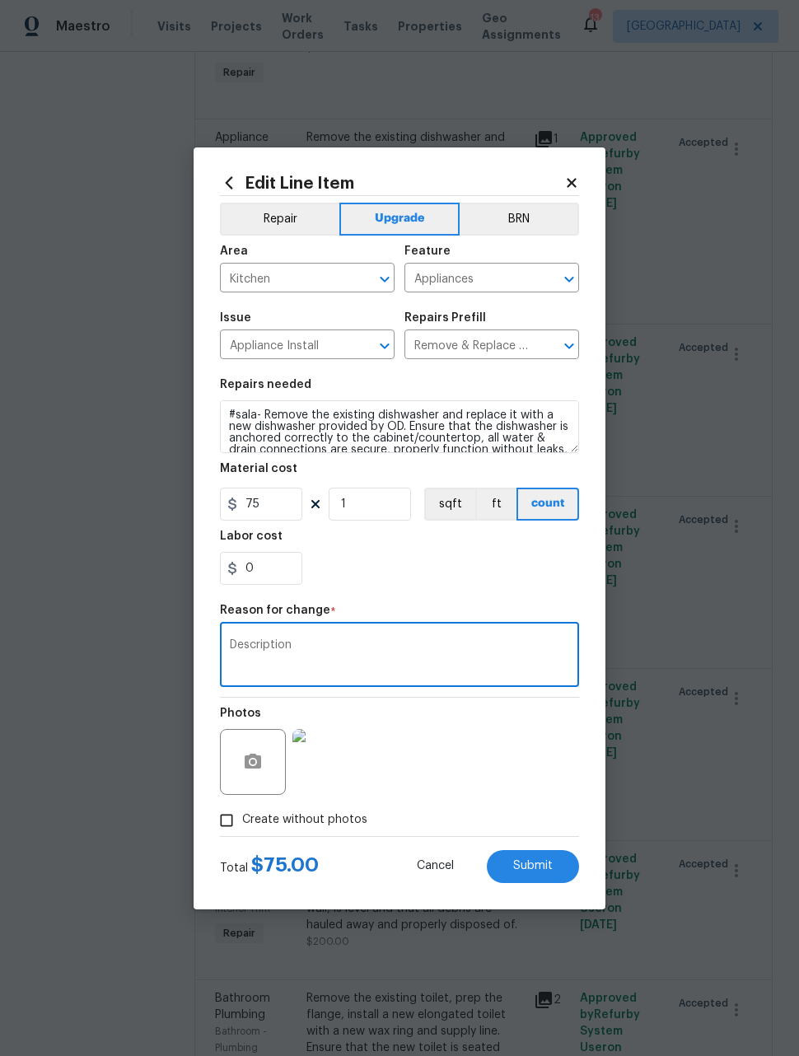
type textarea "Description"
click at [520, 579] on div "0" at bounding box center [399, 568] width 359 height 33
click at [550, 865] on span "Submit" at bounding box center [533, 866] width 40 height 12
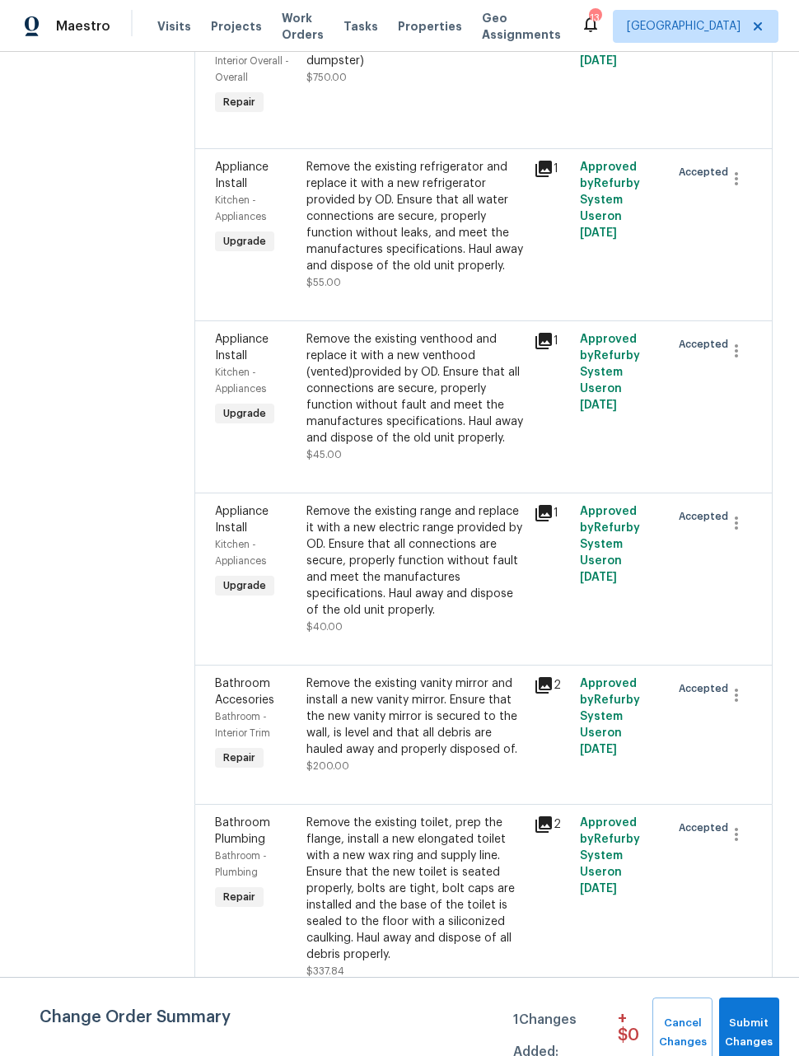
scroll to position [6244, 0]
click at [453, 585] on div "Remove the existing range and replace it with a new electric range provided by …" at bounding box center [415, 560] width 218 height 115
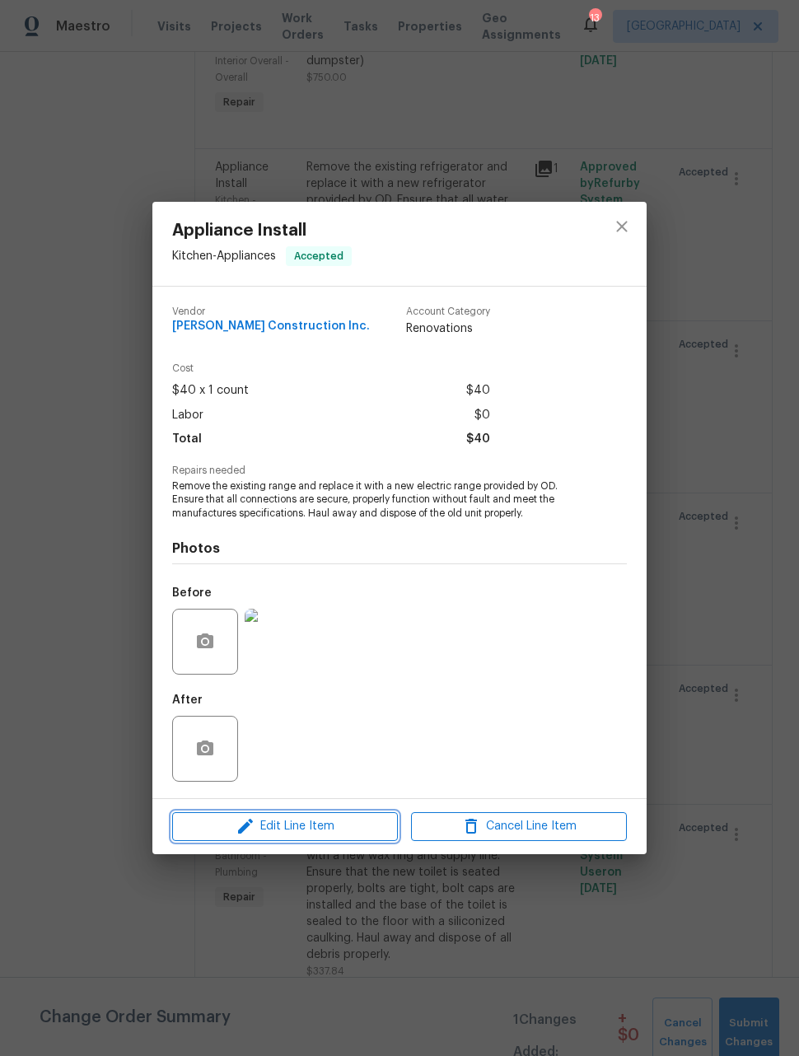
click at [278, 819] on span "Edit Line Item" at bounding box center [285, 826] width 216 height 21
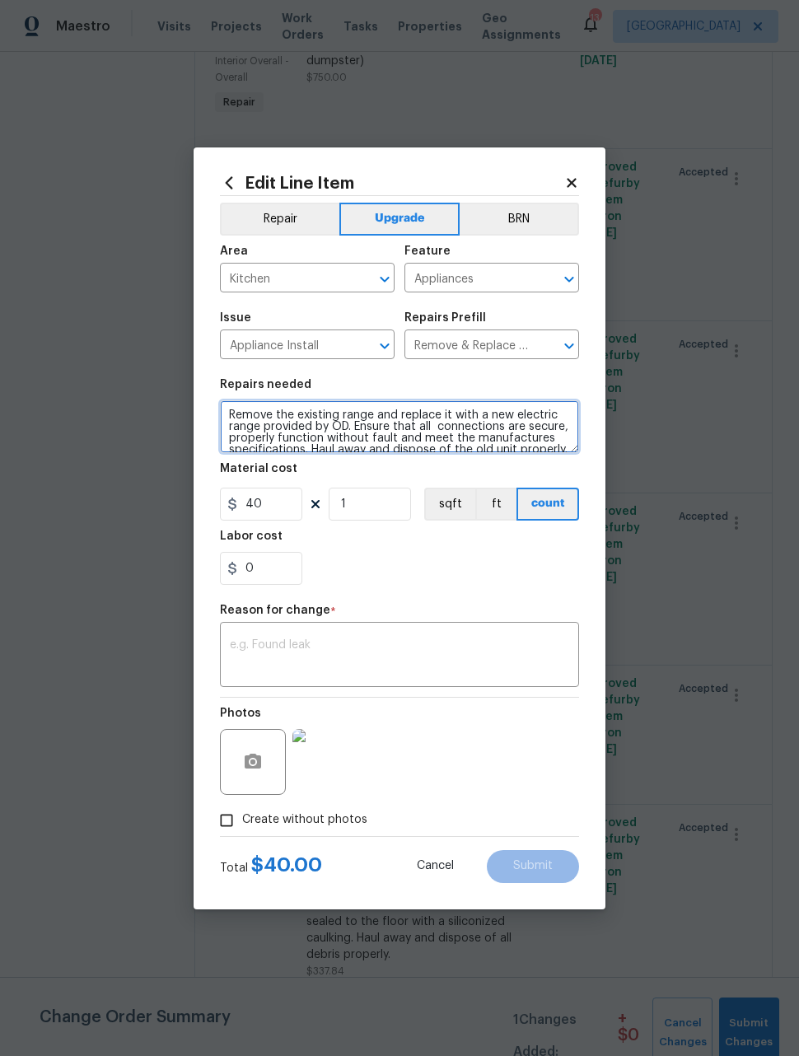
click at [226, 417] on textarea "Remove the existing range and replace it with a new electric range provided by …" at bounding box center [399, 426] width 359 height 53
type textarea "#sala- Remove the existing range and replace it with a new electric range provi…"
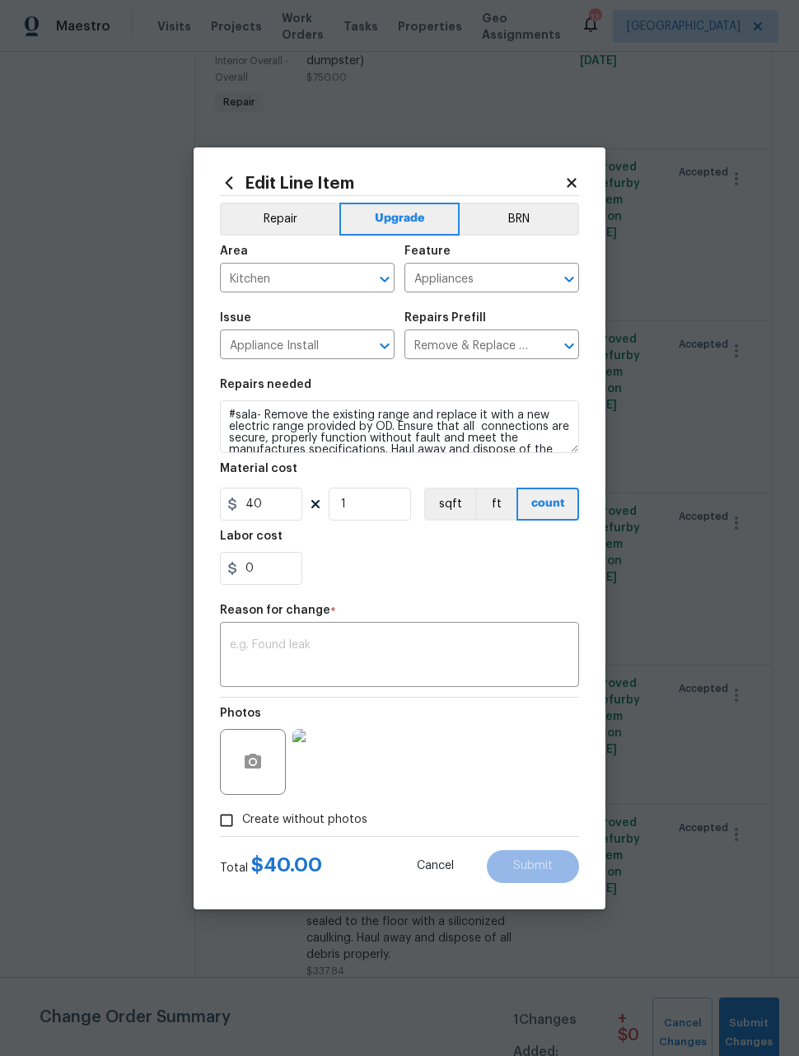
click at [427, 637] on div "x ​" at bounding box center [399, 656] width 359 height 61
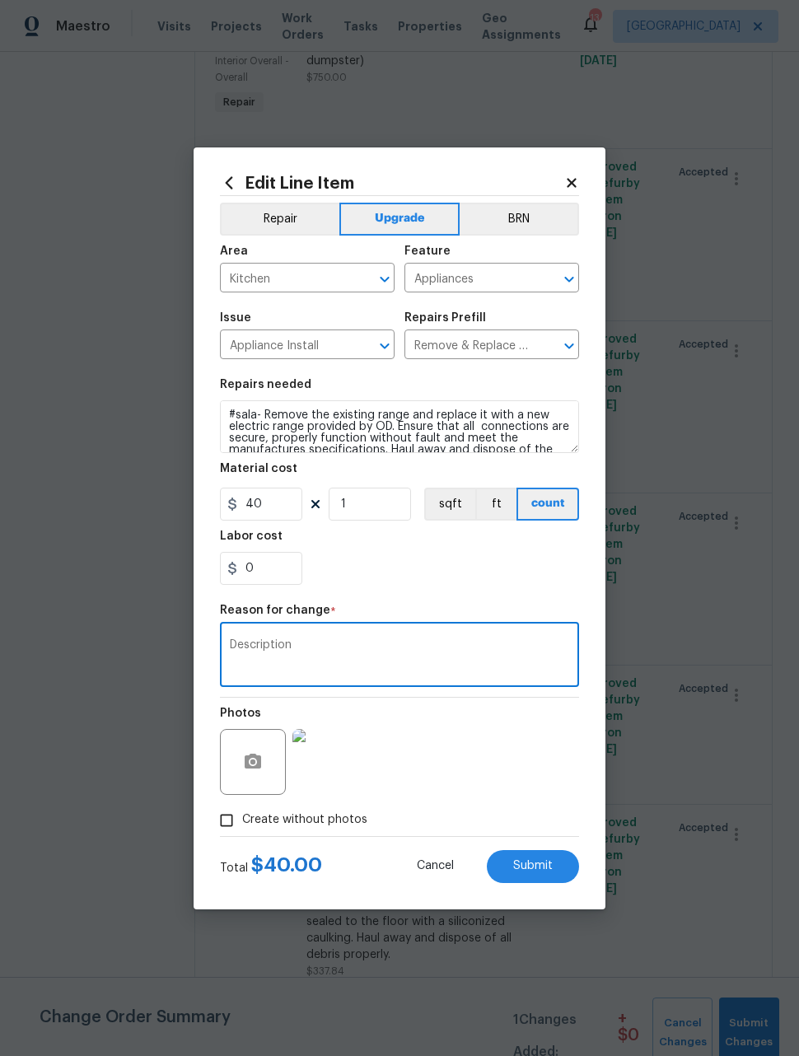
type textarea "Description"
click at [497, 583] on div "0" at bounding box center [399, 568] width 359 height 33
click at [537, 865] on span "Submit" at bounding box center [533, 866] width 40 height 12
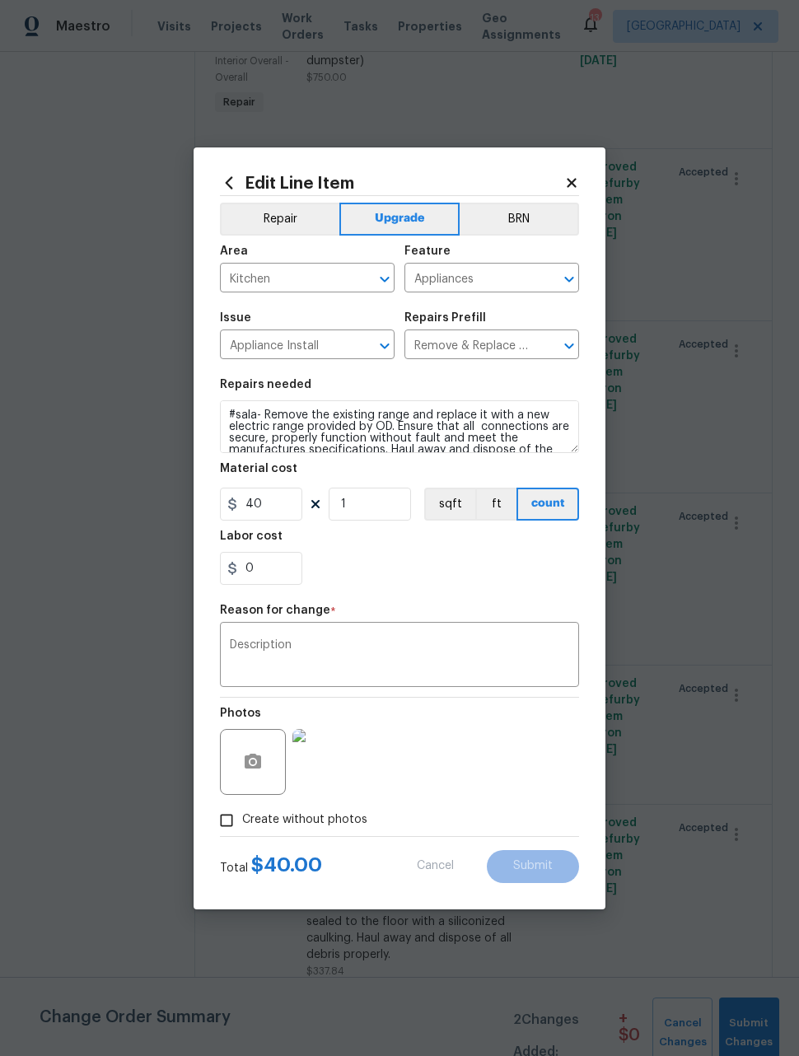
type textarea "Remove the existing range and replace it with a new electric range provided by …"
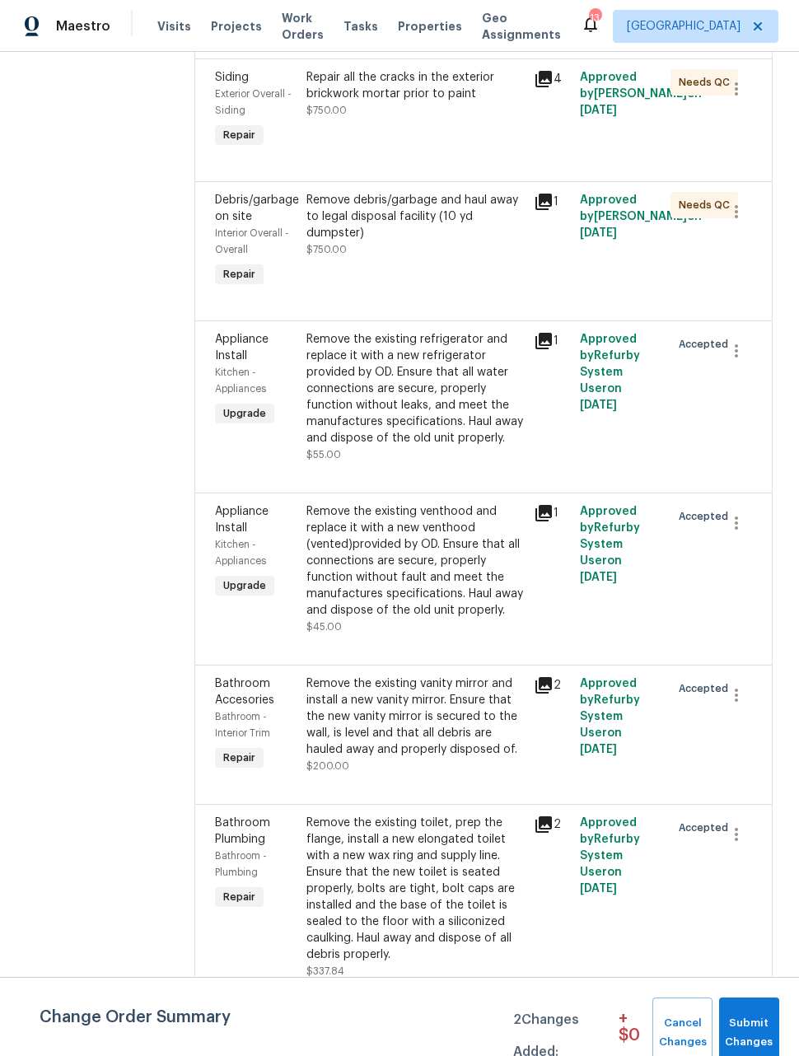
scroll to position [6394, 0]
click at [467, 595] on div "Remove the existing venthood and replace it with a new venthood (vented)provide…" at bounding box center [415, 560] width 218 height 115
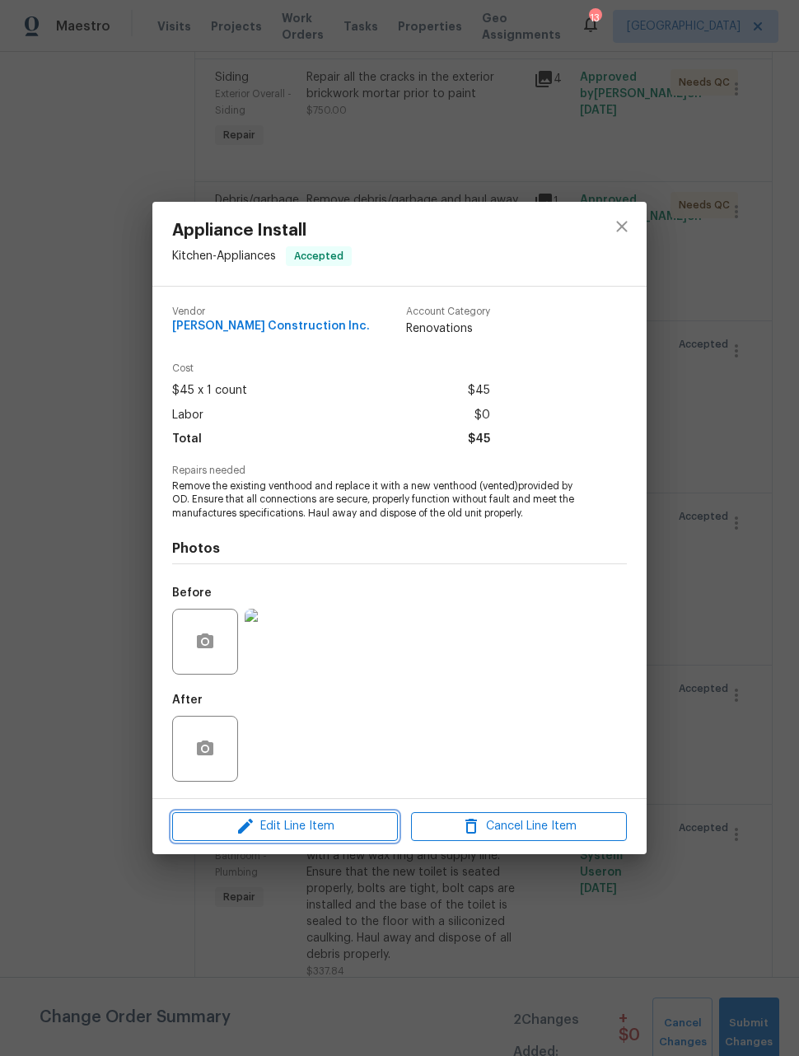
click at [337, 819] on span "Edit Line Item" at bounding box center [285, 826] width 216 height 21
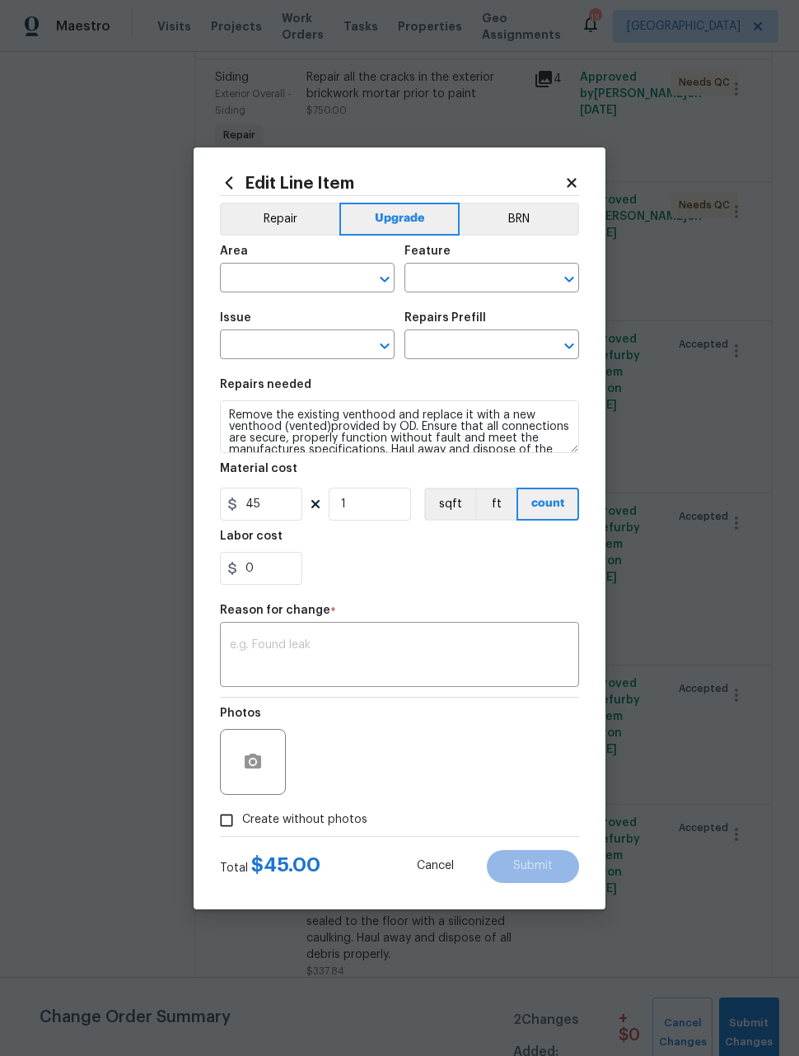
type input "Kitchen"
type input "Appliances"
type input "Appliance Install"
type input "Remove & Replace Venthood Stainless (Vented) With New $45.00"
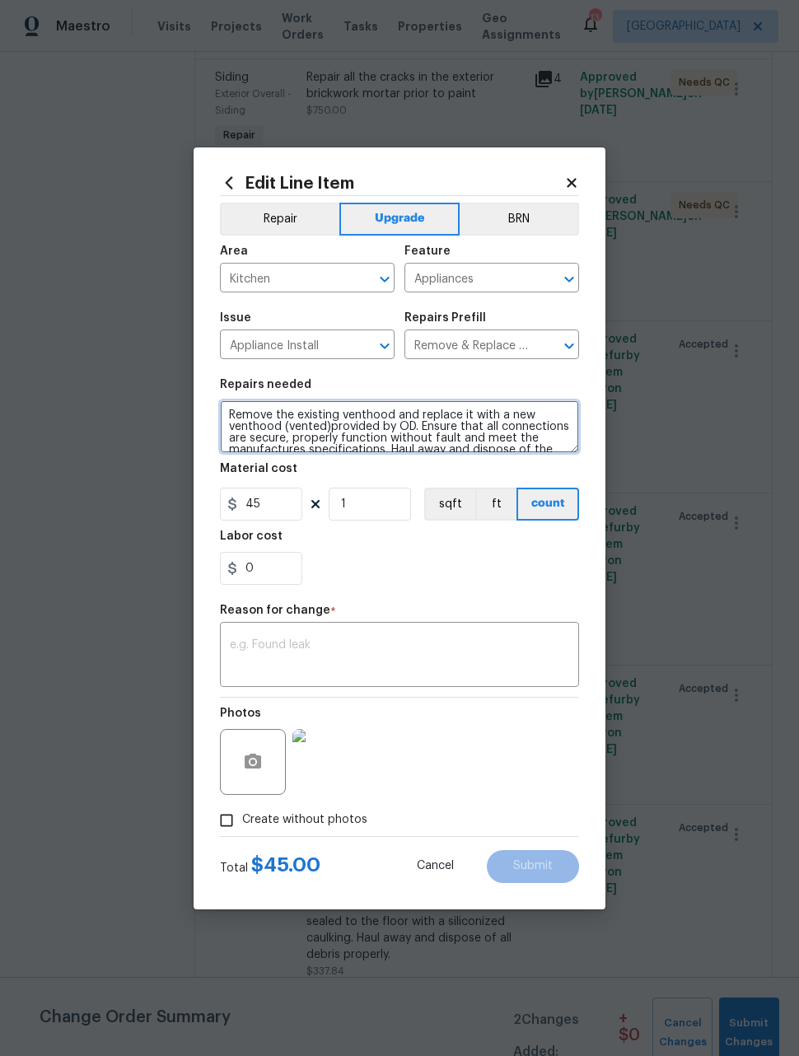
click at [223, 408] on textarea "Remove the existing venthood and replace it with a new venthood (vented)provide…" at bounding box center [399, 426] width 359 height 53
type textarea "#sala- Remove the existing venthood and replace it with a new venthood (vented)…"
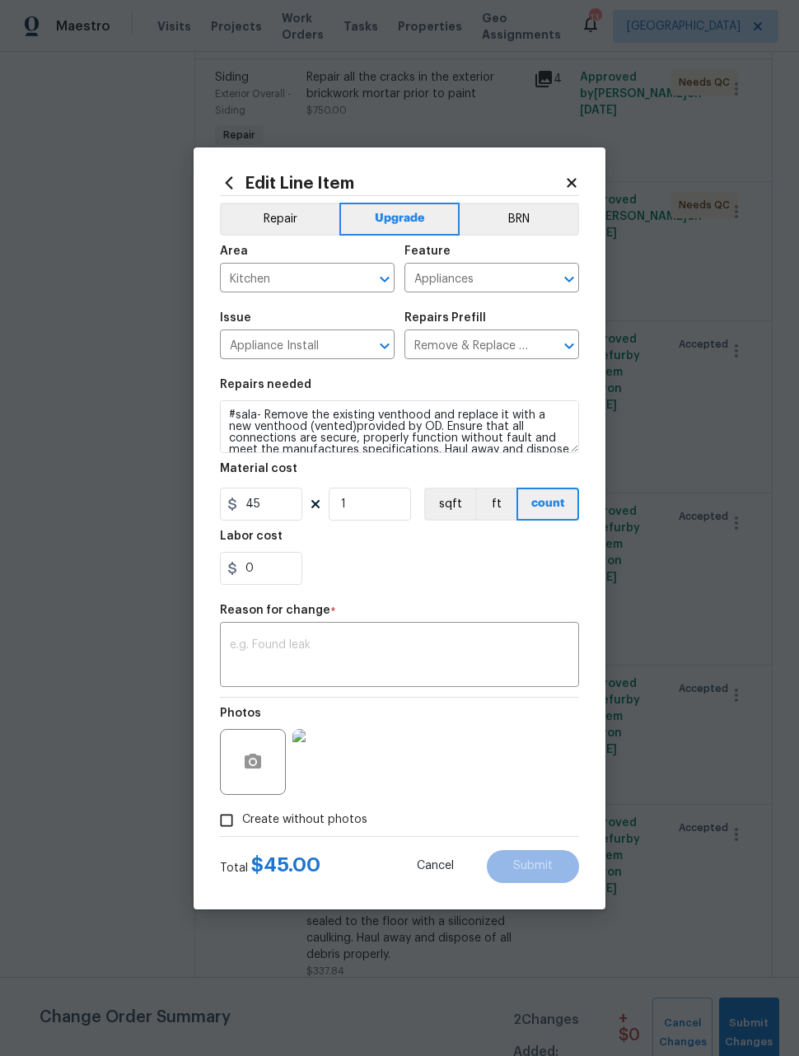
click at [445, 656] on textarea at bounding box center [399, 656] width 339 height 35
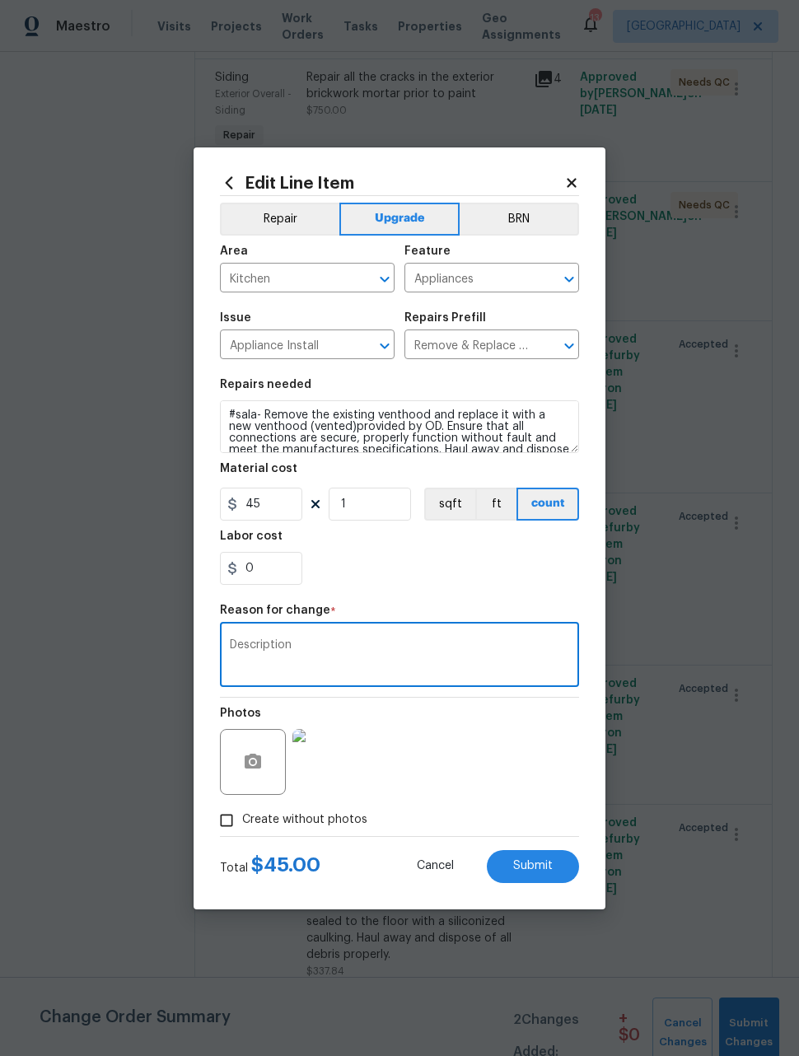
type textarea "Description"
click at [497, 576] on div "0" at bounding box center [399, 568] width 359 height 33
click at [549, 869] on span "Submit" at bounding box center [533, 866] width 40 height 12
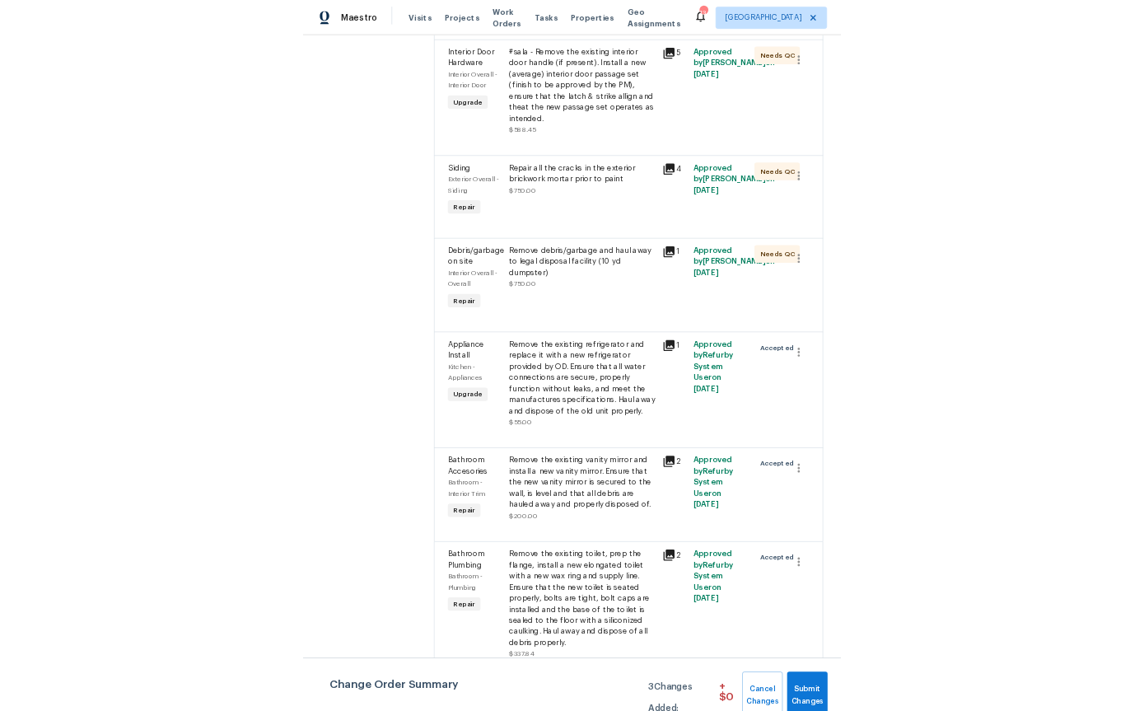
scroll to position [6545, 0]
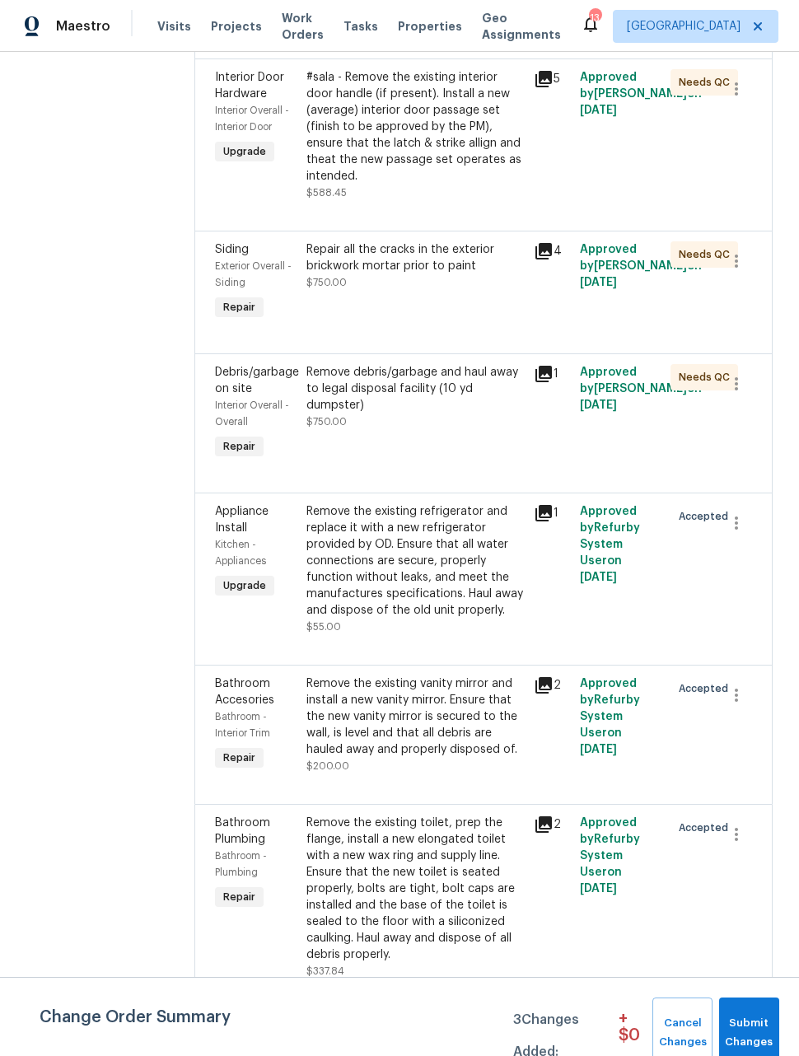
click at [446, 583] on div "Remove the existing refrigerator and replace it with a new refrigerator provide…" at bounding box center [415, 560] width 218 height 115
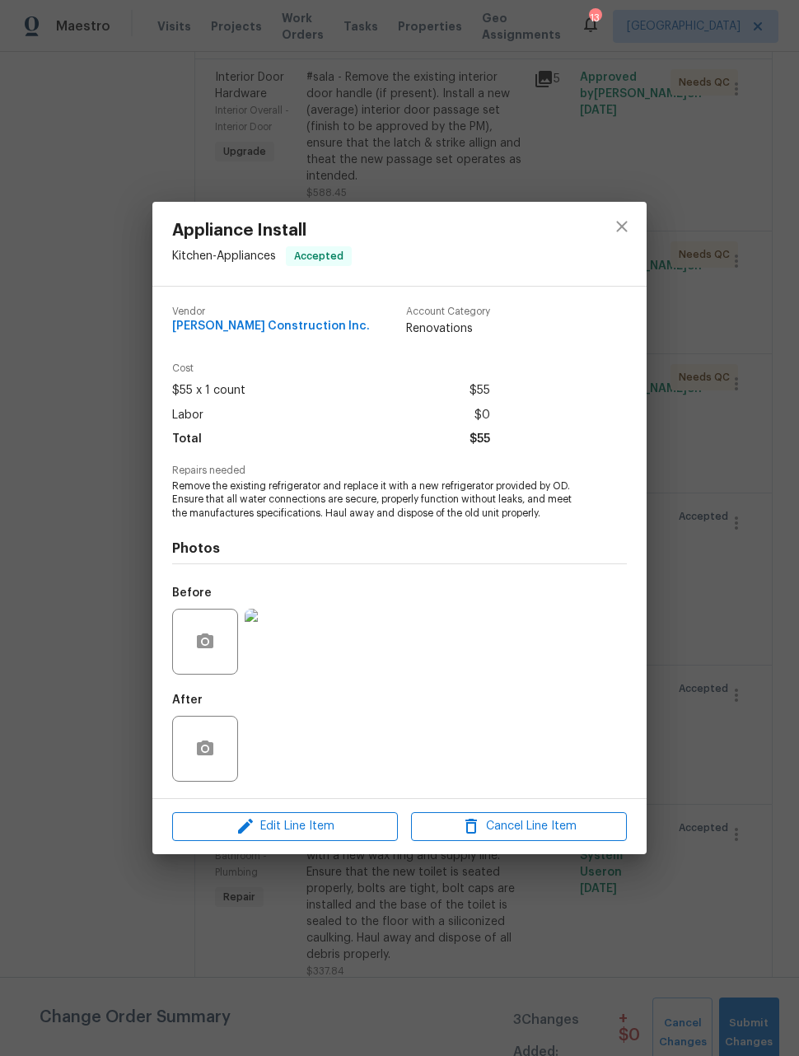
click at [271, 808] on div "Edit Line Item Cancel Line Item" at bounding box center [399, 826] width 494 height 55
click at [278, 816] on button "Edit Line Item" at bounding box center [285, 826] width 226 height 29
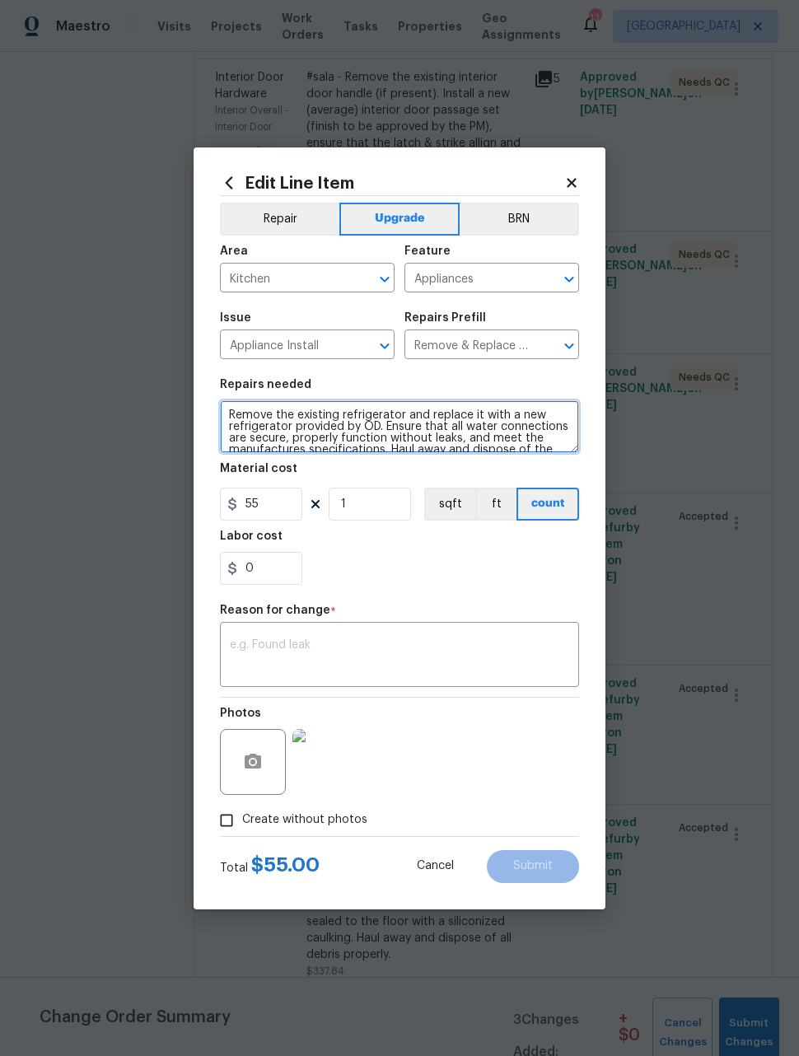
click at [227, 411] on textarea "Remove the existing refrigerator and replace it with a new refrigerator provide…" at bounding box center [399, 426] width 359 height 53
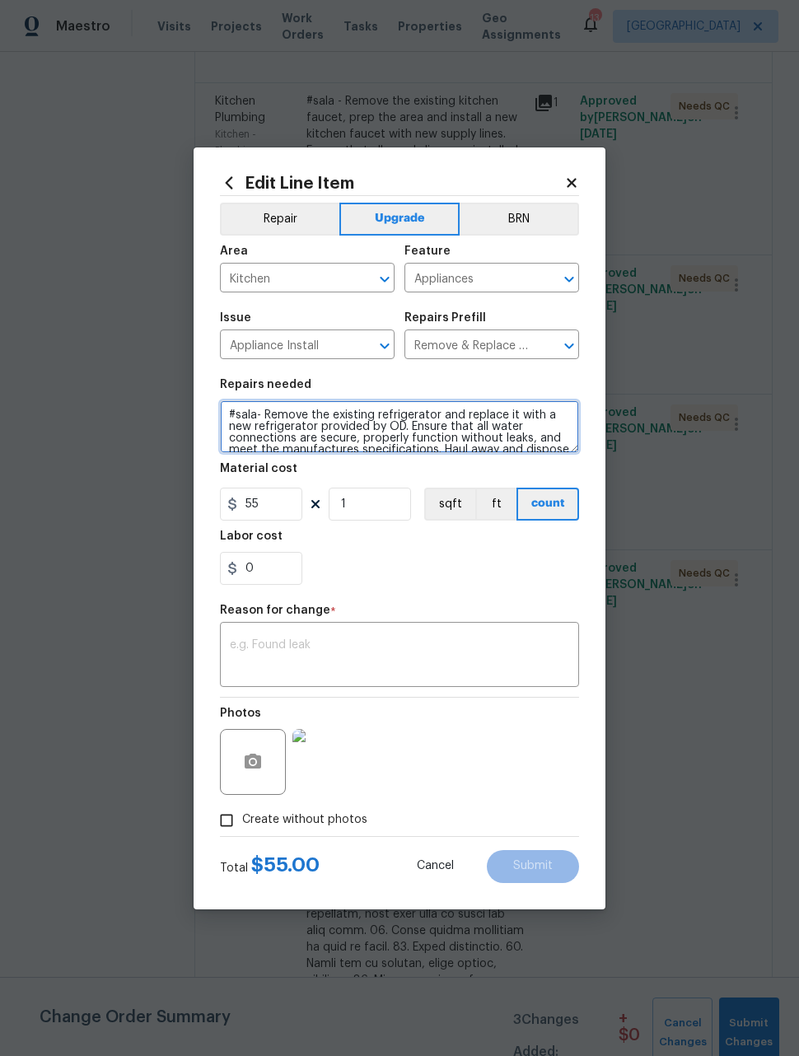
type textarea "#sala- Remove the existing refrigerator and replace it with a new refrigerator …"
click at [447, 666] on textarea at bounding box center [399, 656] width 339 height 35
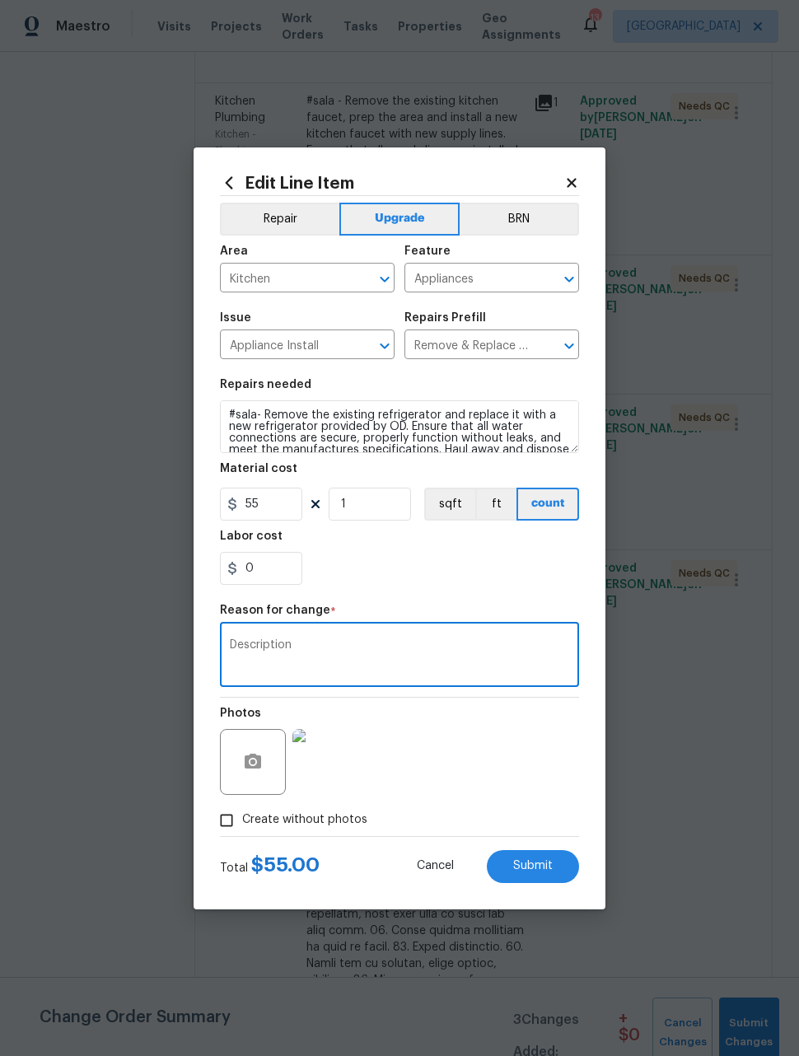
type textarea "Description"
click at [470, 572] on div "0" at bounding box center [399, 568] width 359 height 33
click at [541, 870] on span "Submit" at bounding box center [533, 866] width 40 height 12
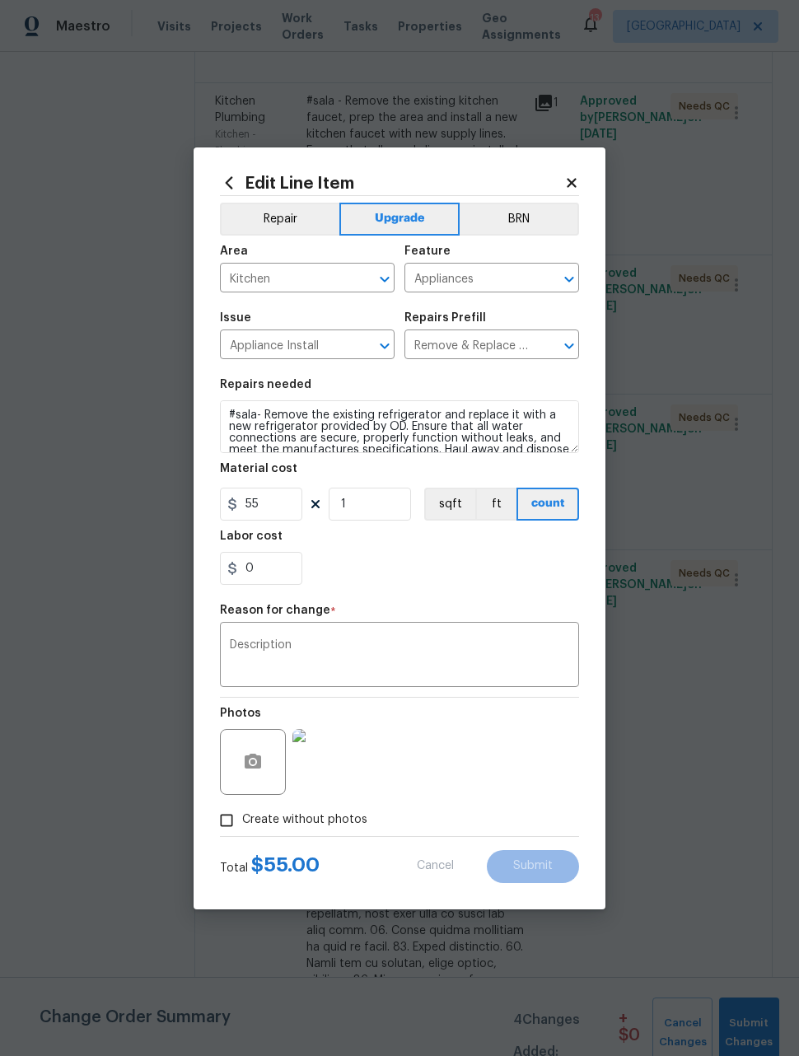
type textarea "Remove the existing refrigerator and replace it with a new refrigerator provide…"
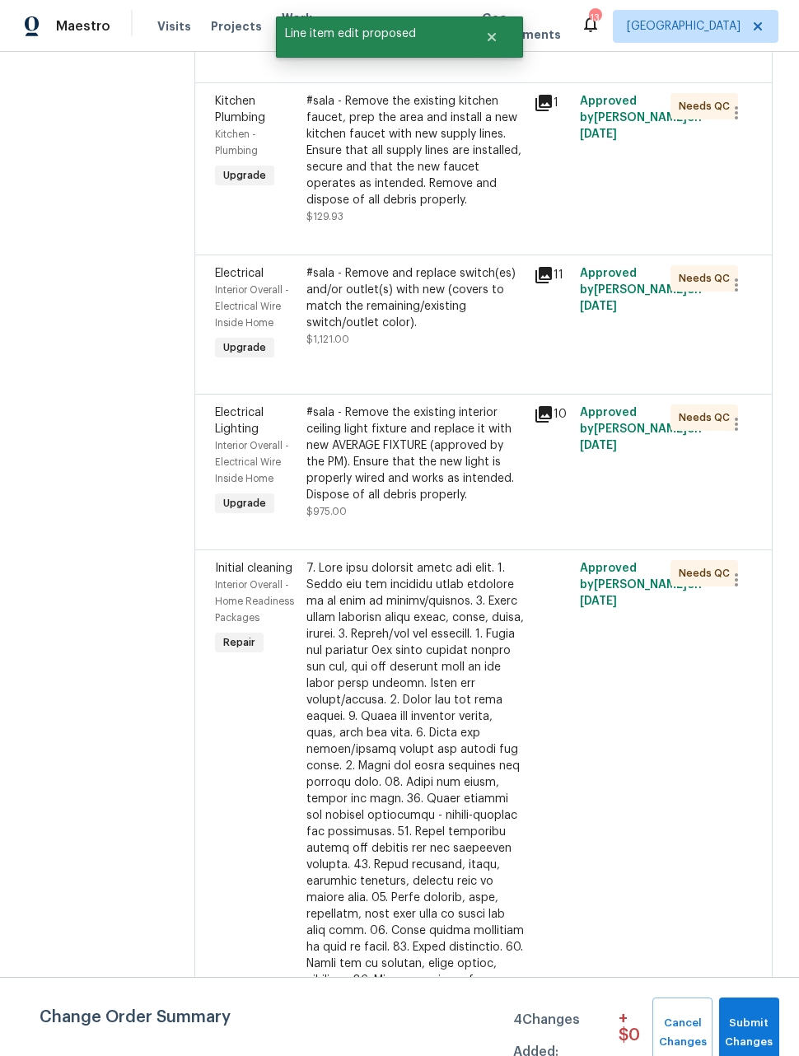
scroll to position [0, 0]
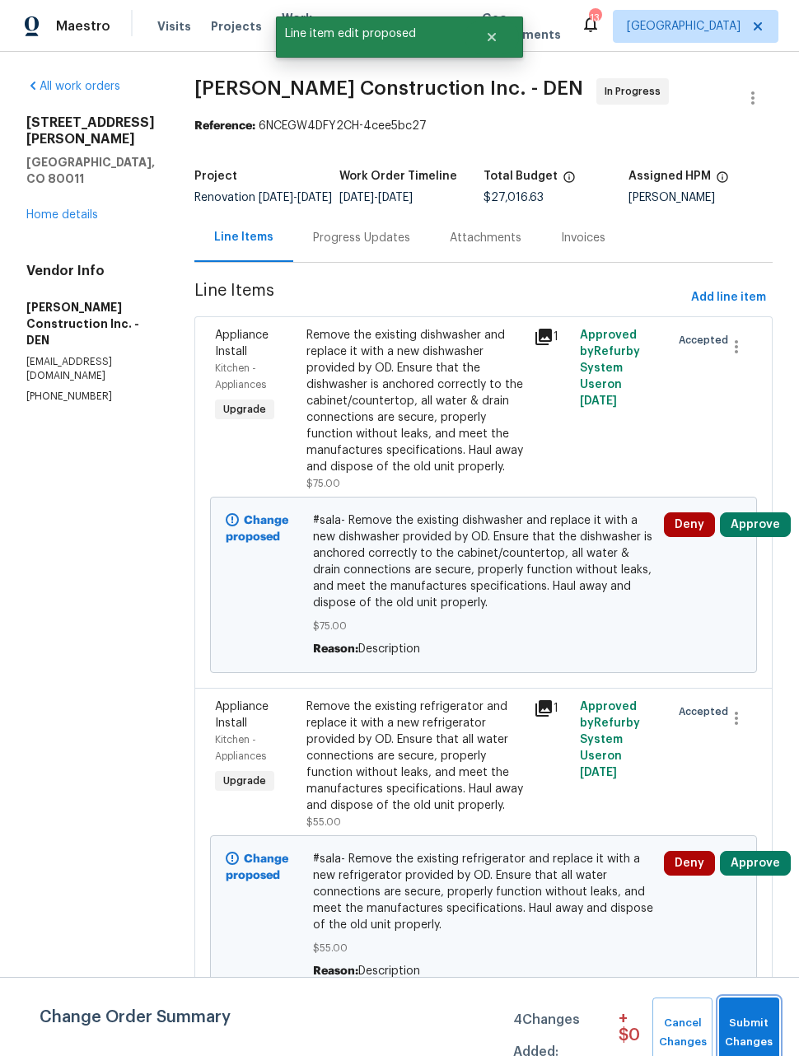
click at [752, 1013] on button "Submit Changes" at bounding box center [749, 1032] width 60 height 71
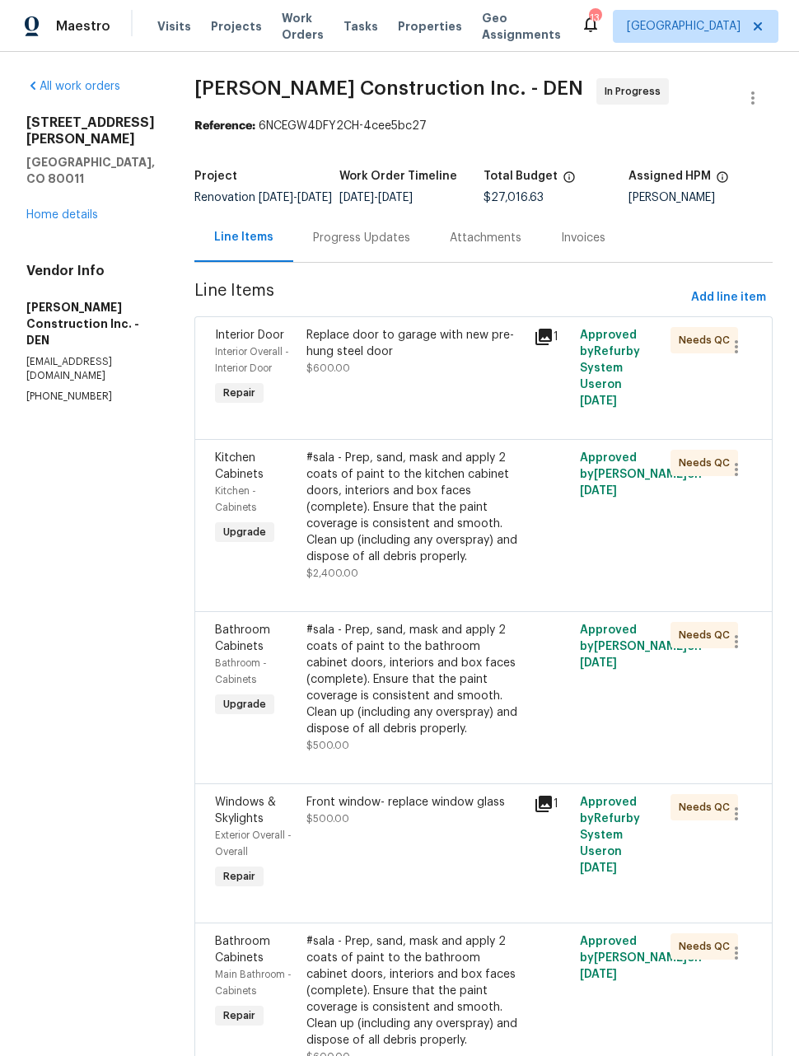
click at [440, 519] on div "#sala - Prep, sand, mask and apply 2 coats of paint to the kitchen cabinet door…" at bounding box center [415, 507] width 218 height 115
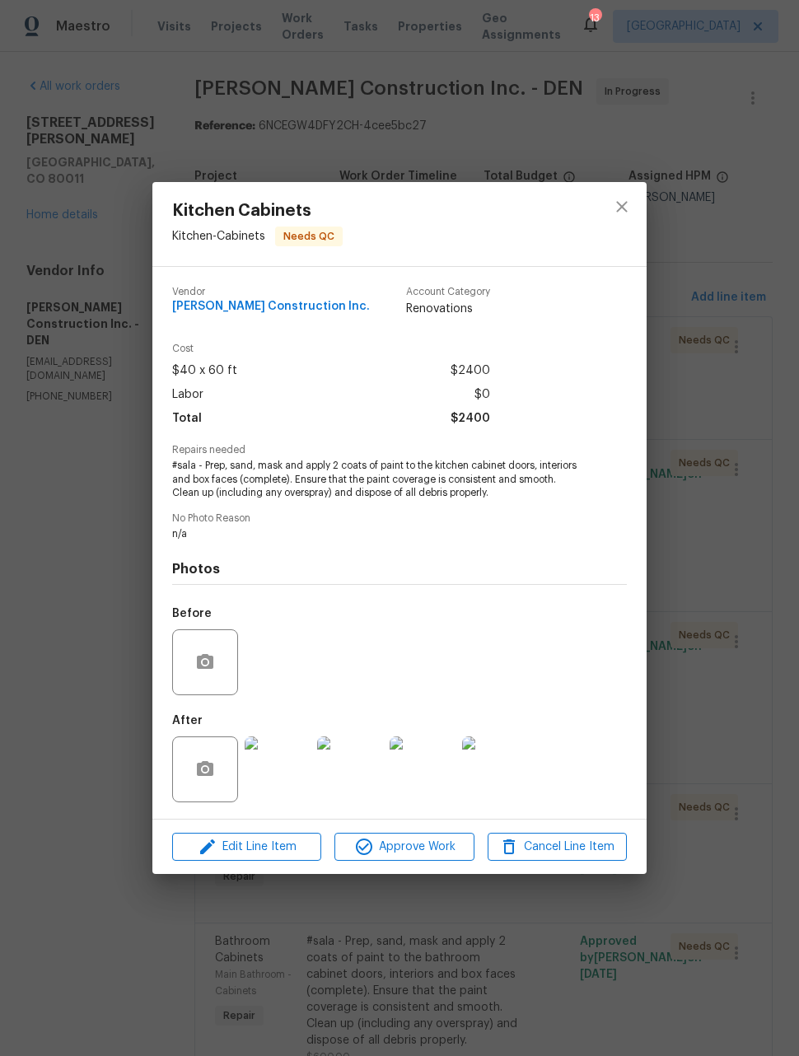
click at [224, 639] on div at bounding box center [205, 662] width 66 height 66
click at [202, 663] on icon "button" at bounding box center [205, 662] width 20 height 20
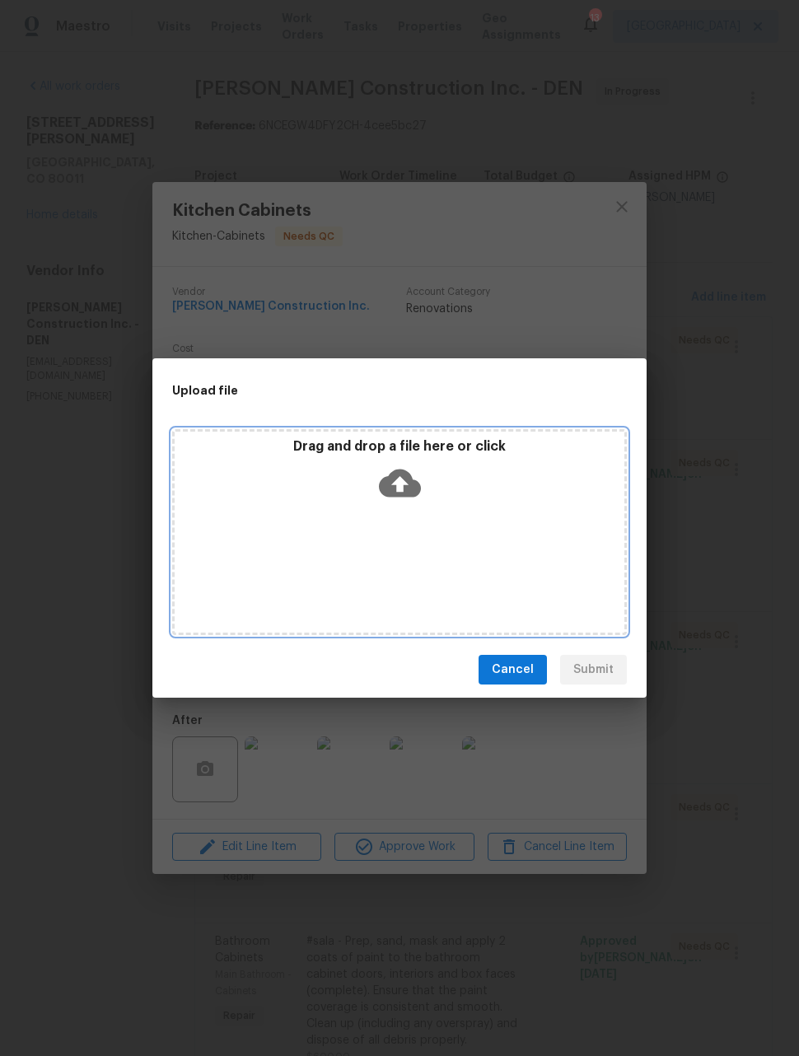
click at [529, 548] on div "Drag and drop a file here or click" at bounding box center [399, 532] width 455 height 206
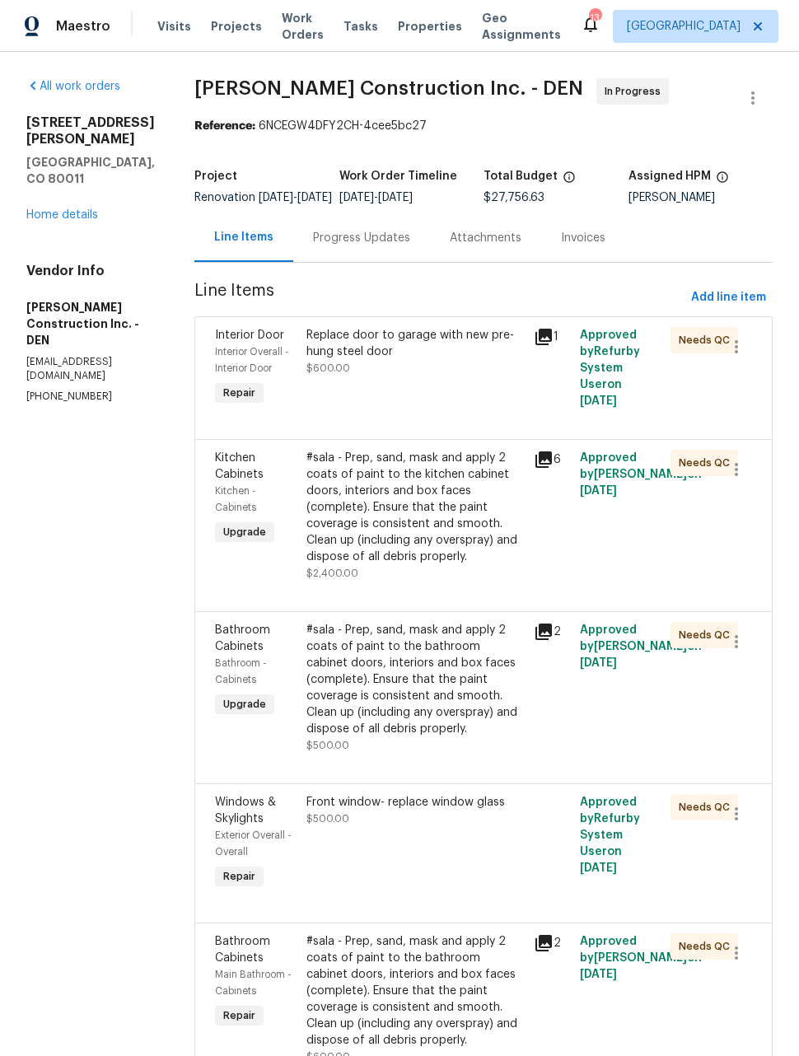
click at [72, 209] on link "Home details" at bounding box center [62, 215] width 72 height 12
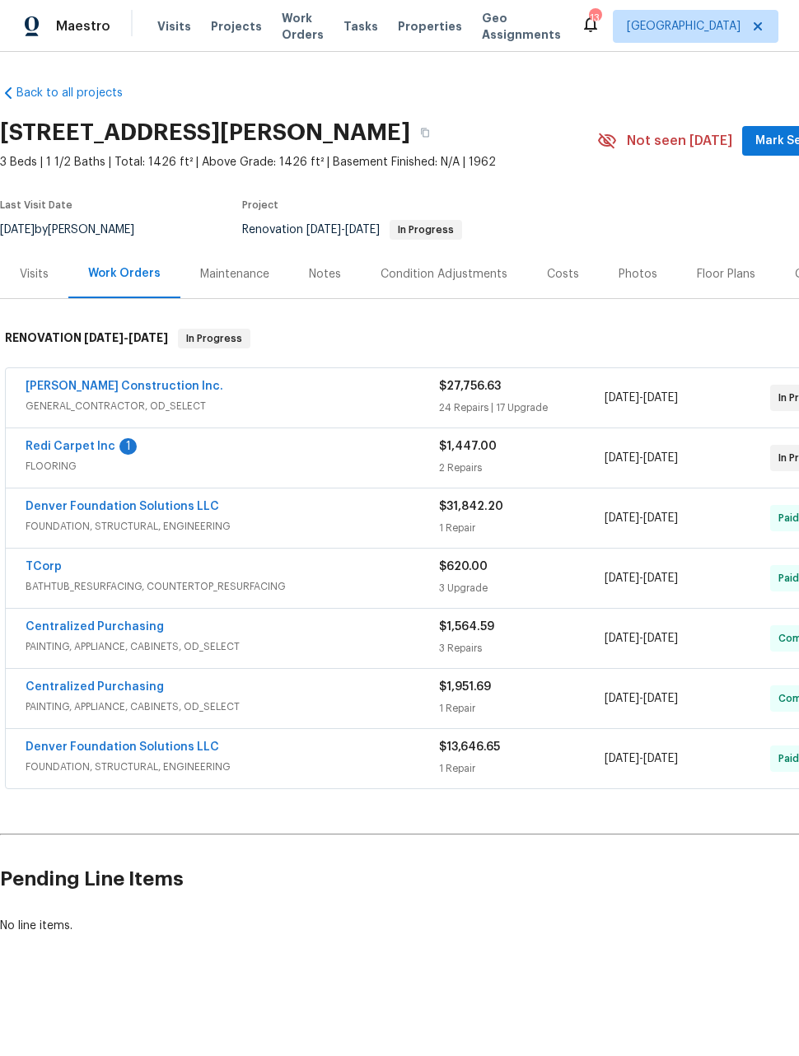
click at [71, 451] on link "Redi Carpet Inc" at bounding box center [71, 447] width 90 height 12
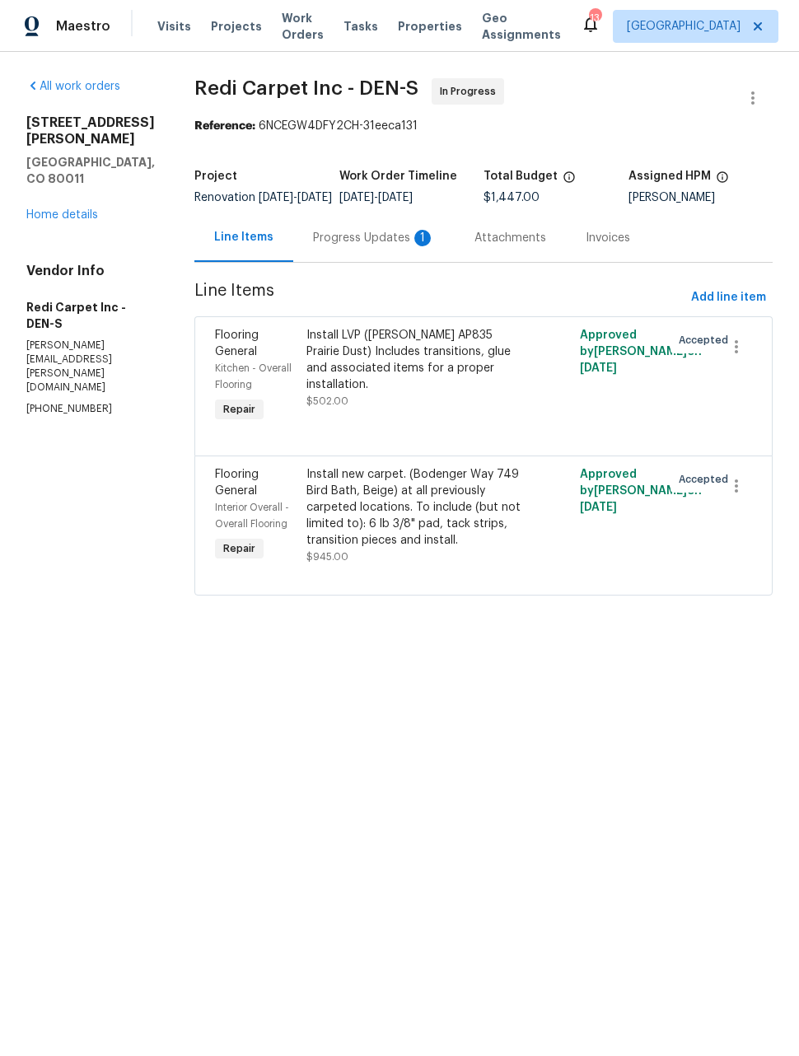
click at [387, 262] on div "Progress Updates 1" at bounding box center [373, 237] width 161 height 49
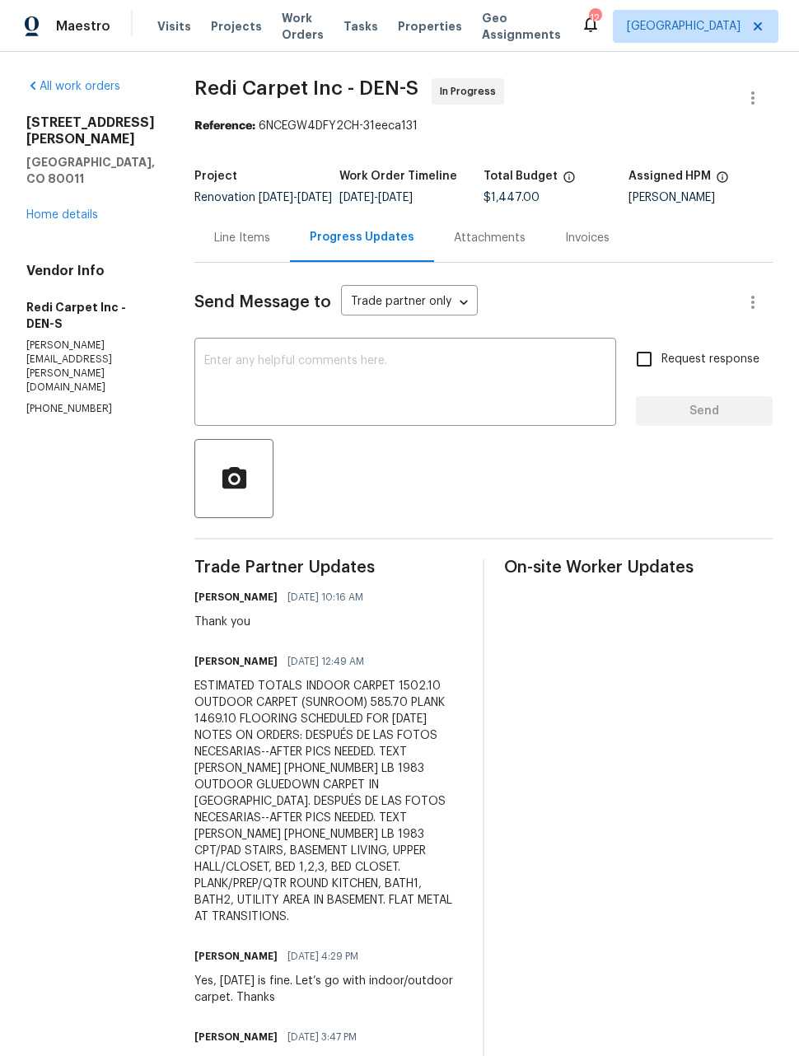
click at [81, 209] on link "Home details" at bounding box center [62, 215] width 72 height 12
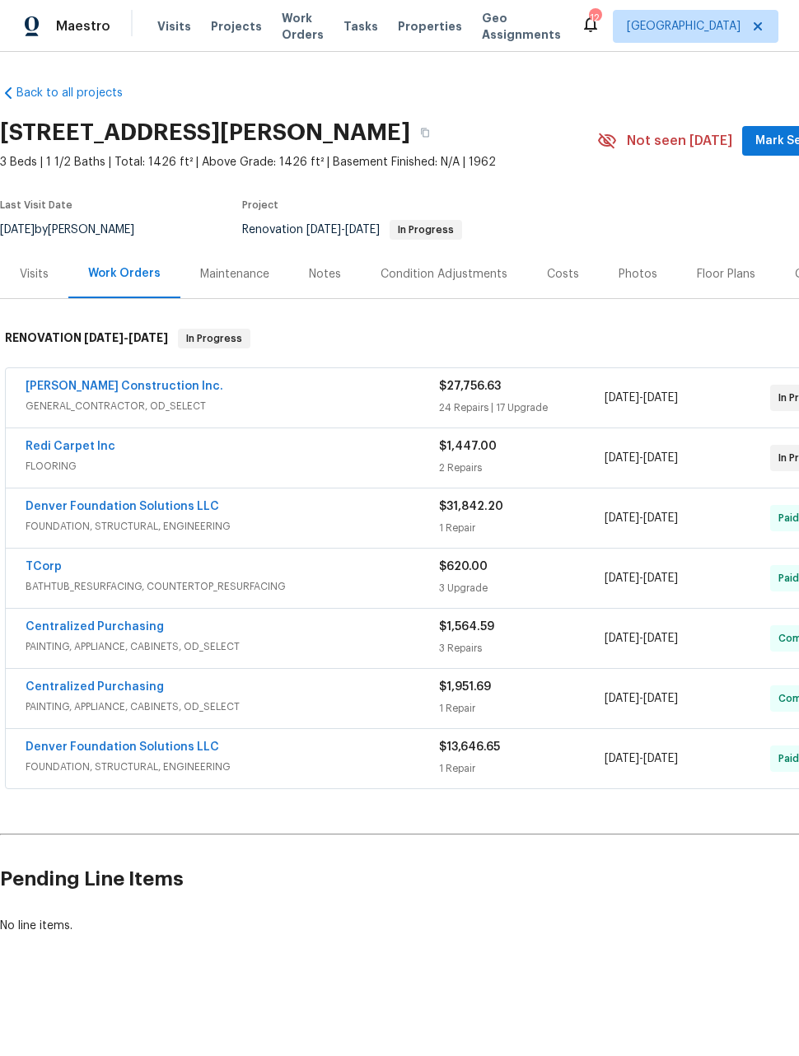
click at [75, 448] on link "Redi Carpet Inc" at bounding box center [71, 447] width 90 height 12
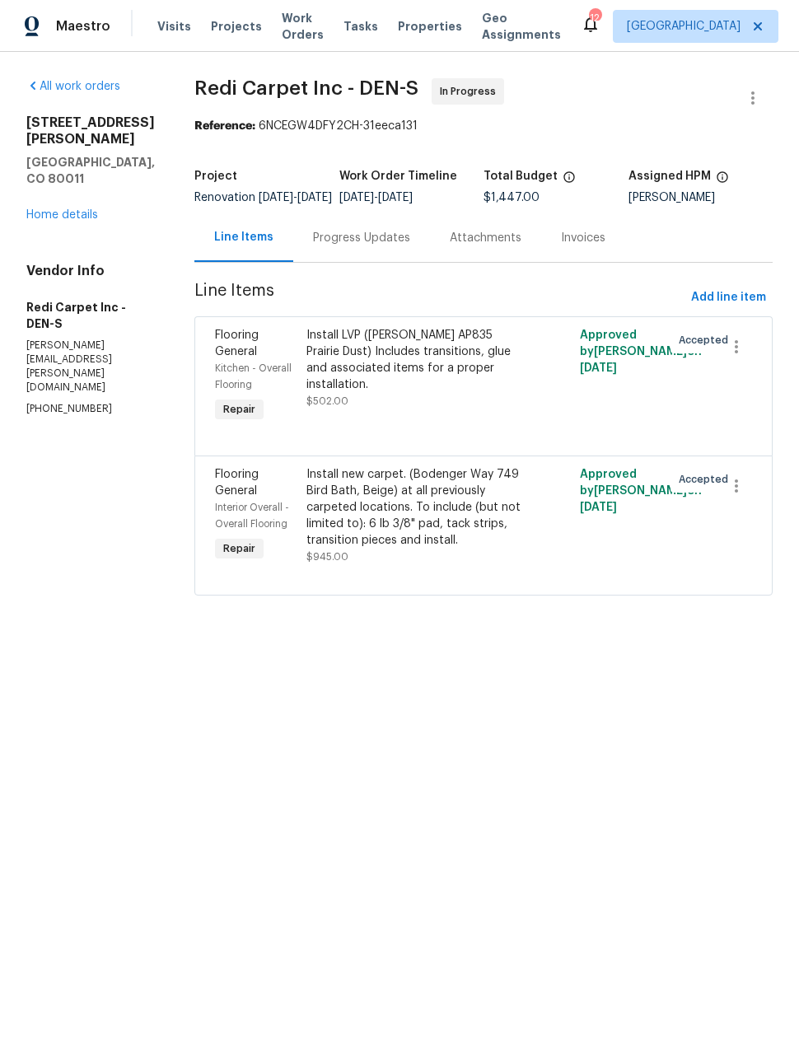
click at [467, 514] on div "Install new carpet. (Bodenger Way 749 Bird Bath, Beige) at all previously carpe…" at bounding box center [415, 507] width 218 height 82
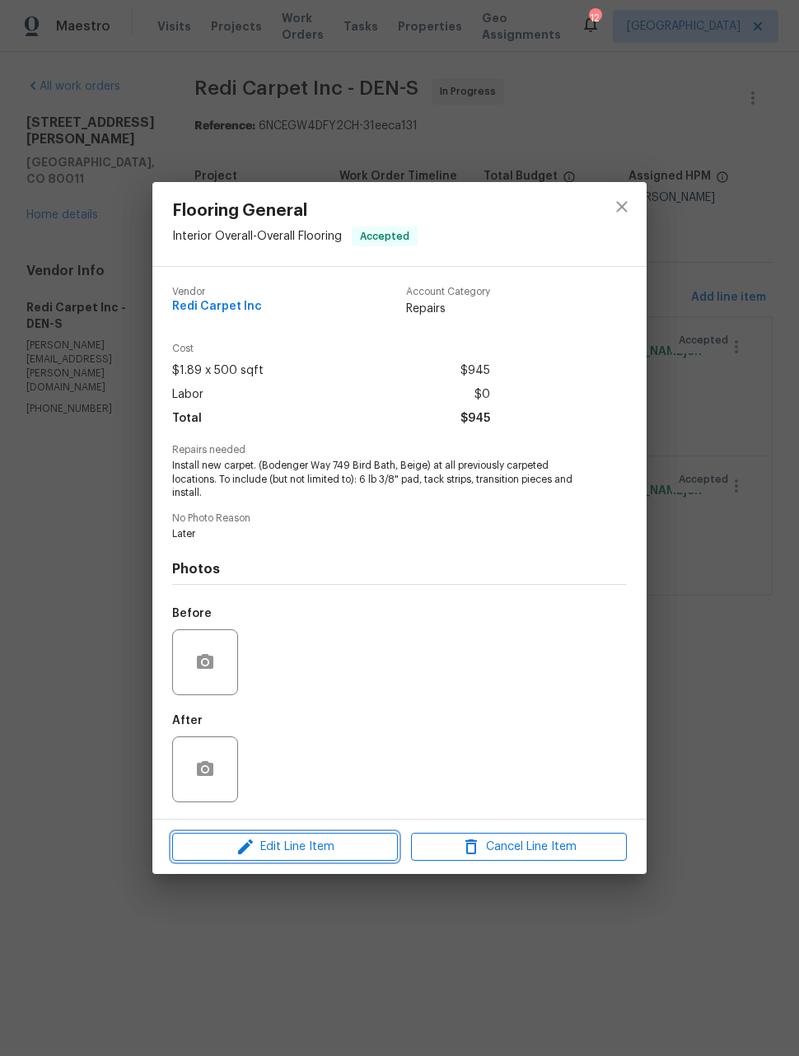
click at [332, 852] on span "Edit Line Item" at bounding box center [285, 847] width 216 height 21
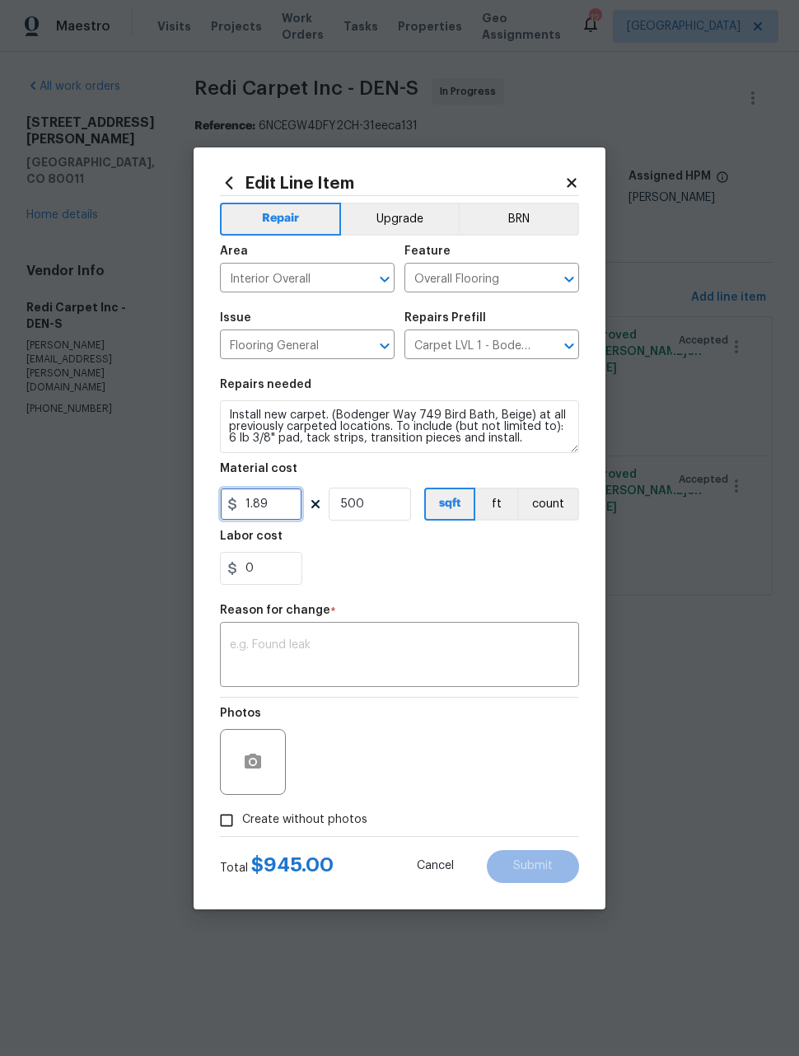
click at [274, 502] on input "1.89" at bounding box center [261, 503] width 82 height 33
click at [269, 506] on input "1.89" at bounding box center [261, 503] width 82 height 33
click at [271, 501] on input "1.89" at bounding box center [261, 503] width 82 height 33
type input "2087.8"
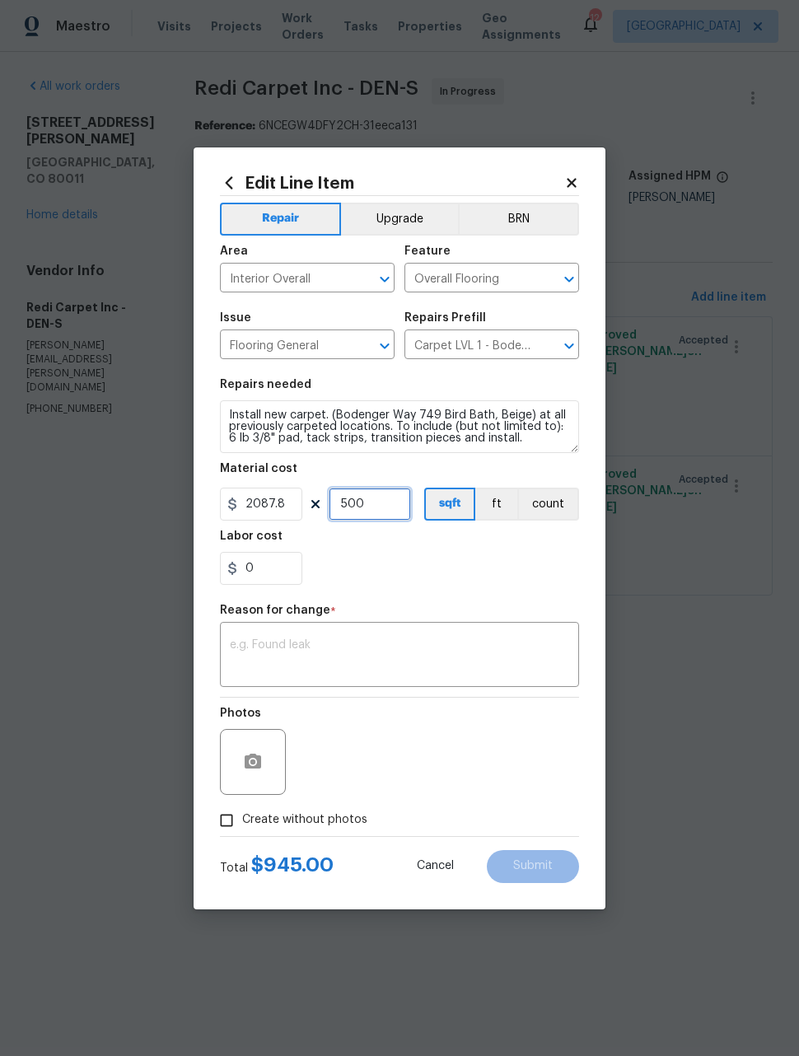
click at [394, 502] on input "500" at bounding box center [370, 503] width 82 height 33
type input "1"
click at [356, 655] on textarea at bounding box center [399, 656] width 339 height 35
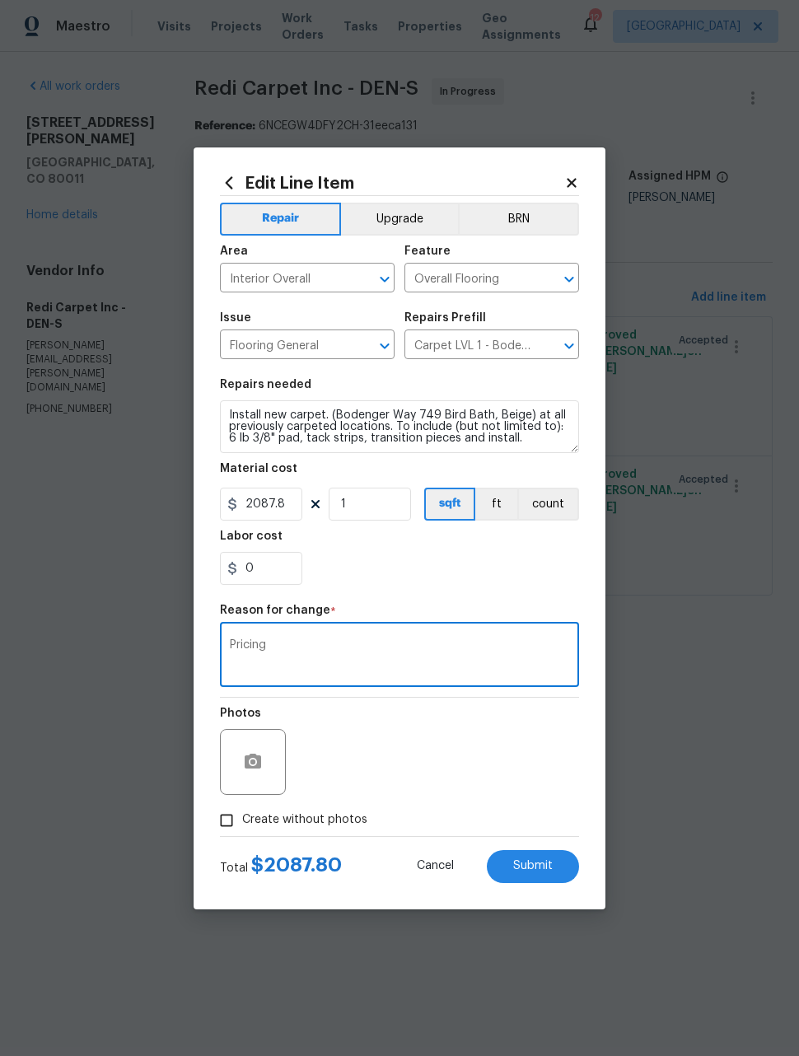
type textarea "Pricing"
click at [449, 584] on div "0" at bounding box center [399, 568] width 359 height 33
click at [551, 861] on span "Submit" at bounding box center [533, 866] width 40 height 12
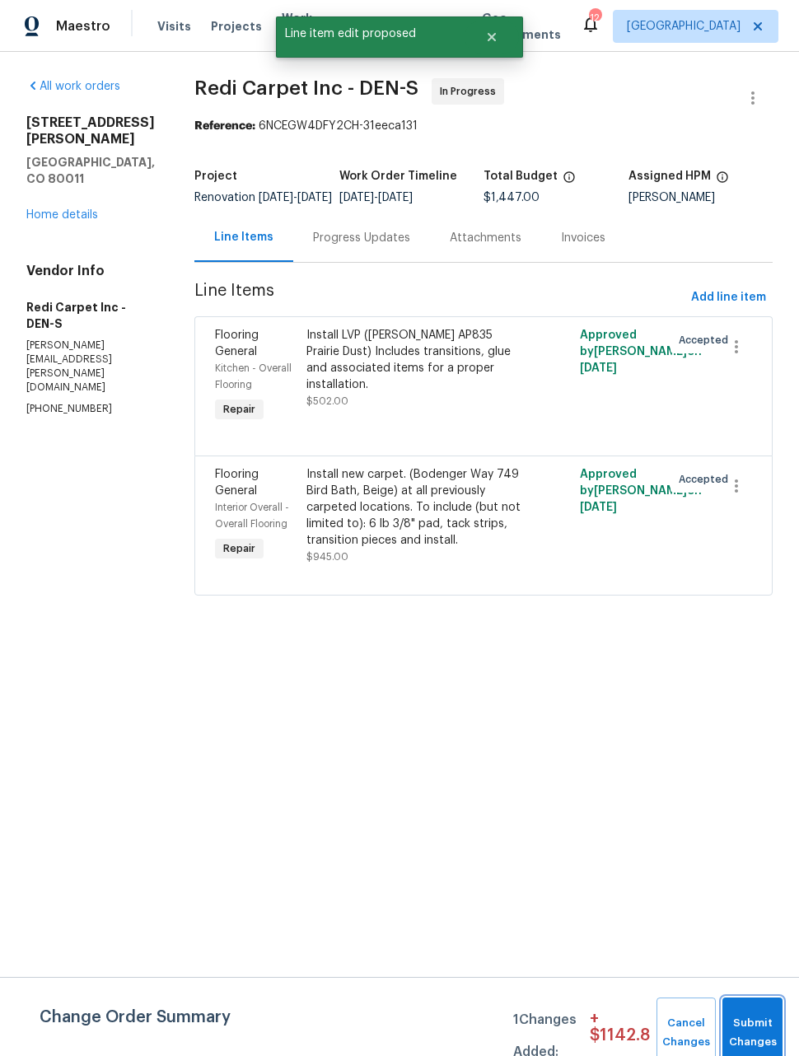
click at [749, 1023] on button "Submit Changes" at bounding box center [752, 1032] width 60 height 71
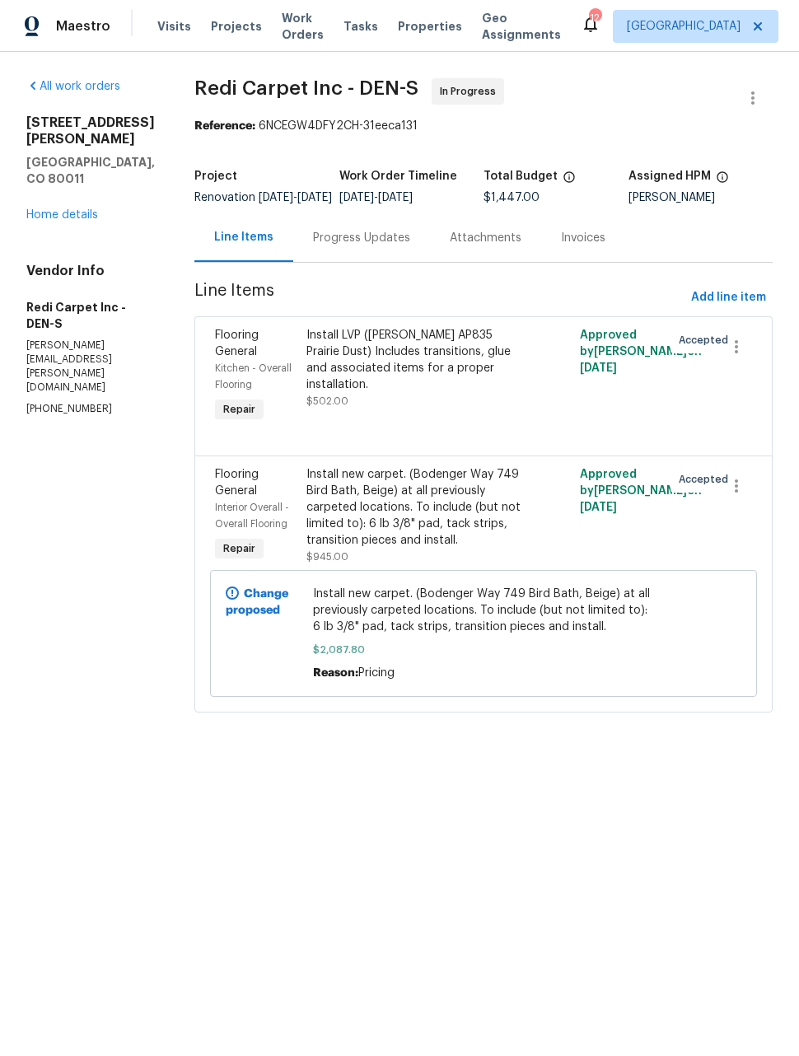
click at [425, 376] on div "Install LVP (Knighton AP835 Prairie Dust) Includes transitions, glue and associ…" at bounding box center [415, 360] width 218 height 66
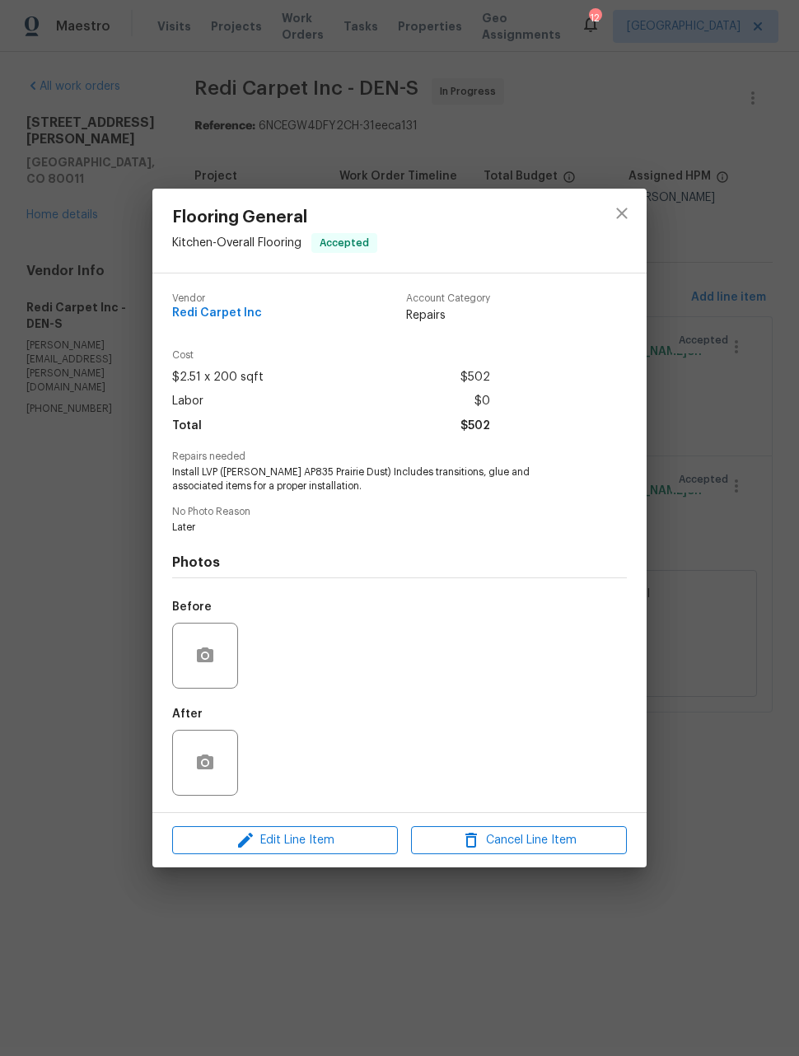
click at [63, 607] on div "Flooring General Kitchen - Overall Flooring Accepted Vendor Redi Carpet Inc Acc…" at bounding box center [399, 528] width 799 height 1056
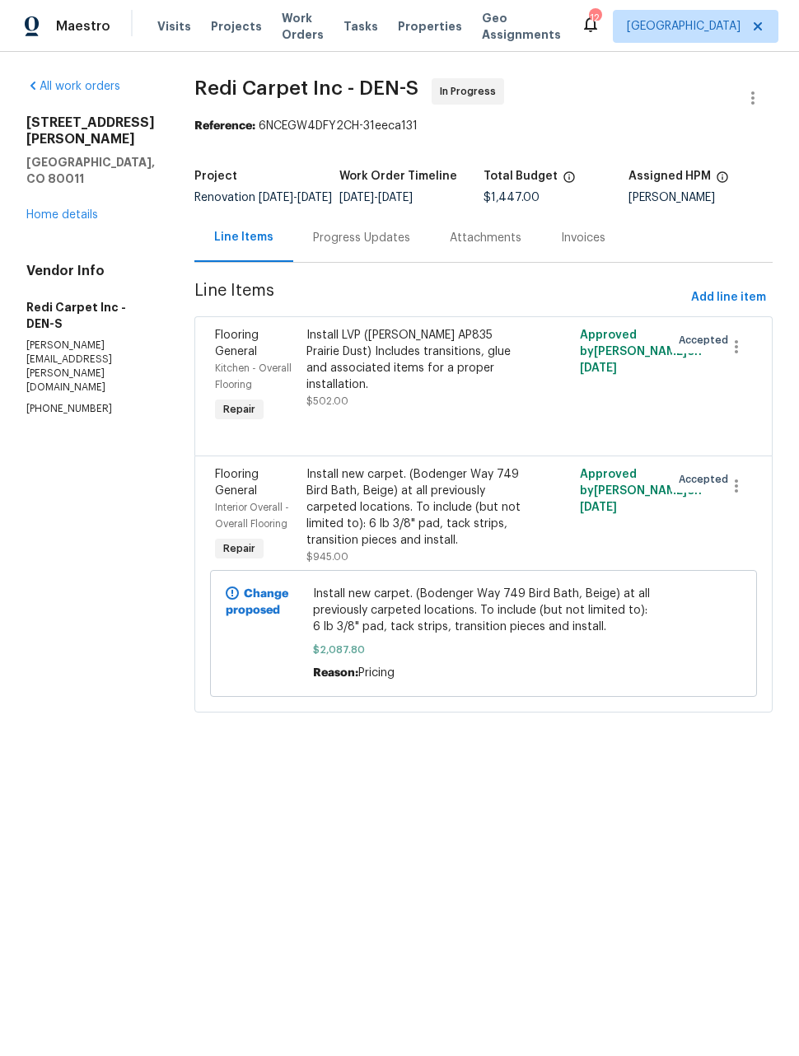
click at [399, 246] on div "Progress Updates" at bounding box center [361, 238] width 97 height 16
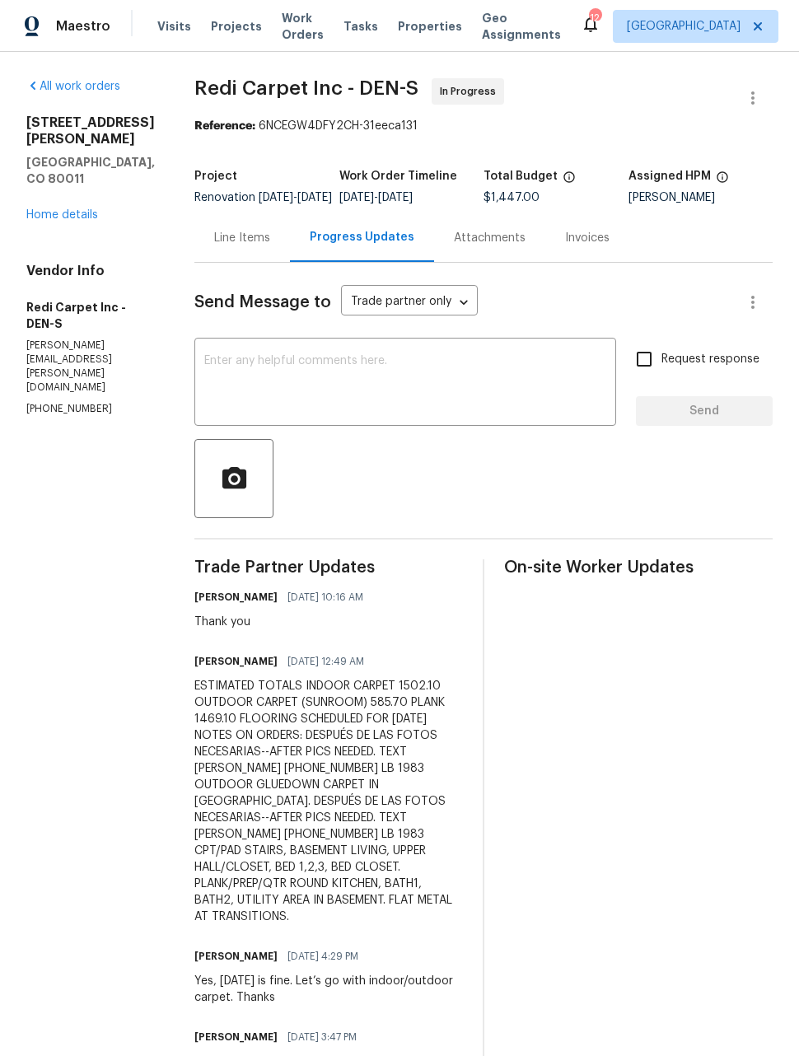
click at [267, 246] on div "Line Items" at bounding box center [242, 238] width 56 height 16
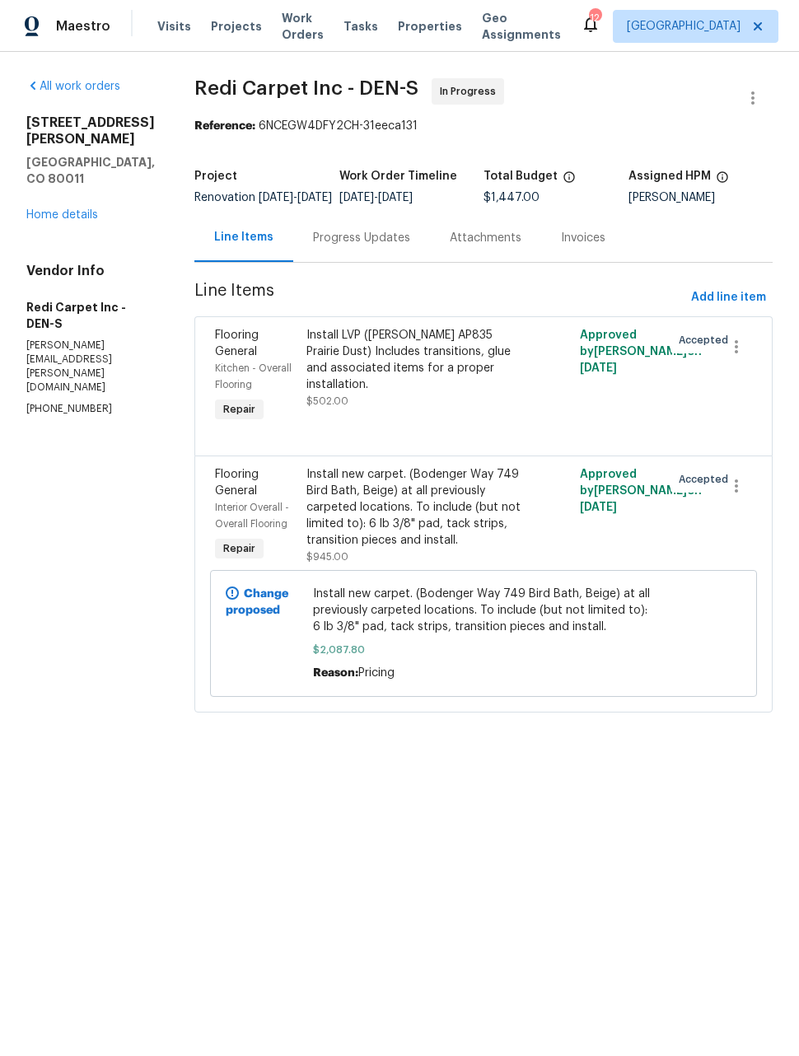
click at [450, 393] on div "Install LVP (Knighton AP835 Prairie Dust) Includes transitions, glue and associ…" at bounding box center [415, 360] width 218 height 66
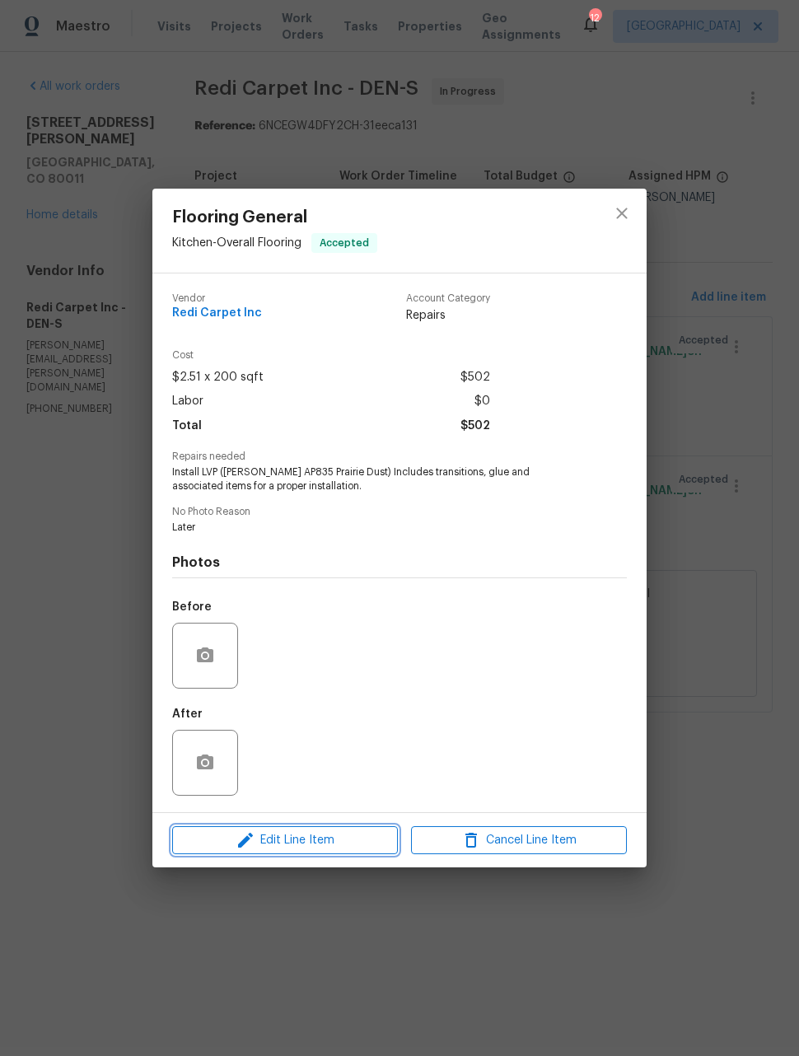
click at [327, 842] on span "Edit Line Item" at bounding box center [285, 840] width 216 height 21
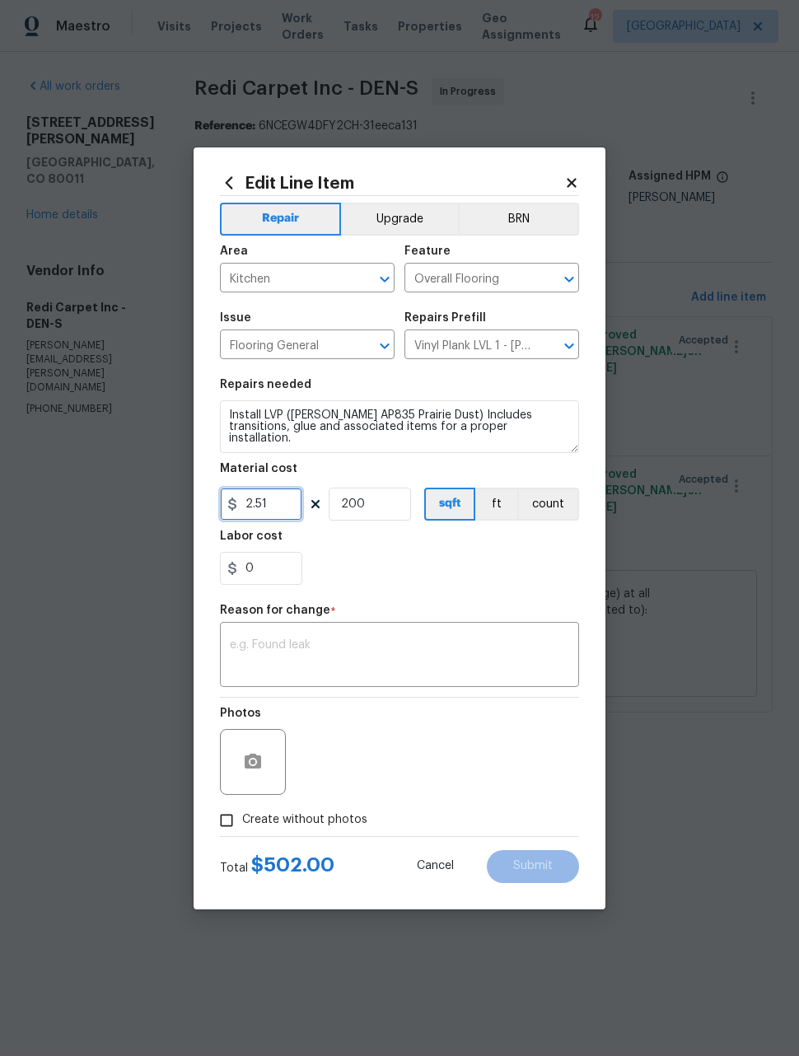
click at [275, 501] on input "2.51" at bounding box center [261, 503] width 82 height 33
type input "1469.1"
click at [401, 495] on input "200" at bounding box center [370, 503] width 82 height 33
click at [388, 507] on input "200" at bounding box center [370, 503] width 82 height 33
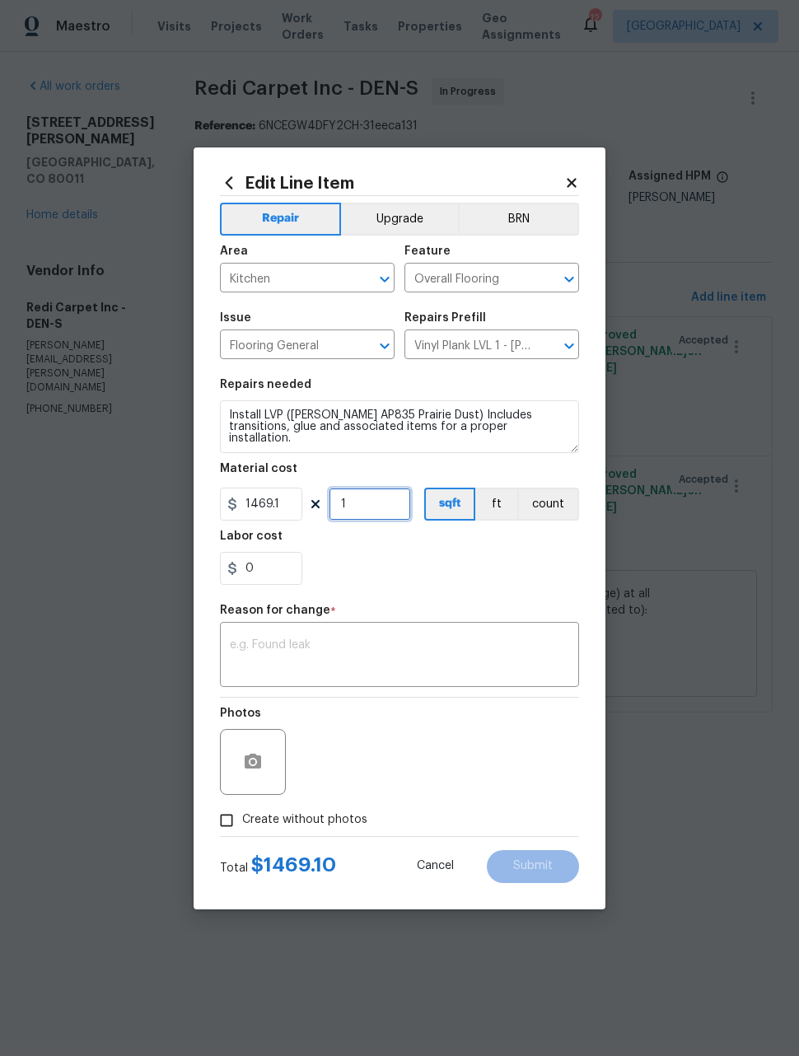
type input "1"
click at [387, 657] on textarea at bounding box center [399, 656] width 339 height 35
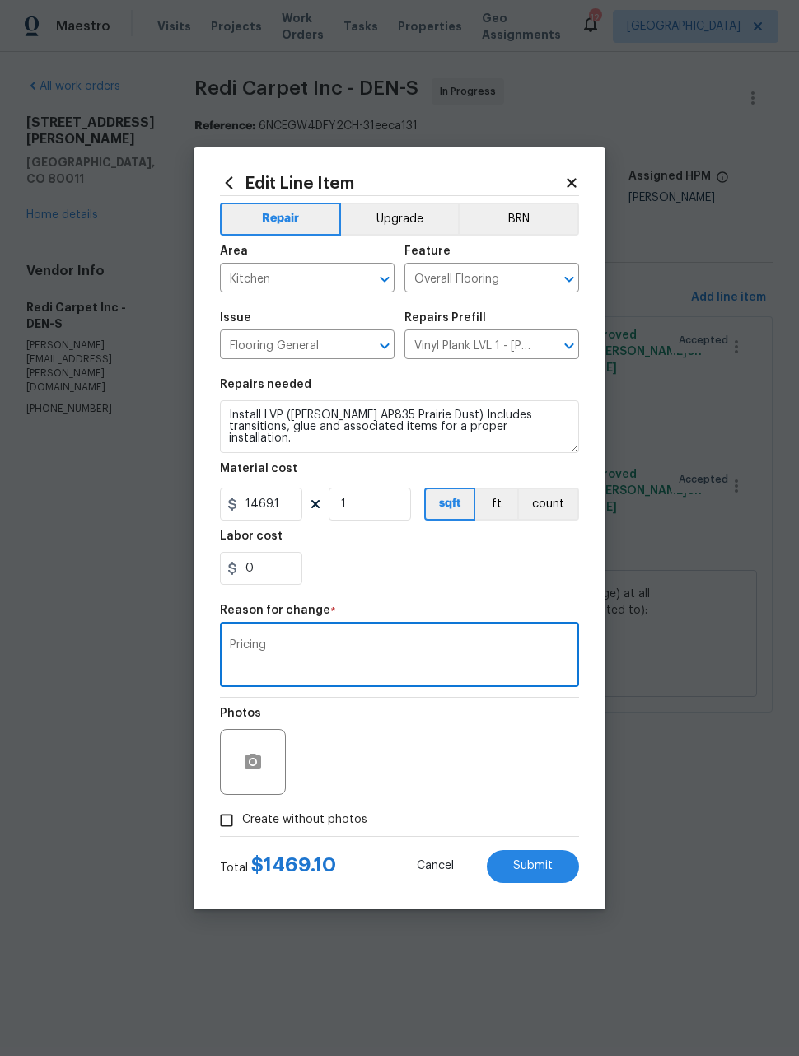
type textarea "Pricing"
click at [447, 584] on div "0" at bounding box center [399, 568] width 359 height 33
click at [548, 860] on button "Submit" at bounding box center [533, 866] width 92 height 33
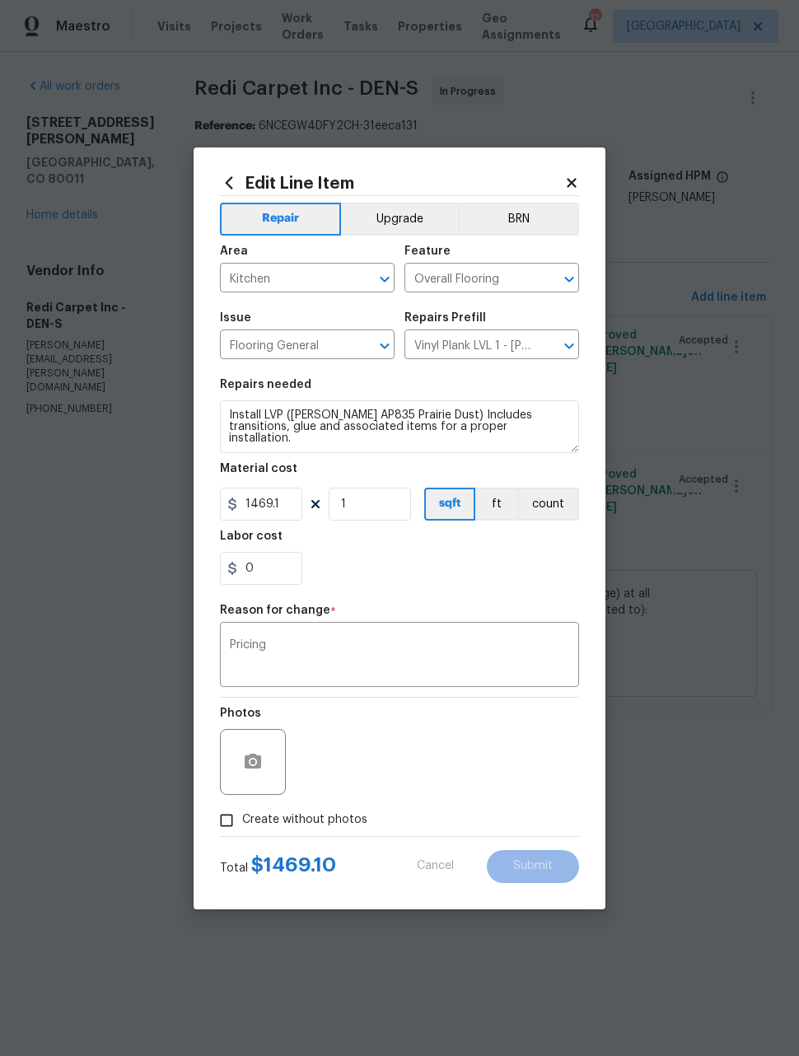
type input "200"
type input "2.51"
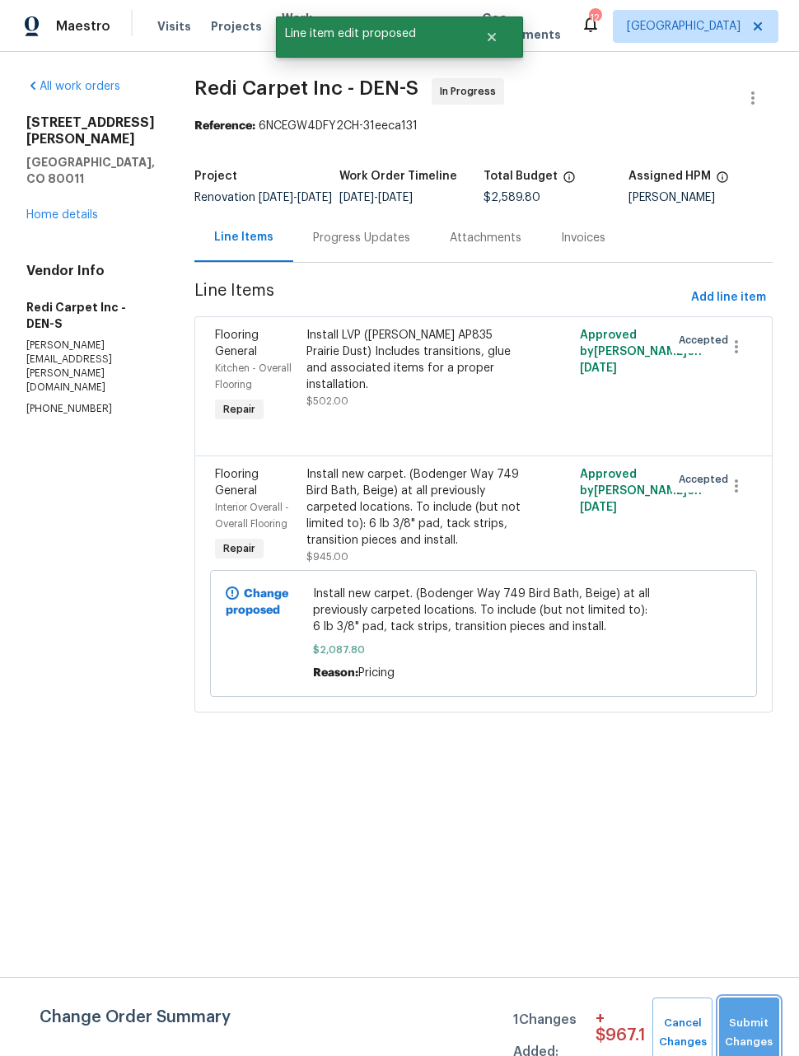
click at [746, 1012] on button "Submit Changes" at bounding box center [749, 1032] width 60 height 71
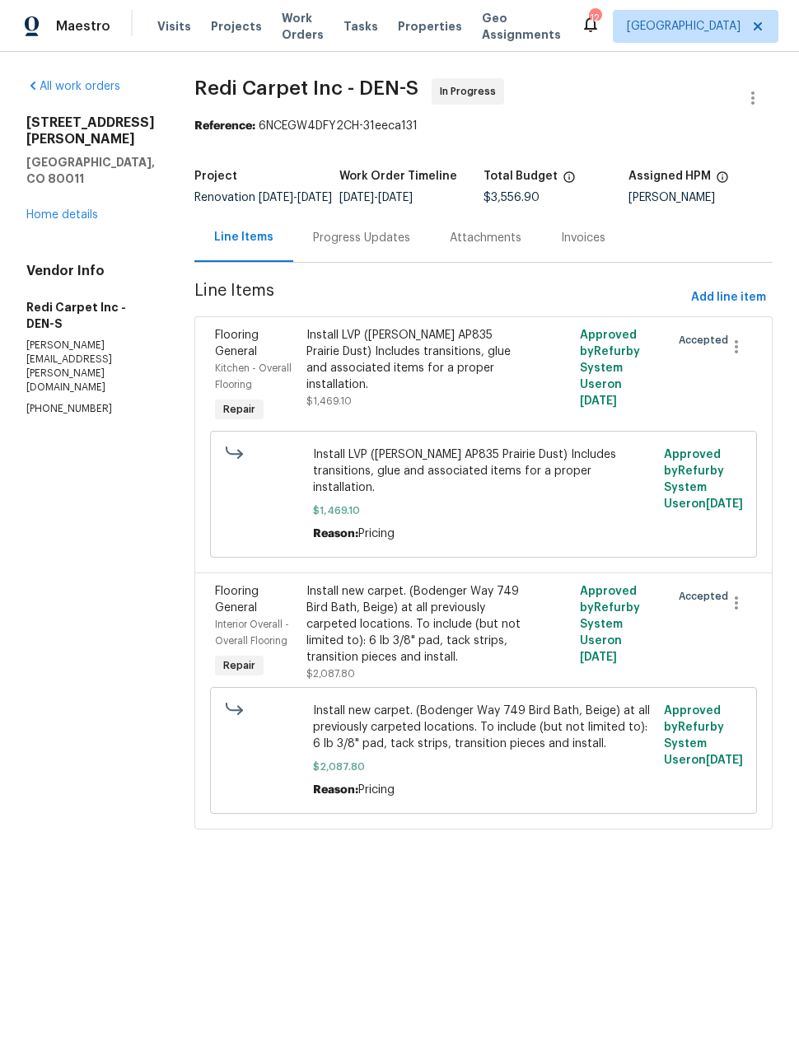
click at [72, 209] on link "Home details" at bounding box center [62, 215] width 72 height 12
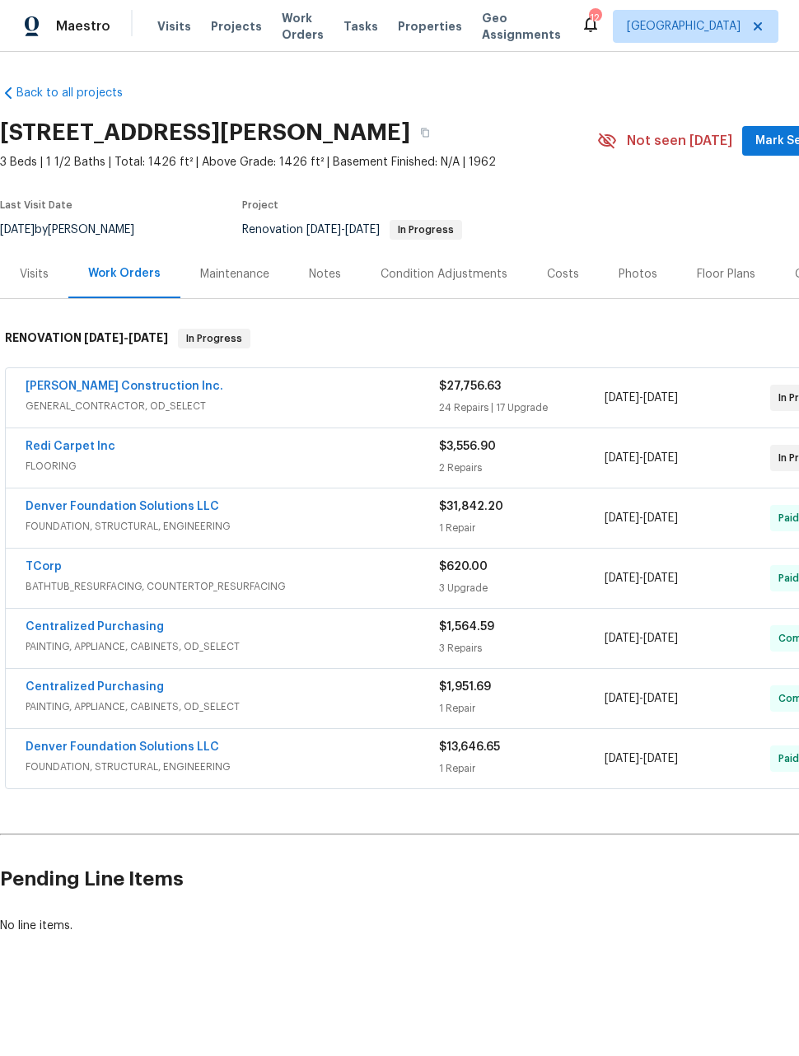
click at [48, 268] on div "Visits" at bounding box center [34, 274] width 29 height 16
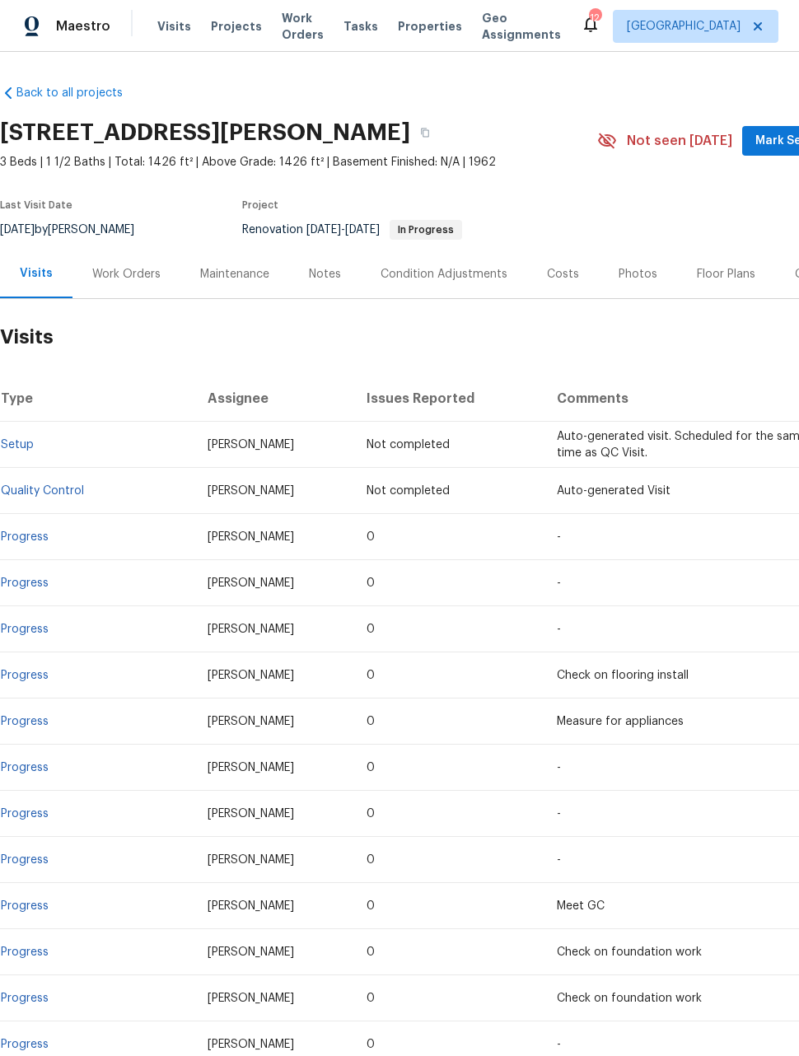
click at [115, 278] on div "Work Orders" at bounding box center [126, 274] width 68 height 16
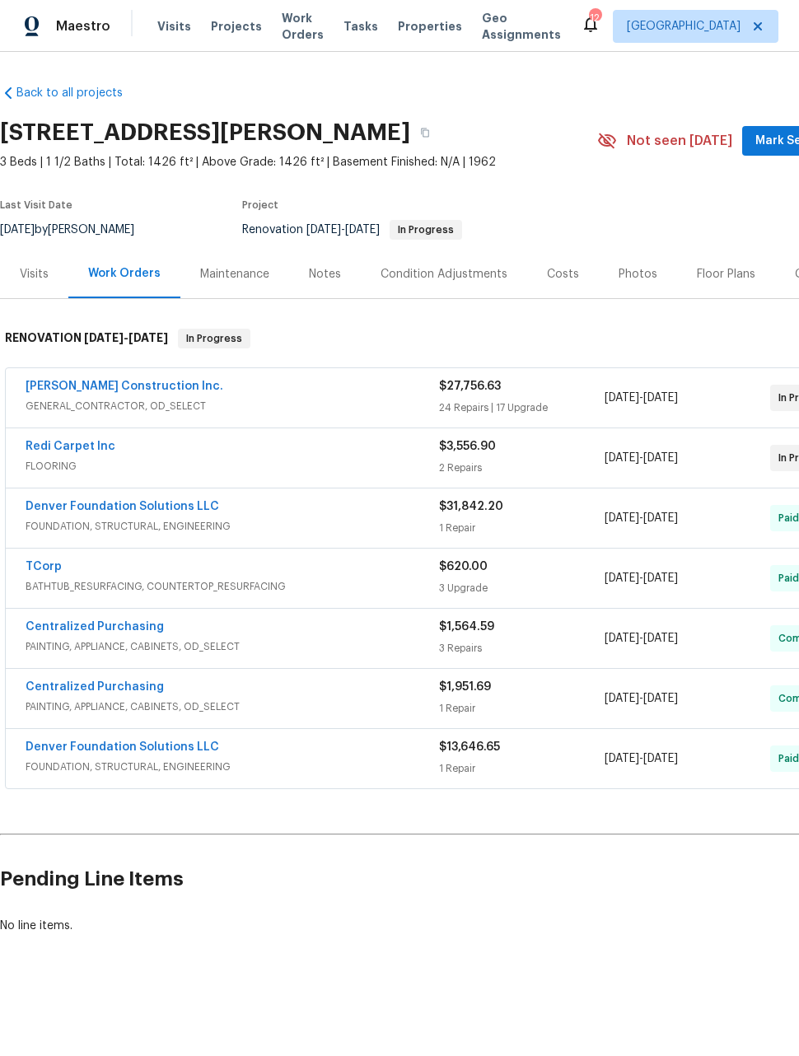
click at [565, 273] on div "Costs" at bounding box center [563, 274] width 32 height 16
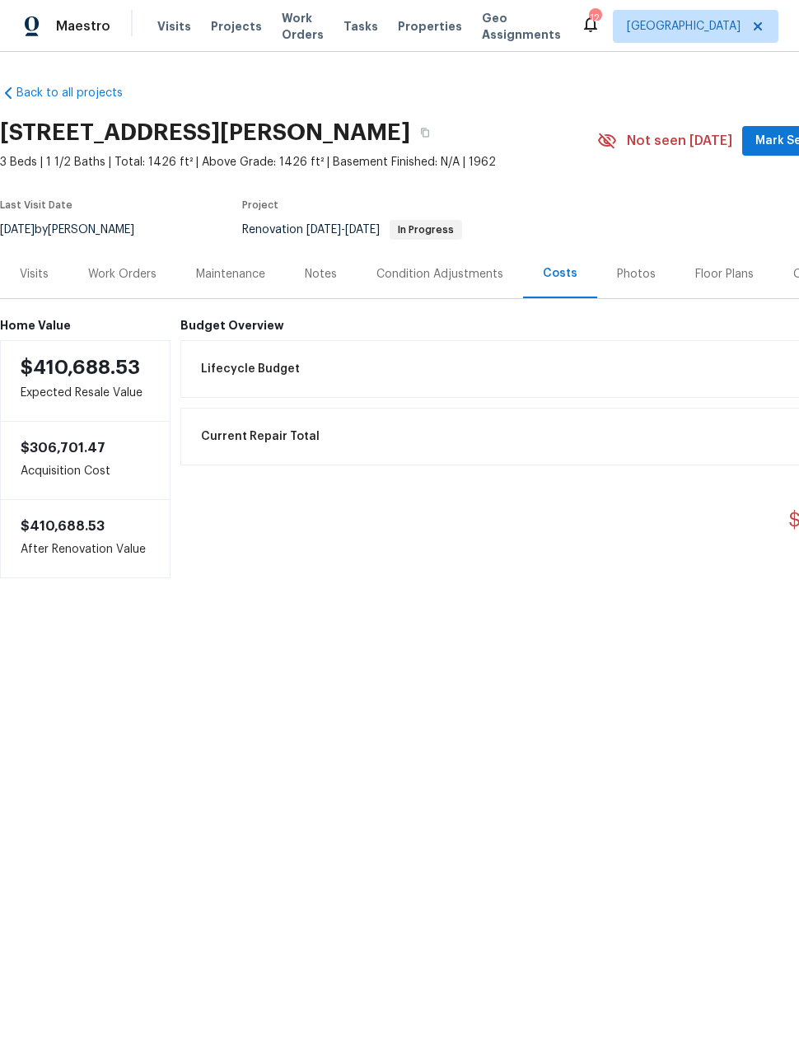
click at [315, 441] on div "Current Repair Total $80,938.66" at bounding box center [556, 436] width 730 height 36
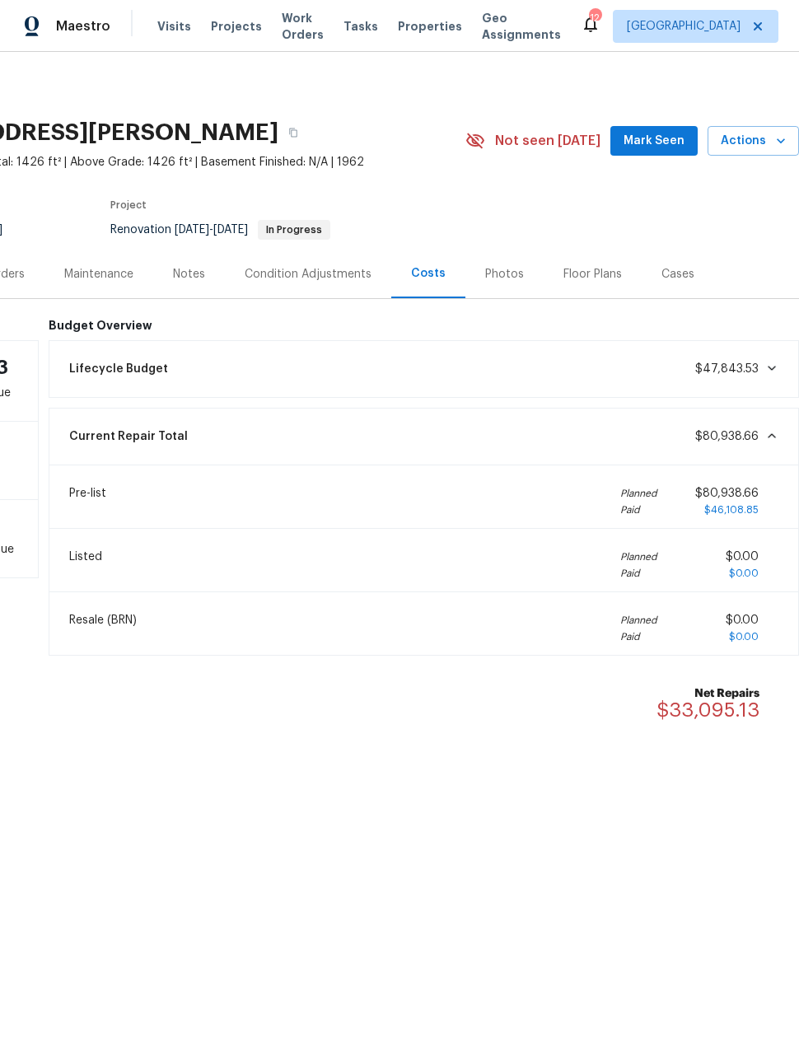
scroll to position [0, 132]
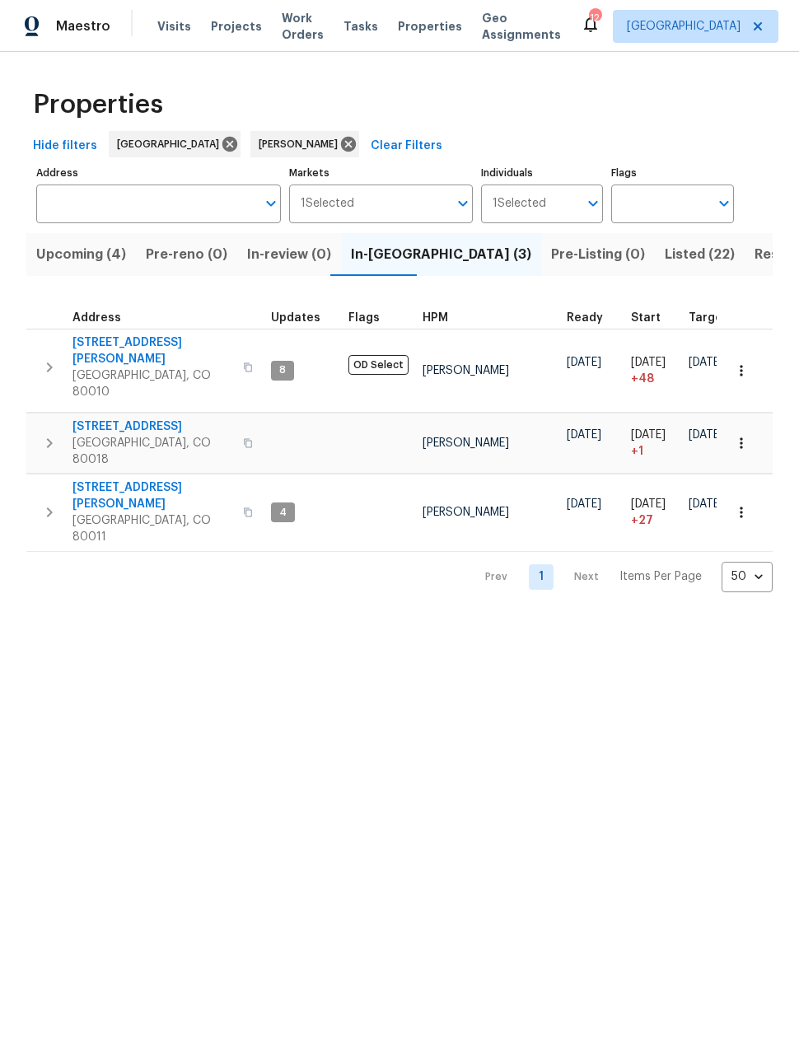
click at [60, 255] on span "Upcoming (4)" at bounding box center [81, 254] width 90 height 23
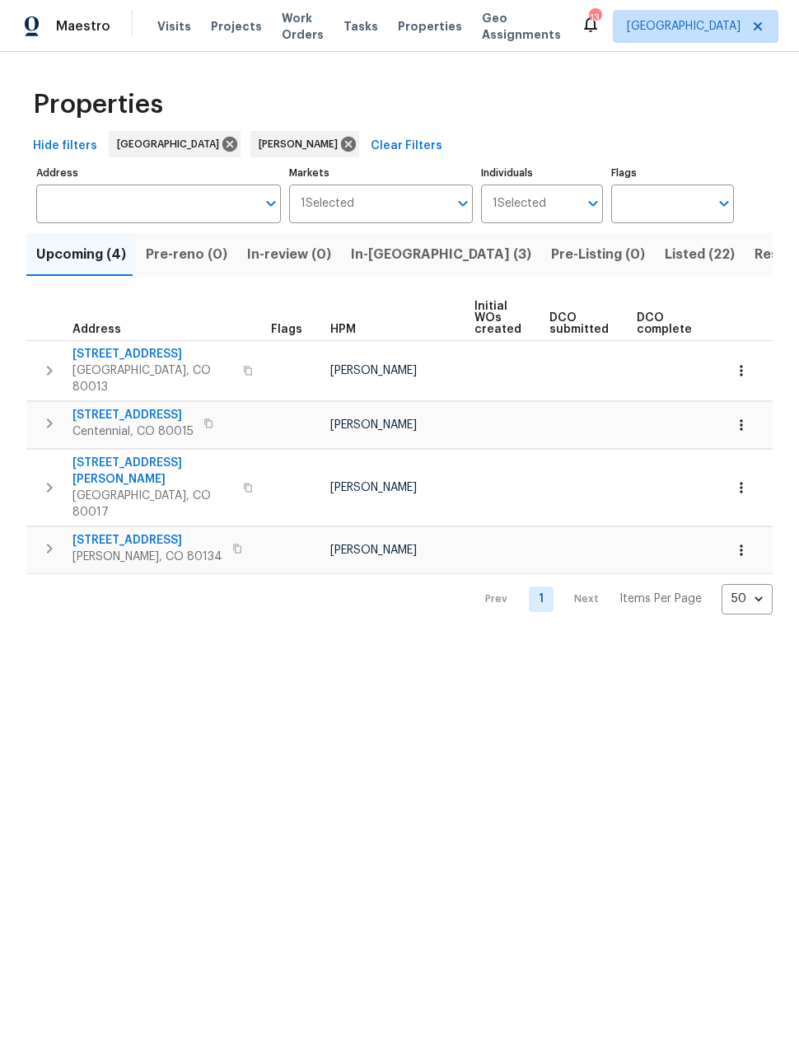
click at [665, 252] on span "Listed (22)" at bounding box center [700, 254] width 70 height 23
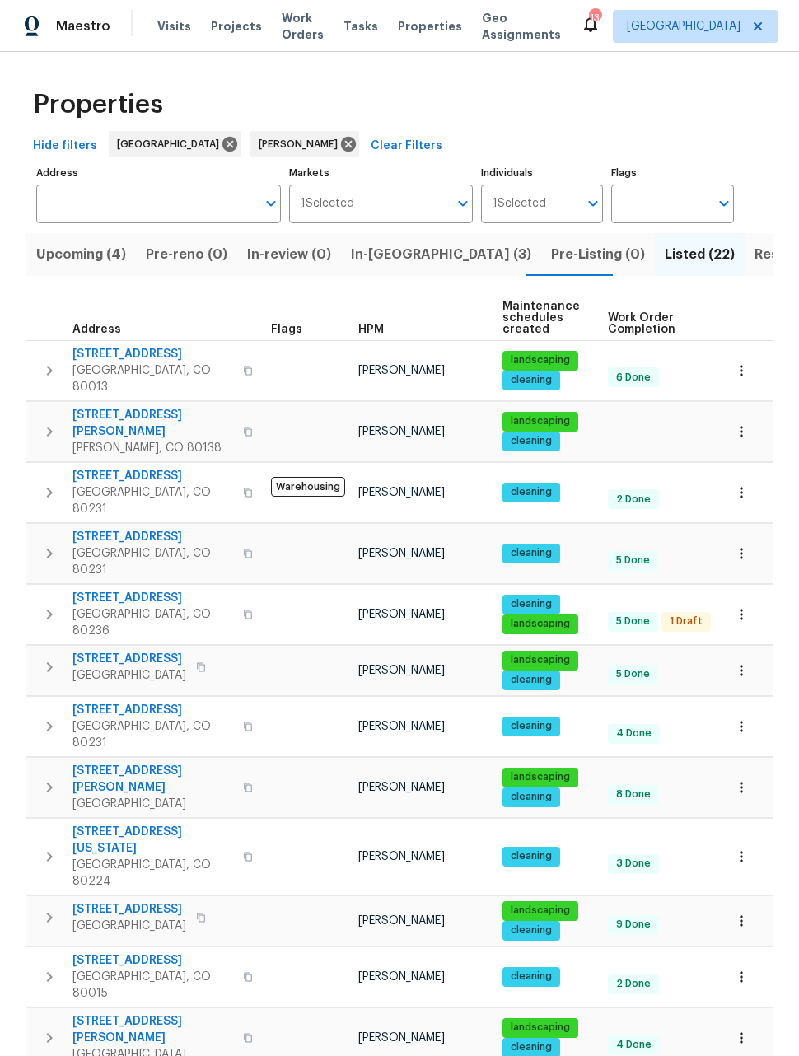
click at [754, 254] on span "Resale (9)" at bounding box center [786, 254] width 65 height 23
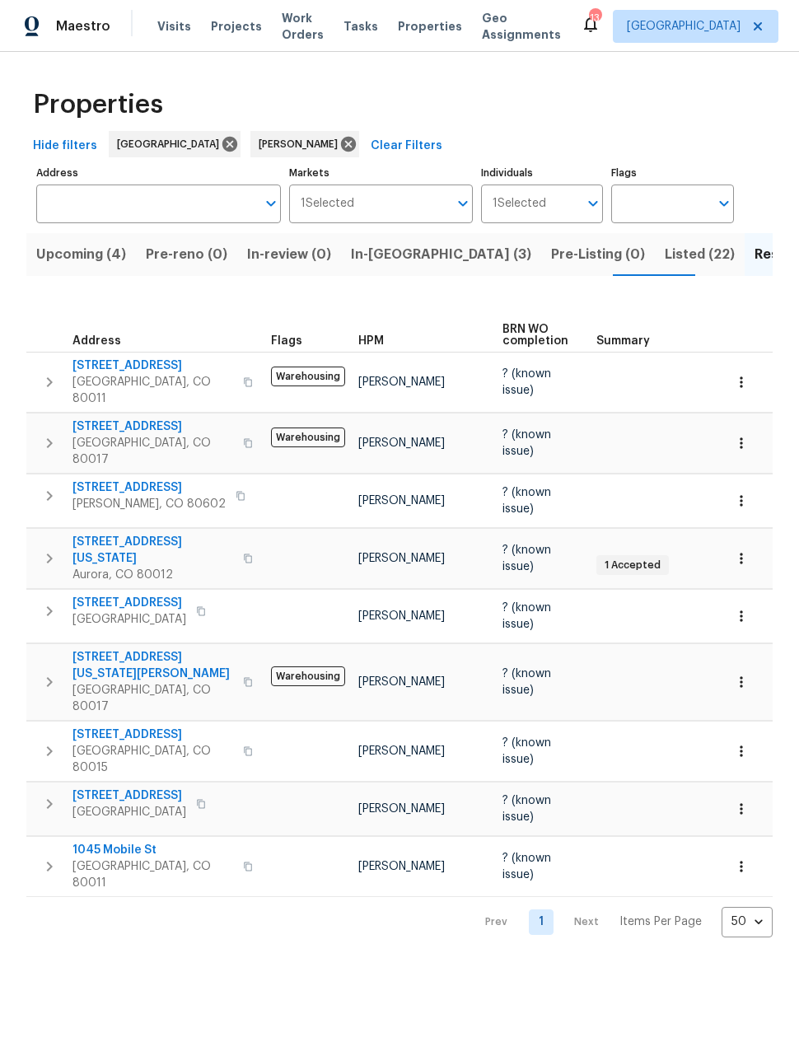
click at [745, 483] on button "button" at bounding box center [741, 501] width 36 height 36
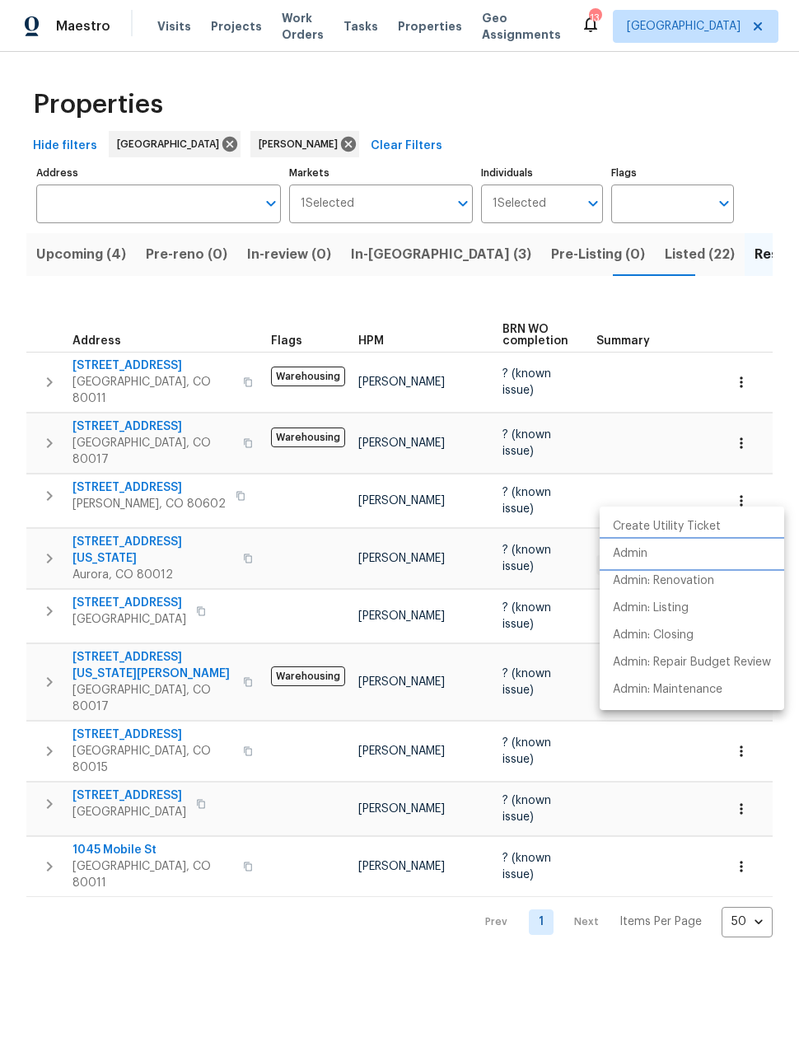
click at [636, 553] on p "Admin" at bounding box center [630, 553] width 35 height 17
click at [574, 254] on div at bounding box center [399, 528] width 799 height 1056
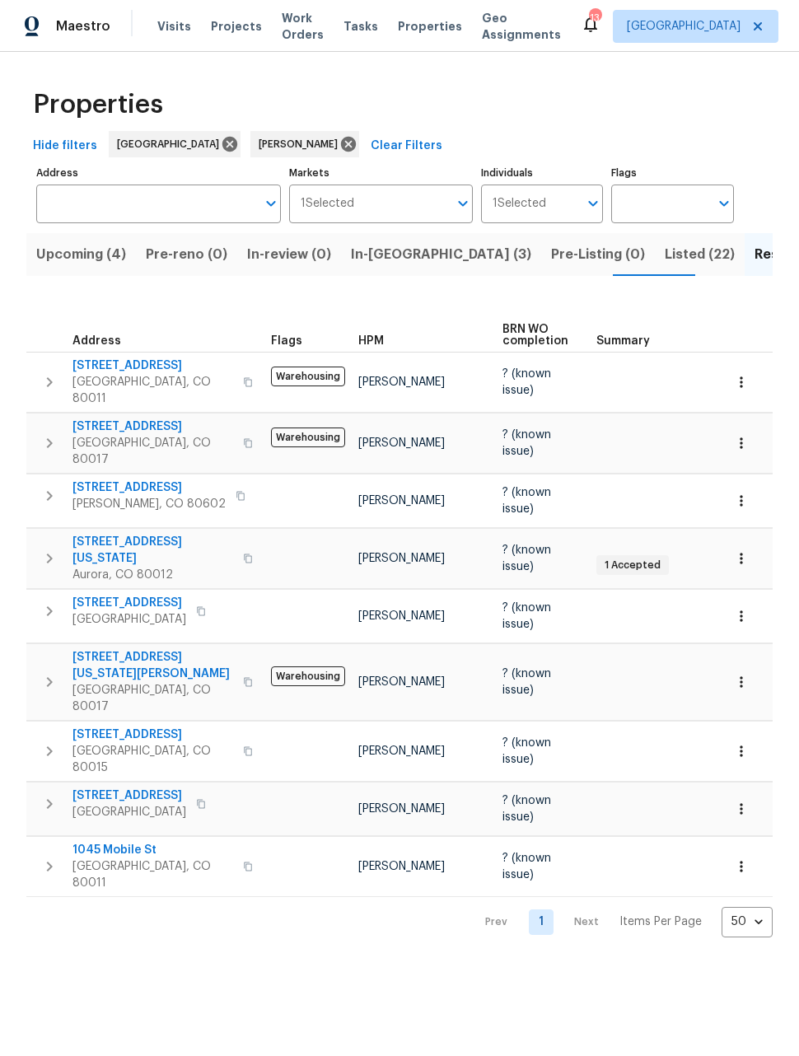
click at [665, 262] on span "Listed (22)" at bounding box center [700, 254] width 70 height 23
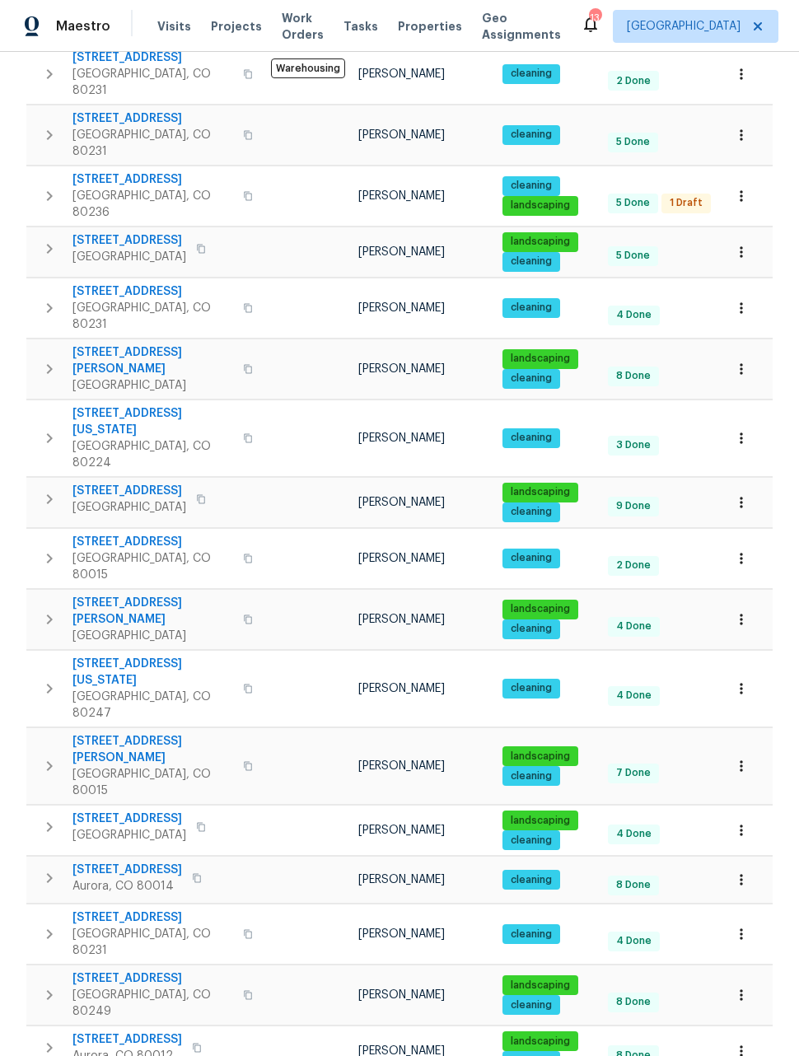
scroll to position [54, 0]
